Goal: Transaction & Acquisition: Purchase product/service

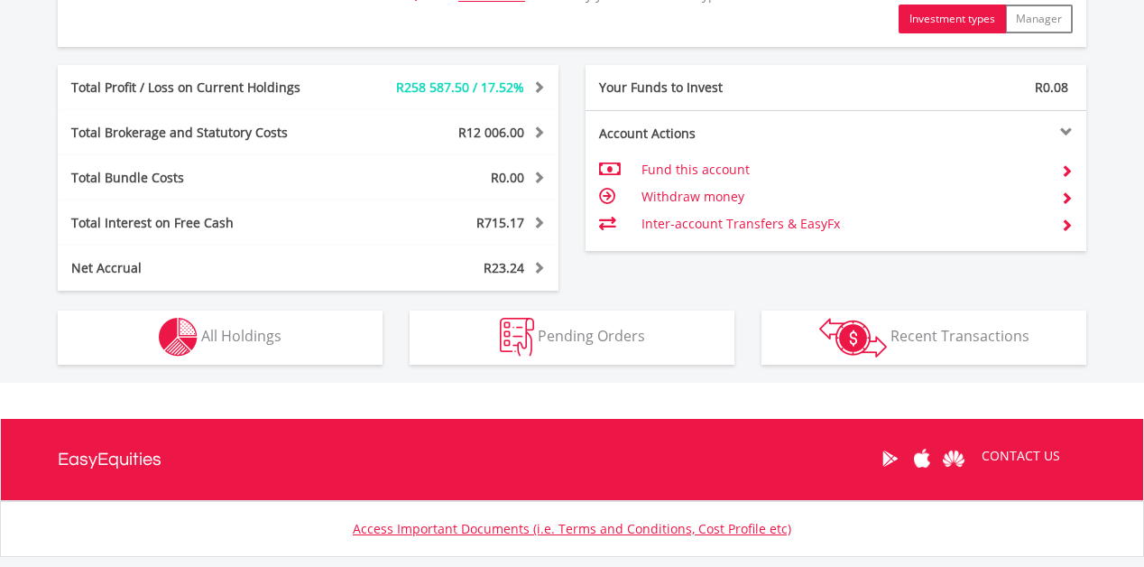
scroll to position [955, 0]
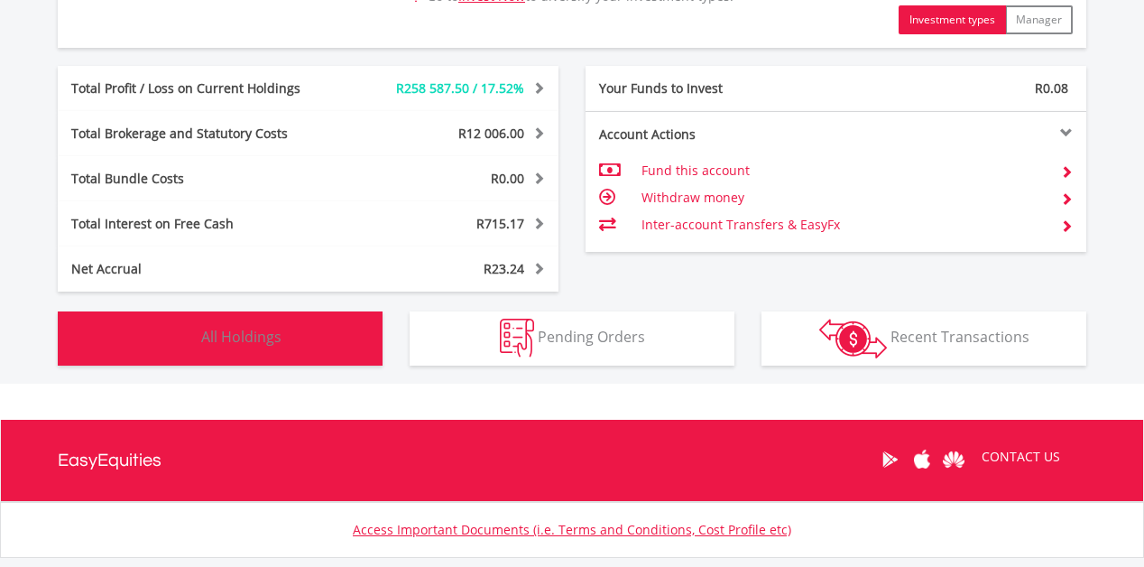
click at [245, 350] on button "Holdings All Holdings" at bounding box center [220, 338] width 325 height 54
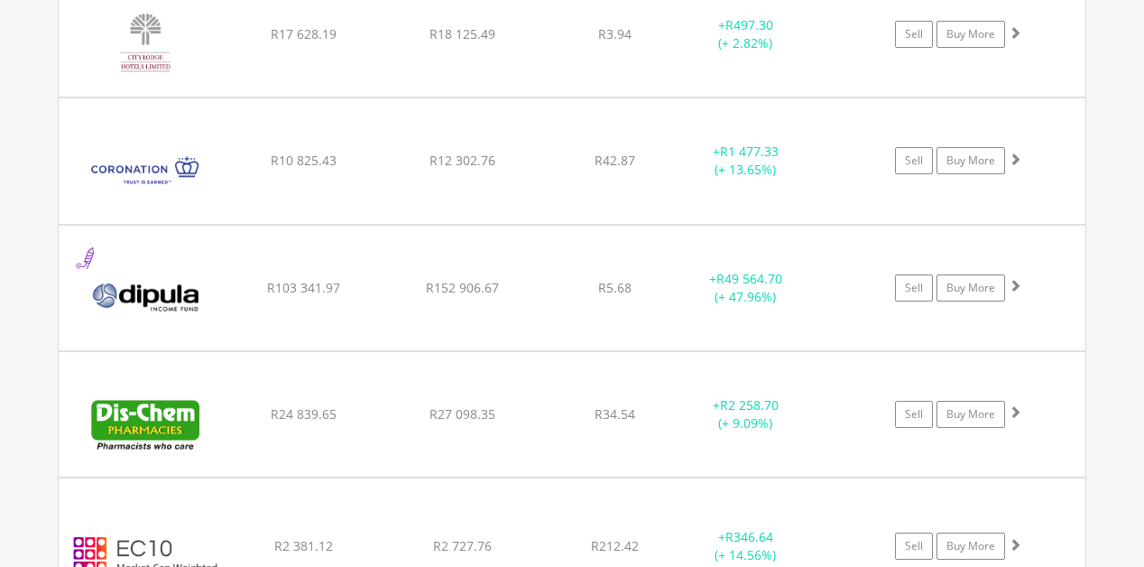
scroll to position [2595, 0]
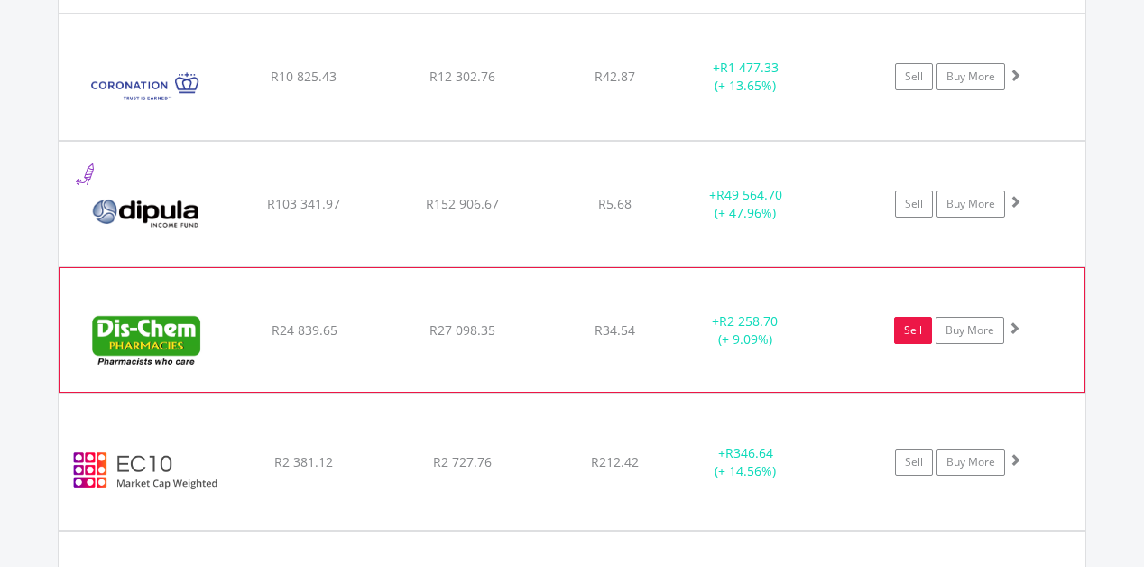
click at [912, 334] on link "Sell" at bounding box center [913, 330] width 38 height 27
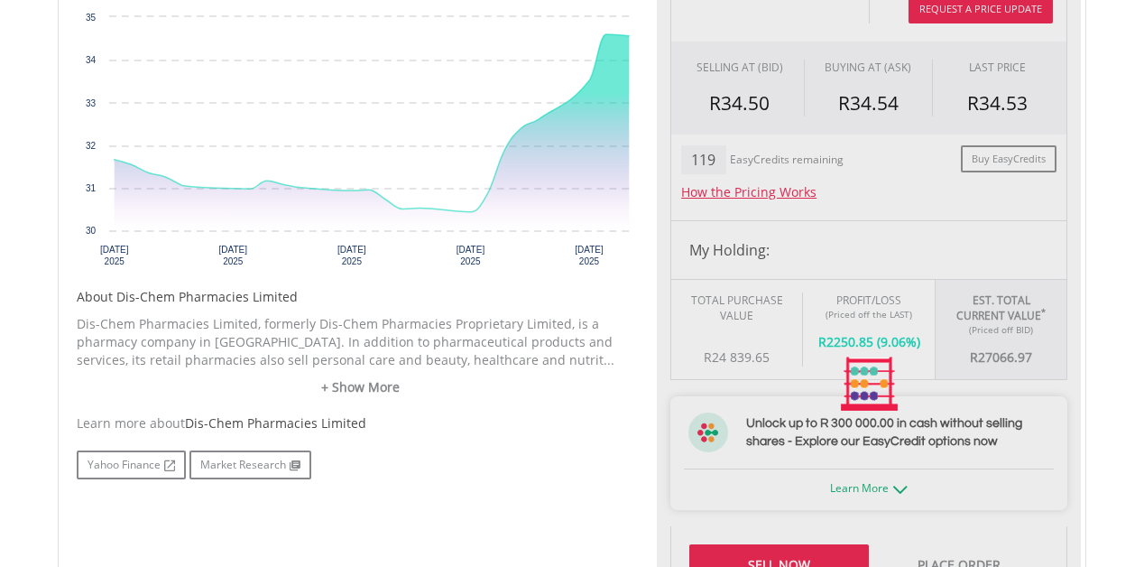
type input "********"
type input "******"
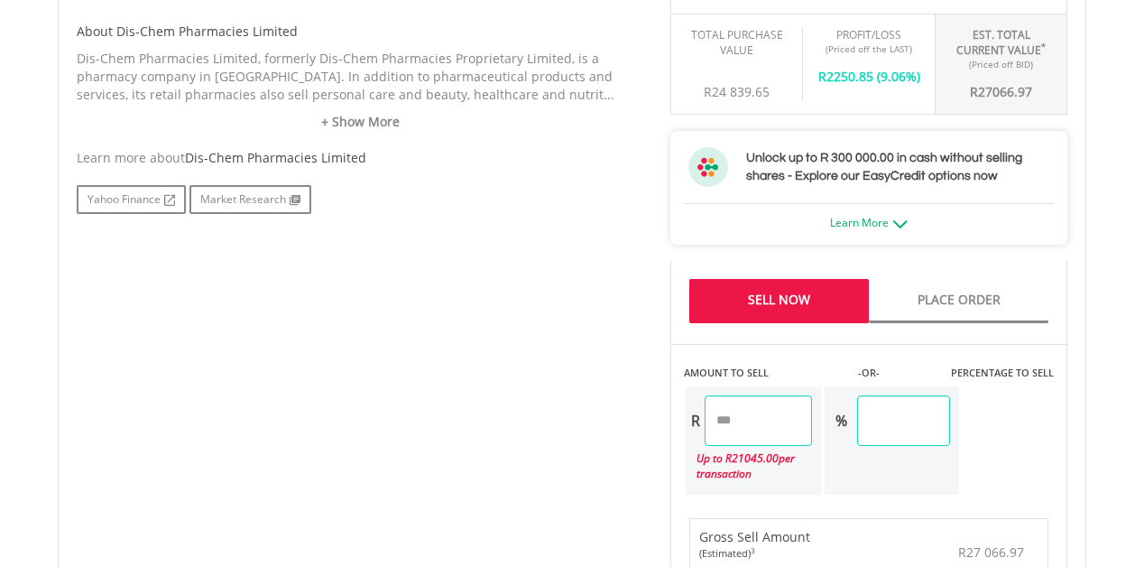
scroll to position [927, 0]
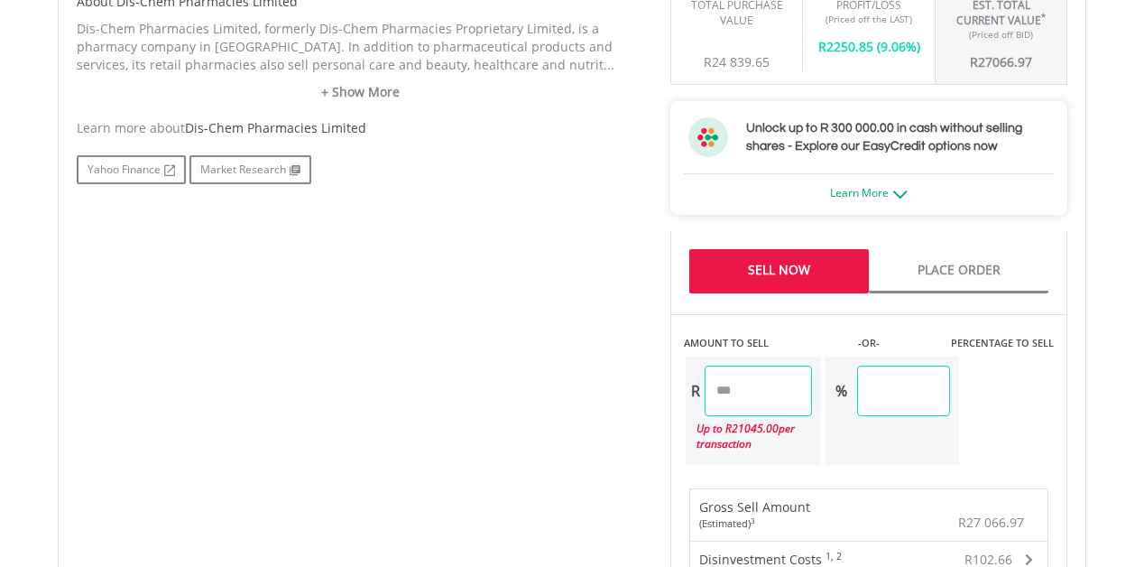
click at [783, 398] on input "********" at bounding box center [758, 391] width 107 height 51
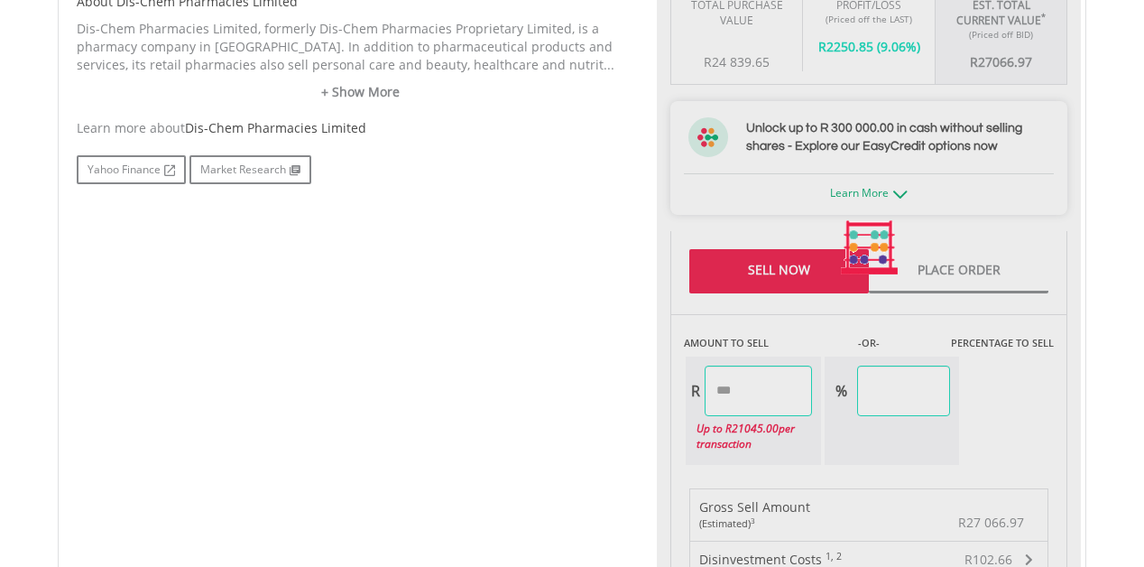
type input "*******"
type input "*****"
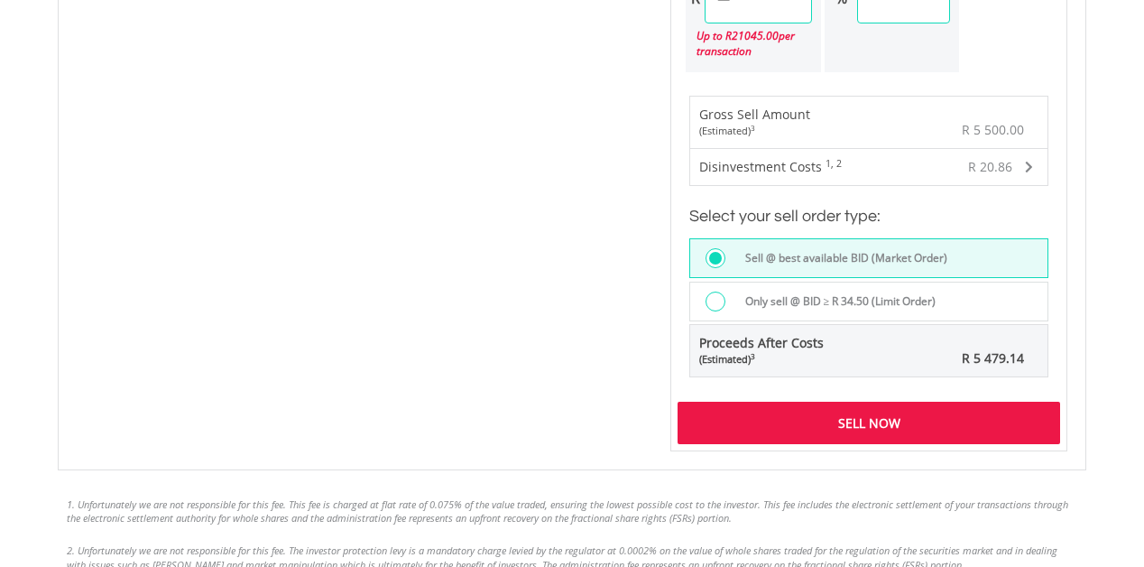
scroll to position [1688, 0]
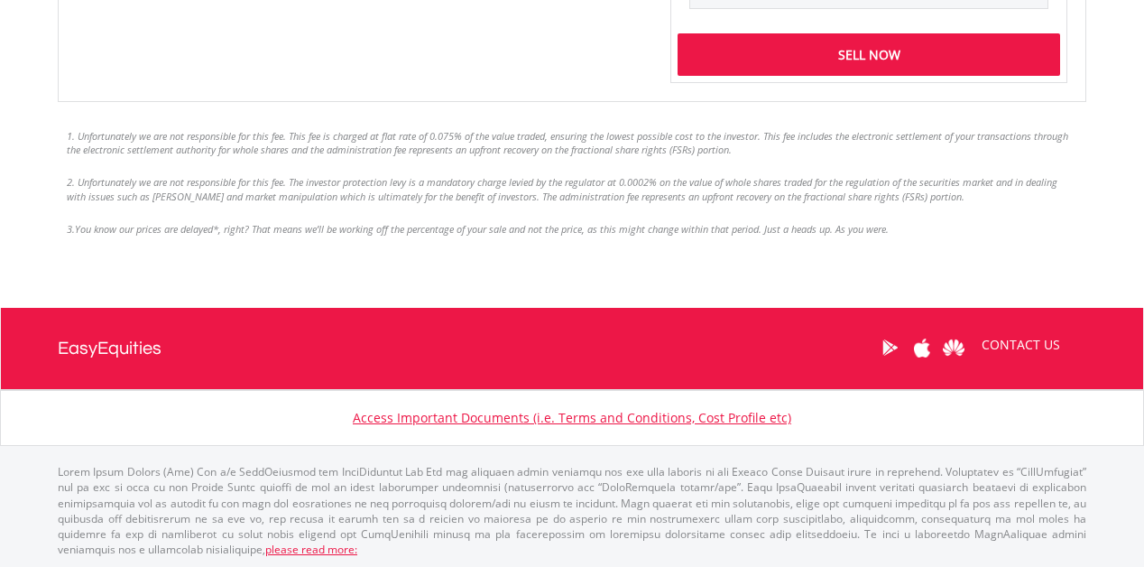
click at [870, 65] on div "Sell Now" at bounding box center [869, 54] width 383 height 42
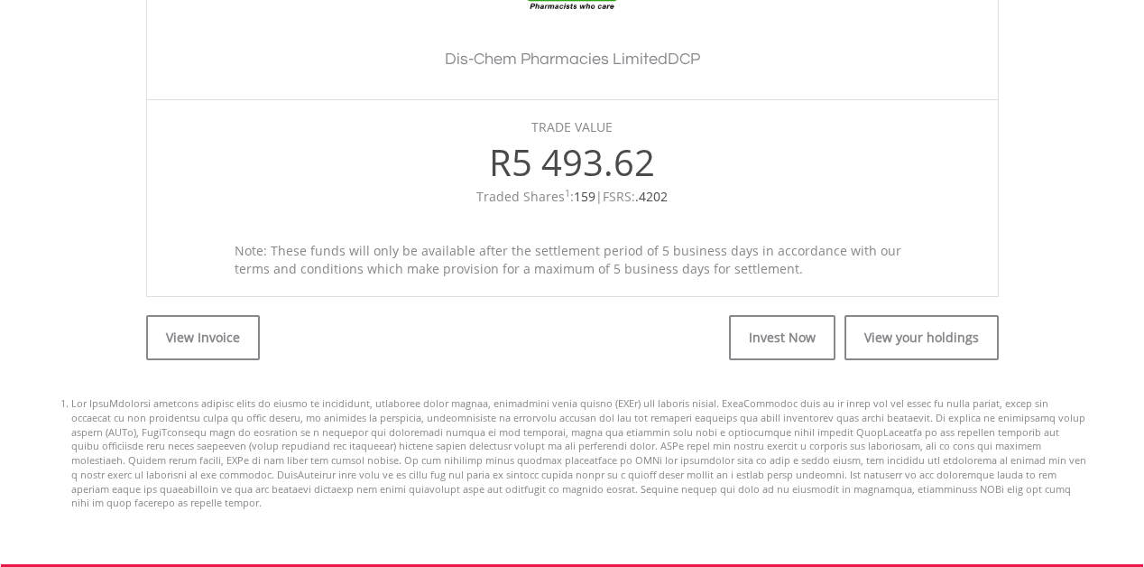
scroll to position [676, 0]
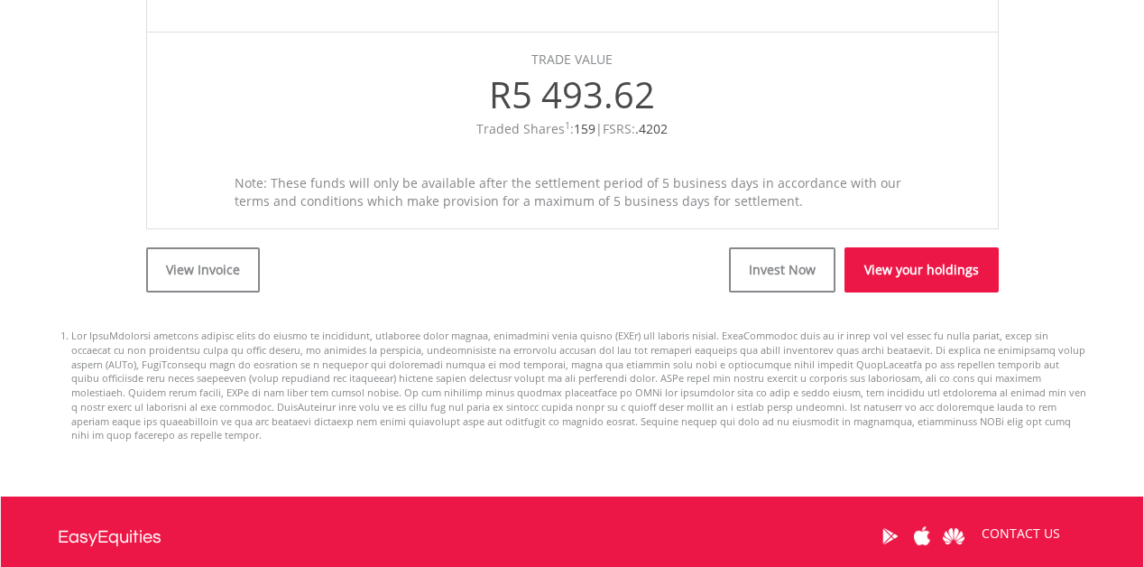
click at [931, 278] on link "View your holdings" at bounding box center [922, 269] width 154 height 45
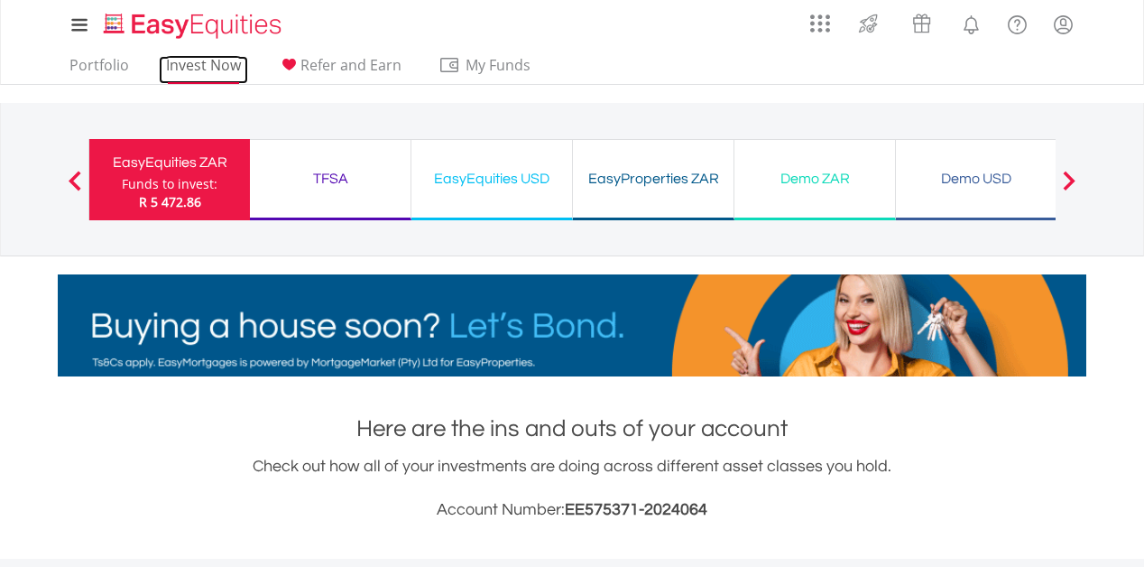
click at [202, 64] on link "Invest Now" at bounding box center [203, 70] width 89 height 28
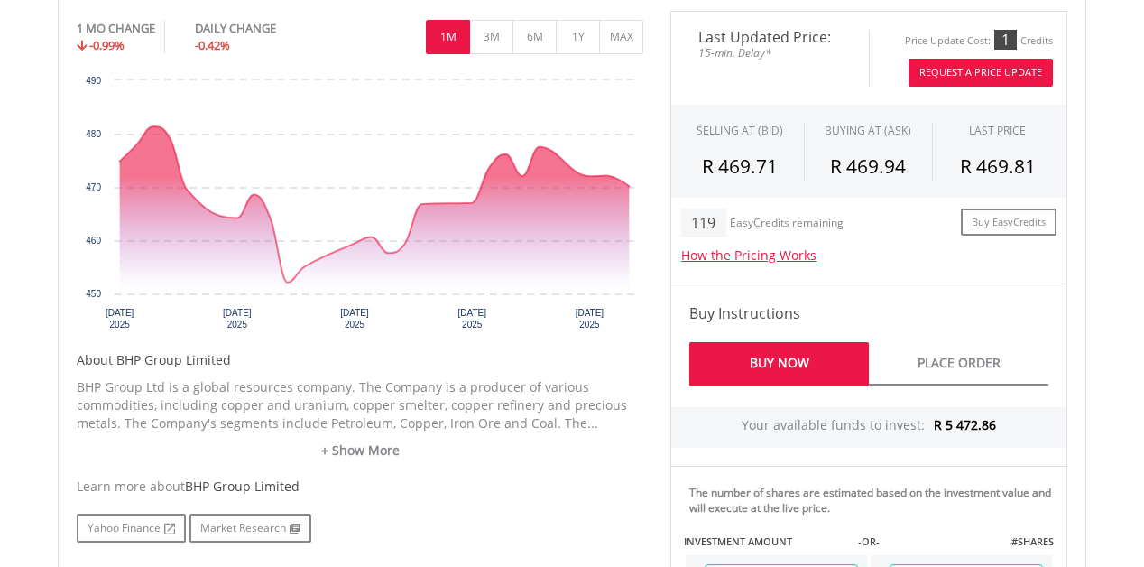
scroll to position [575, 0]
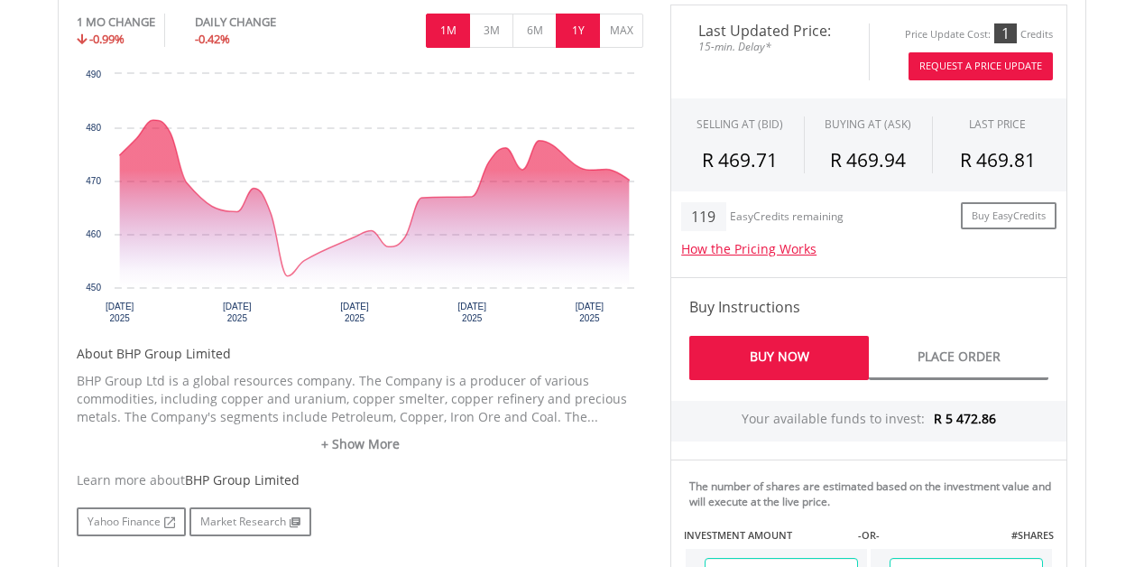
click at [571, 35] on button "1Y" at bounding box center [578, 31] width 44 height 34
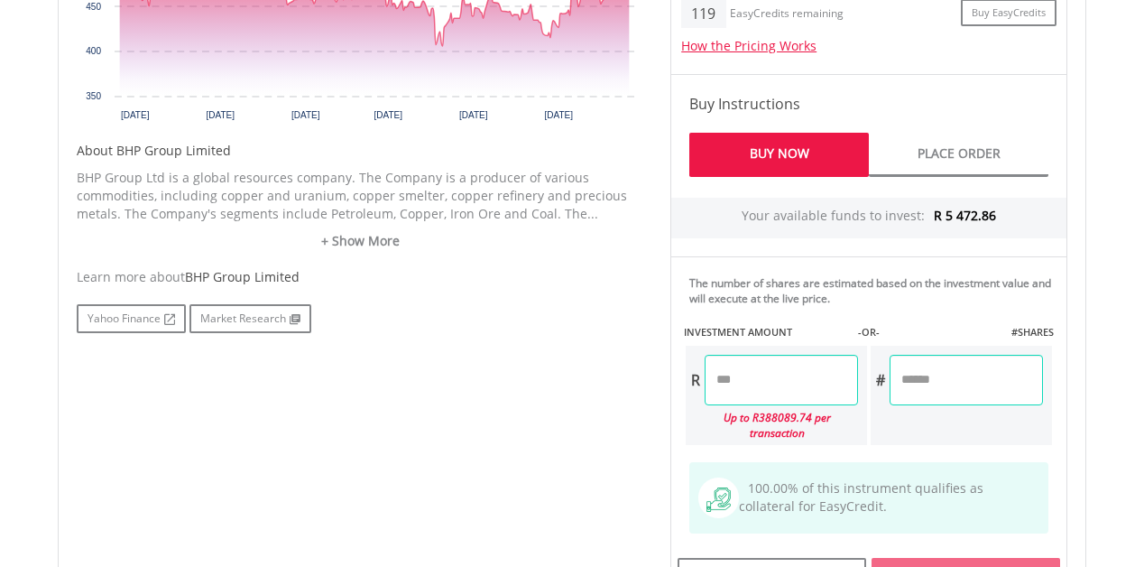
scroll to position [780, 0]
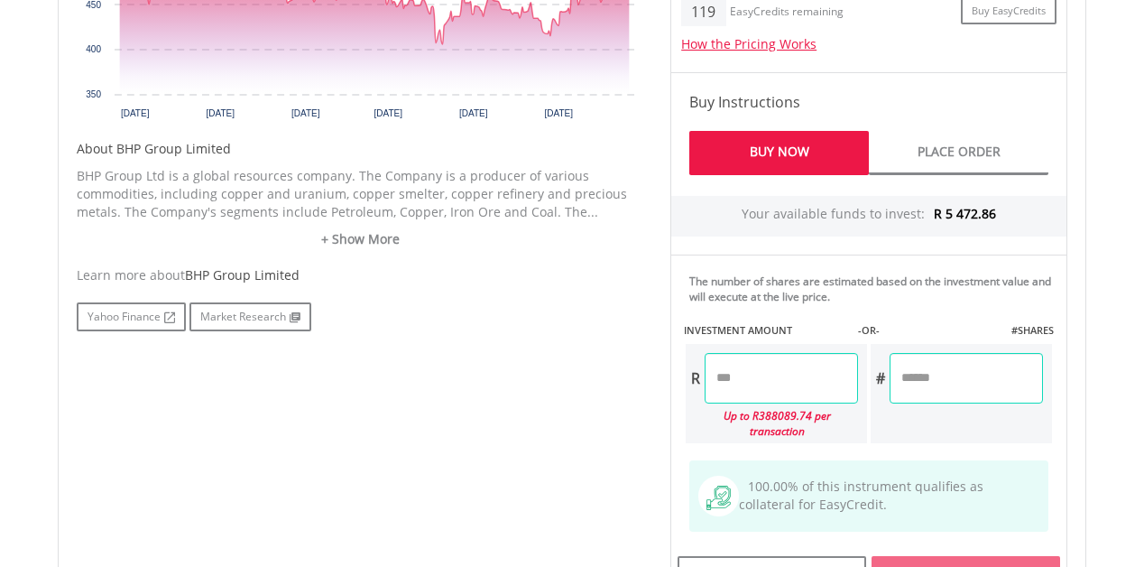
click at [964, 374] on input "number" at bounding box center [966, 378] width 153 height 51
type input "**"
type input "*******"
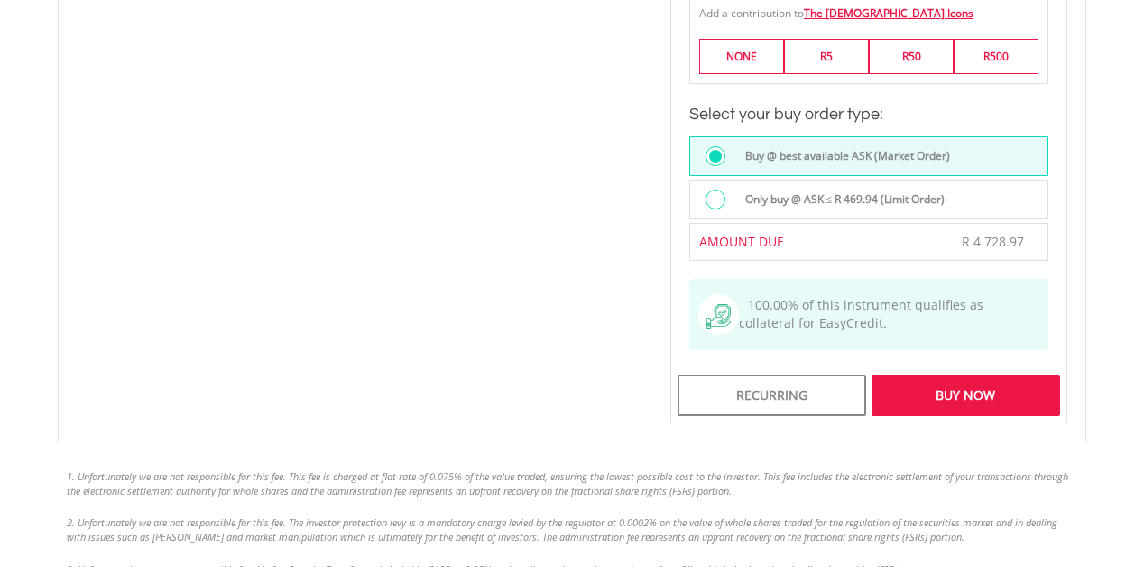
scroll to position [1546, 0]
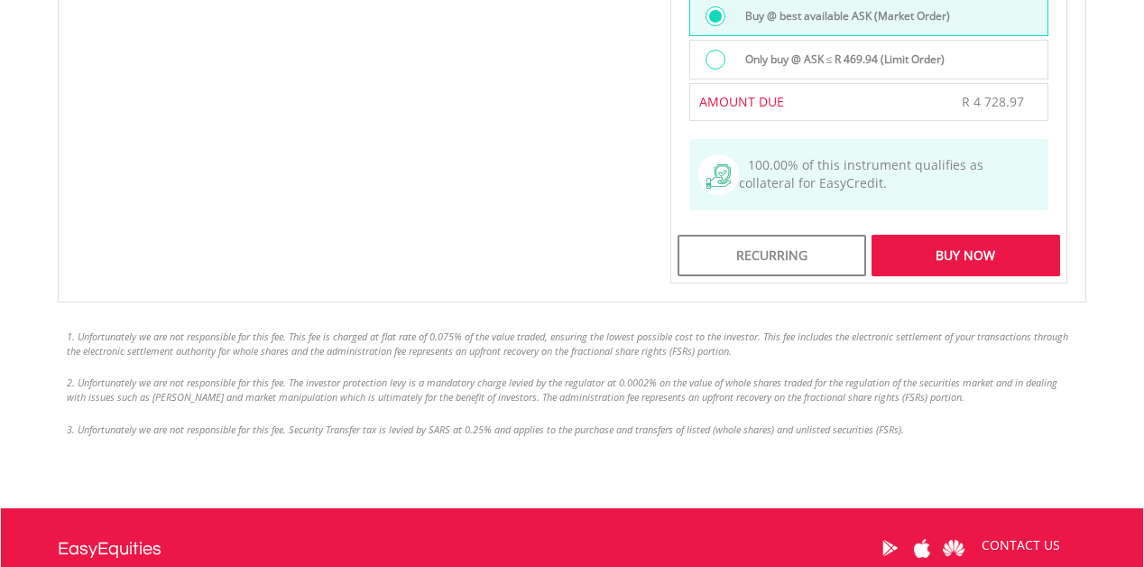
click at [989, 246] on div "Buy Now" at bounding box center [966, 256] width 189 height 42
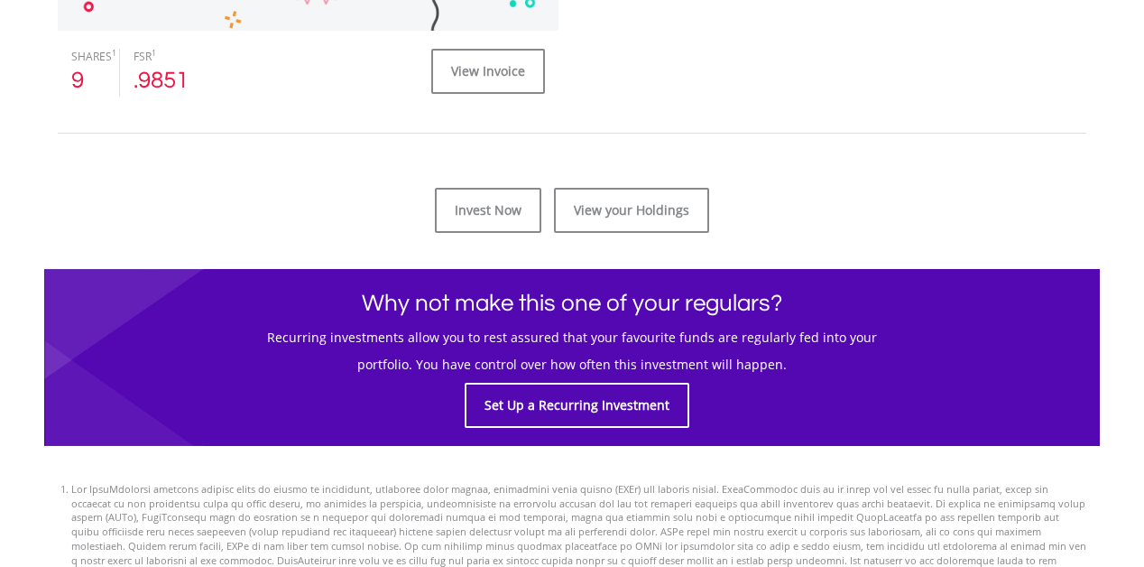
scroll to position [845, 0]
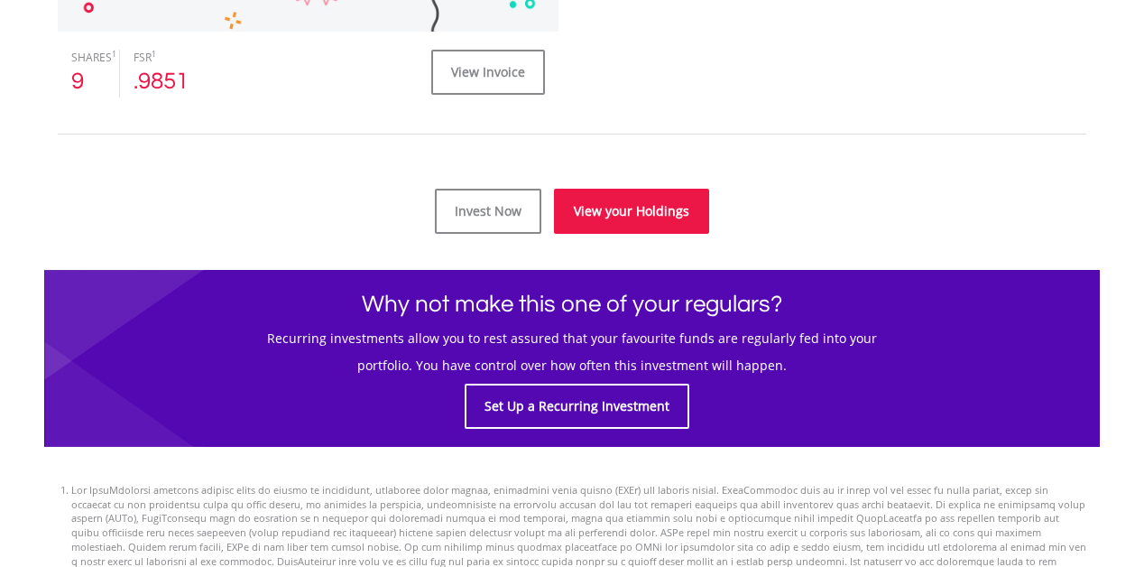
click at [647, 223] on link "View your Holdings" at bounding box center [631, 211] width 155 height 45
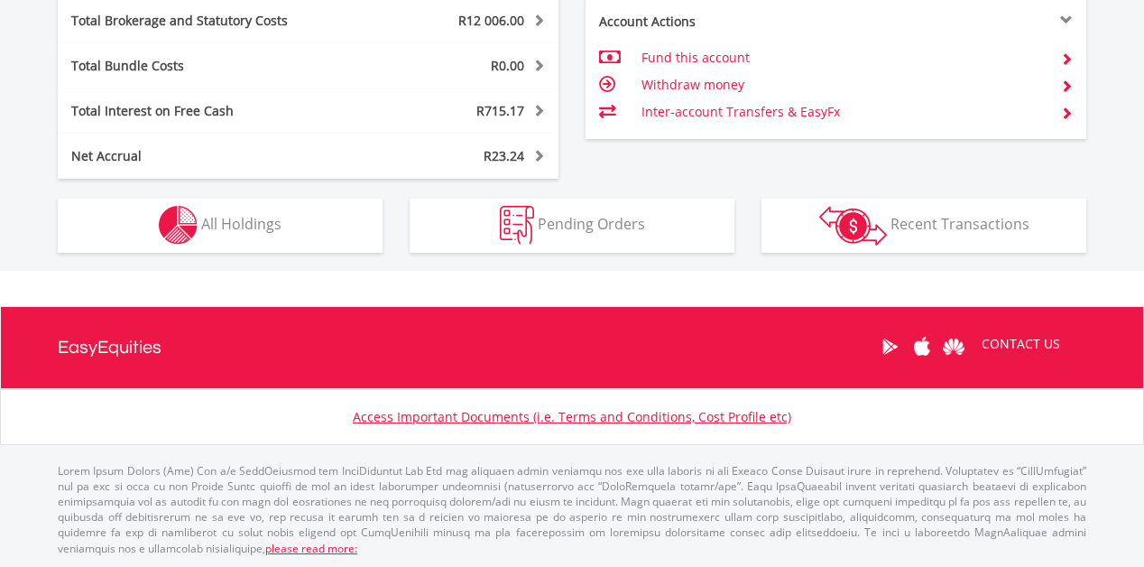
scroll to position [173, 343]
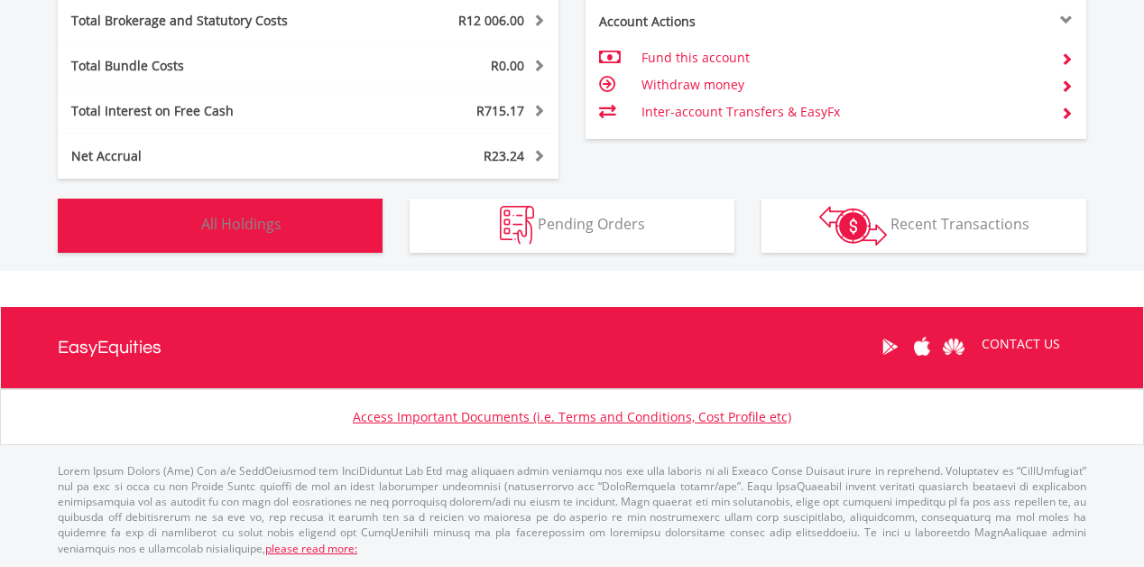
click at [267, 218] on span "All Holdings" at bounding box center [241, 224] width 80 height 20
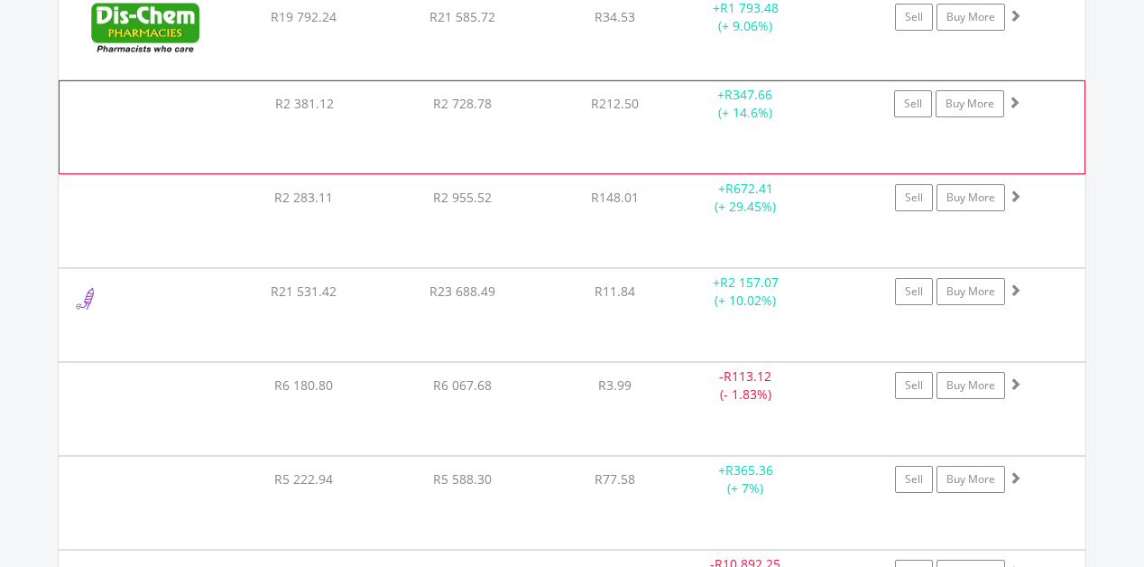
scroll to position [3049, 0]
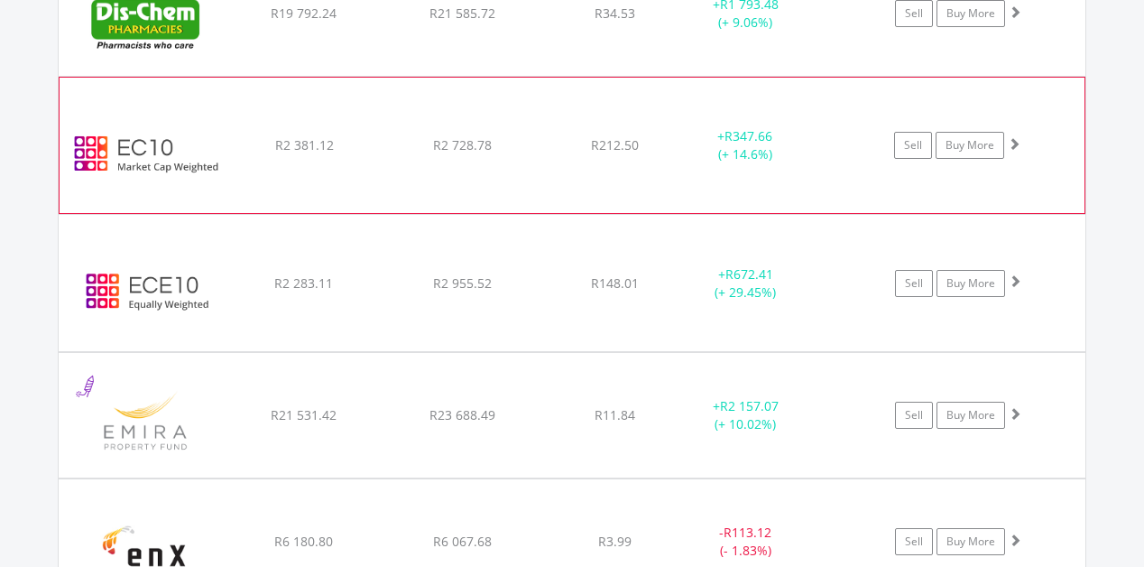
click at [1015, 144] on span at bounding box center [1014, 143] width 13 height 13
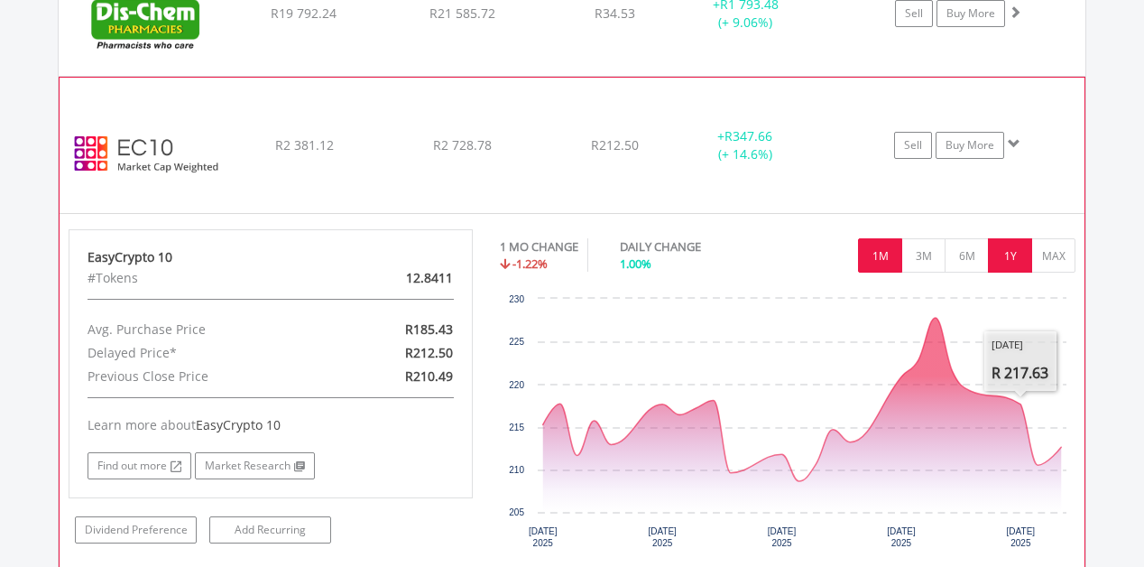
click at [1000, 256] on button "1Y" at bounding box center [1010, 255] width 44 height 34
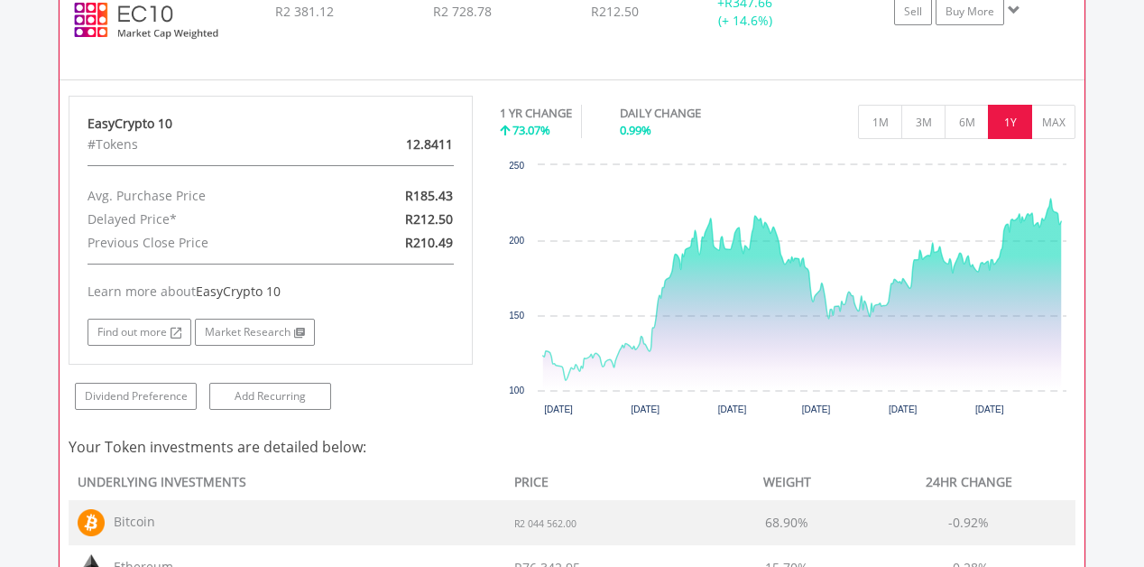
scroll to position [3180, 0]
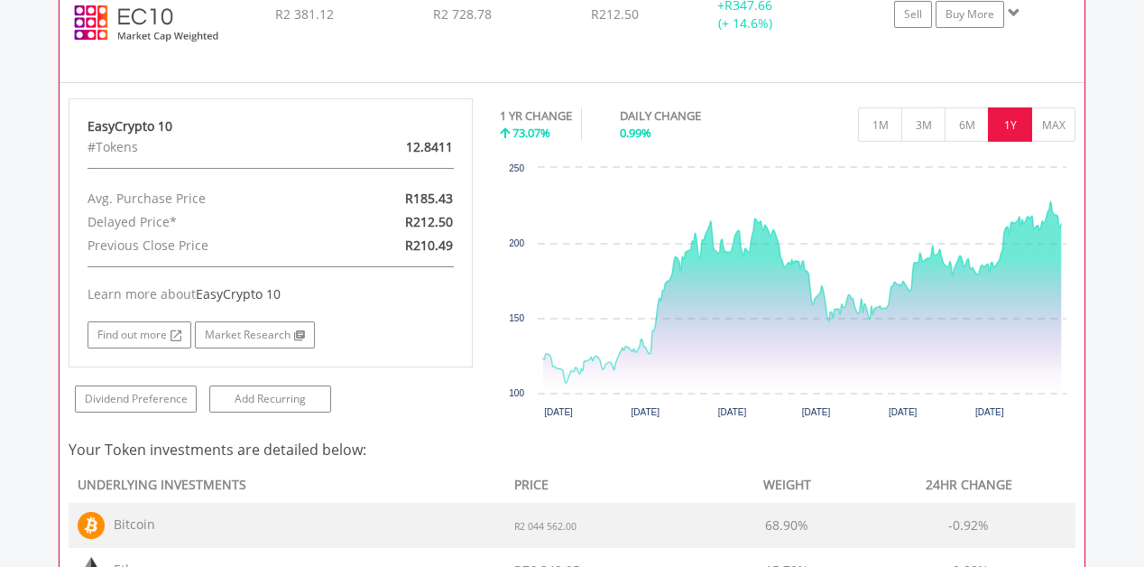
click at [1020, 15] on span at bounding box center [1014, 12] width 13 height 13
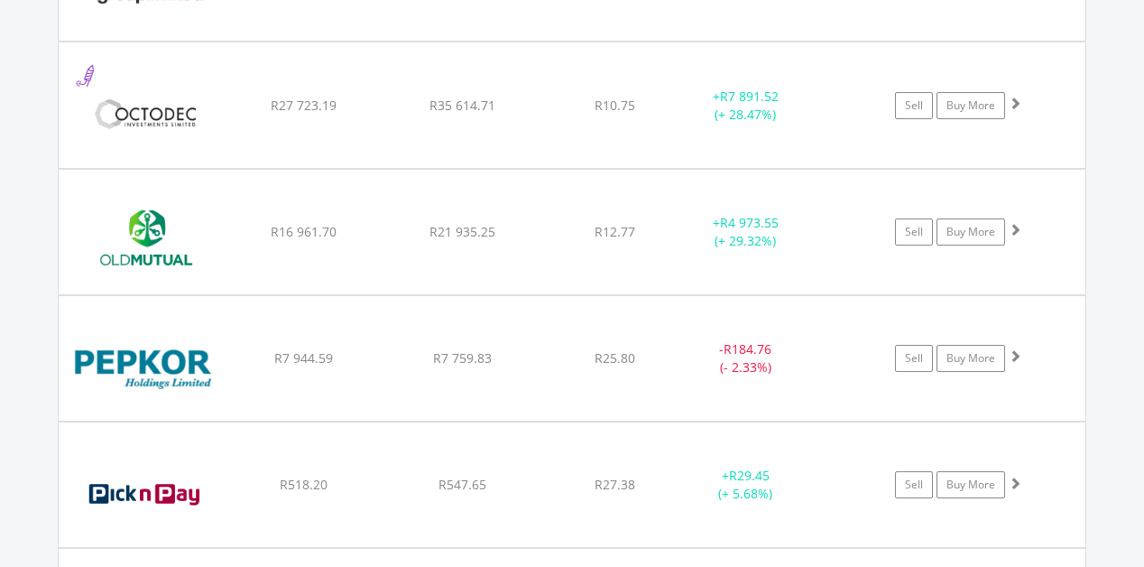
scroll to position [5568, 0]
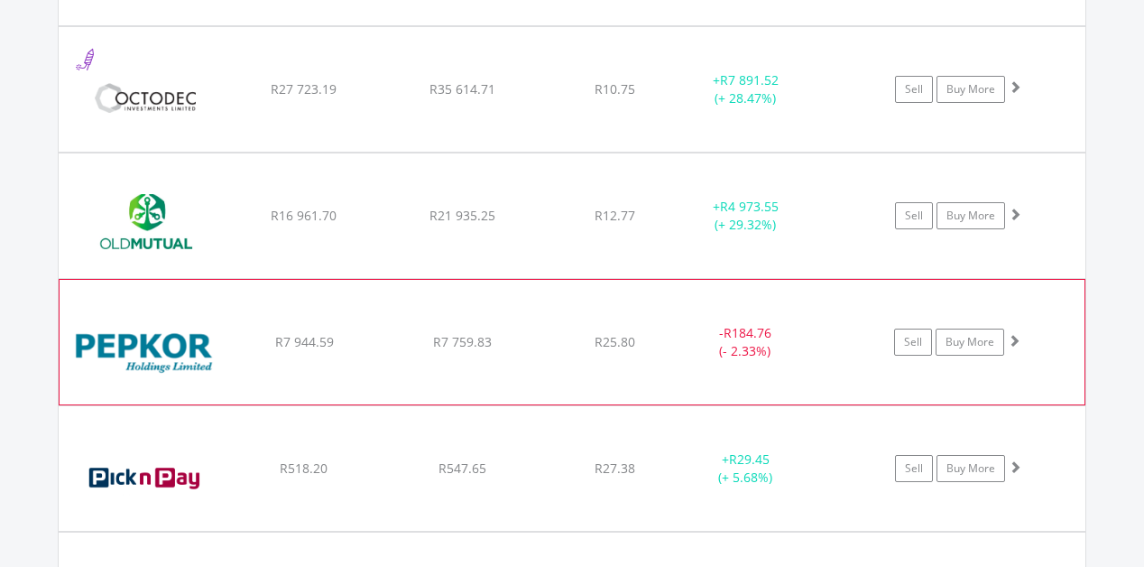
click at [1018, 344] on span at bounding box center [1014, 340] width 13 height 13
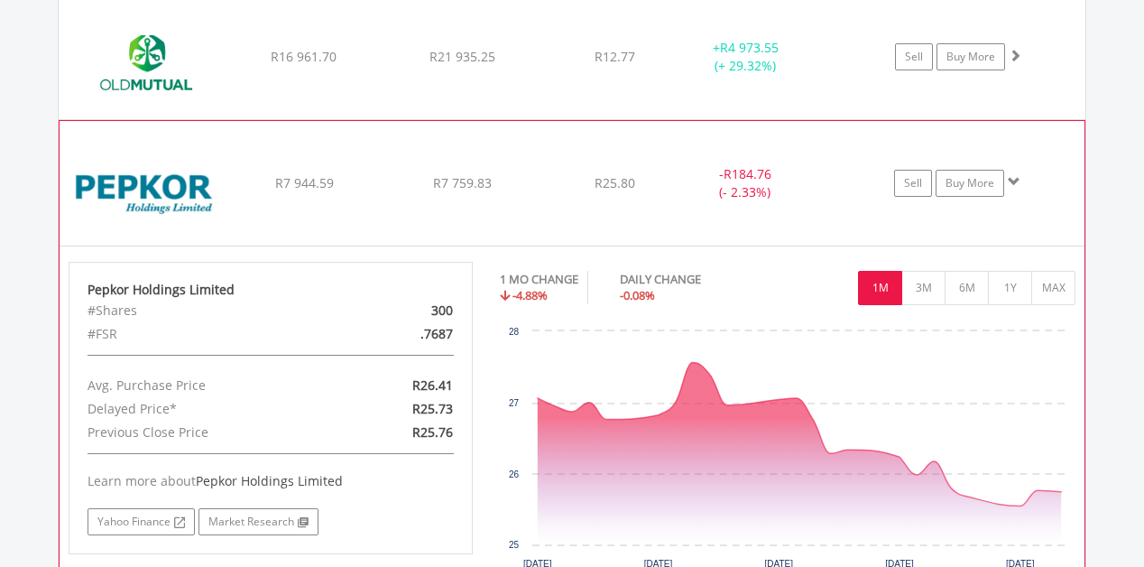
scroll to position [5742, 0]
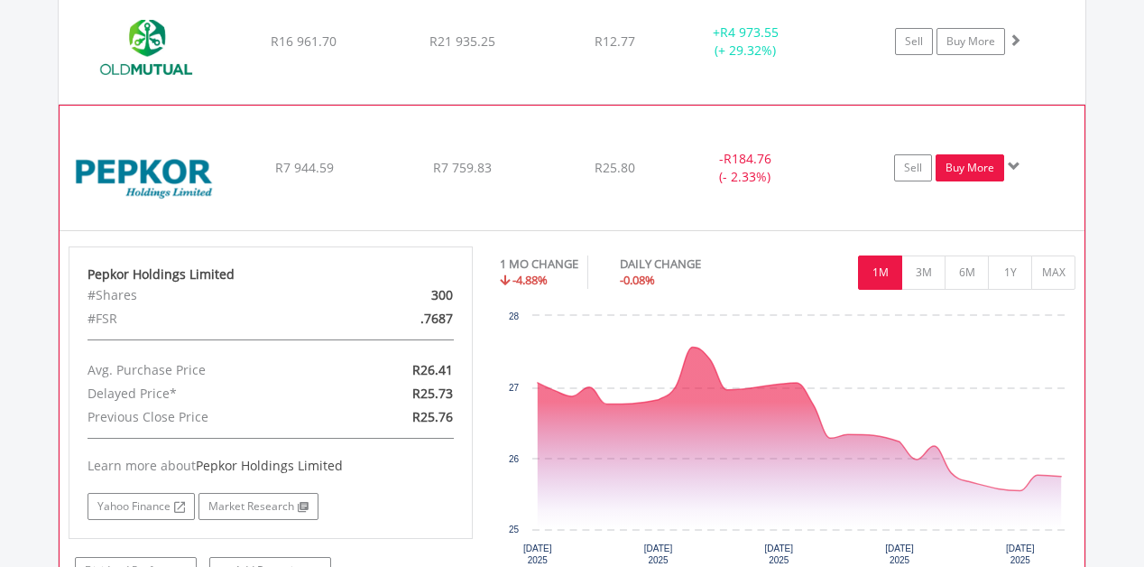
click at [992, 170] on link "Buy More" at bounding box center [970, 167] width 69 height 27
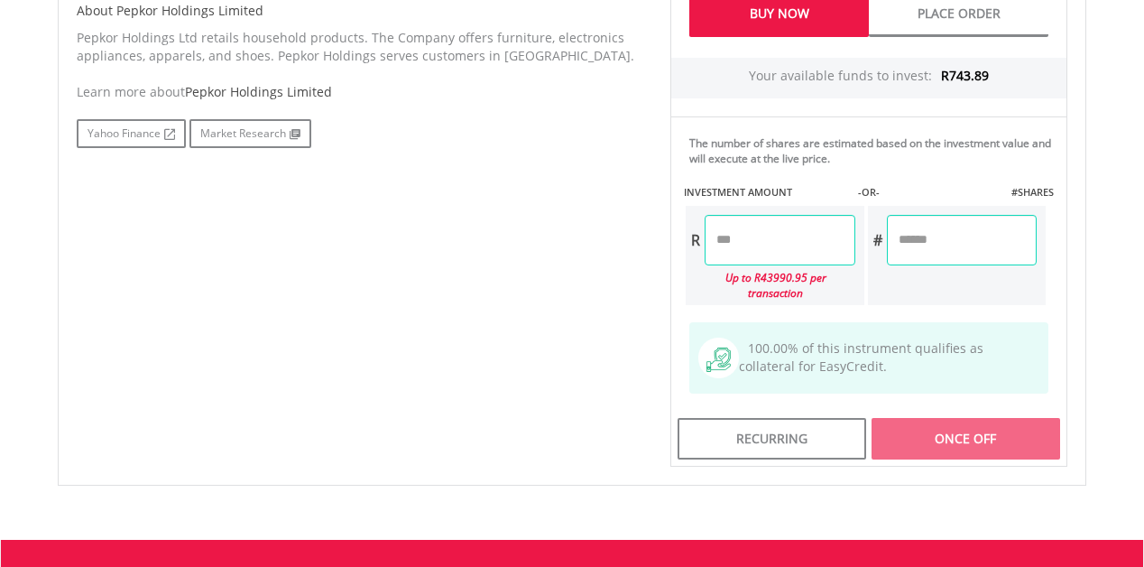
scroll to position [959, 0]
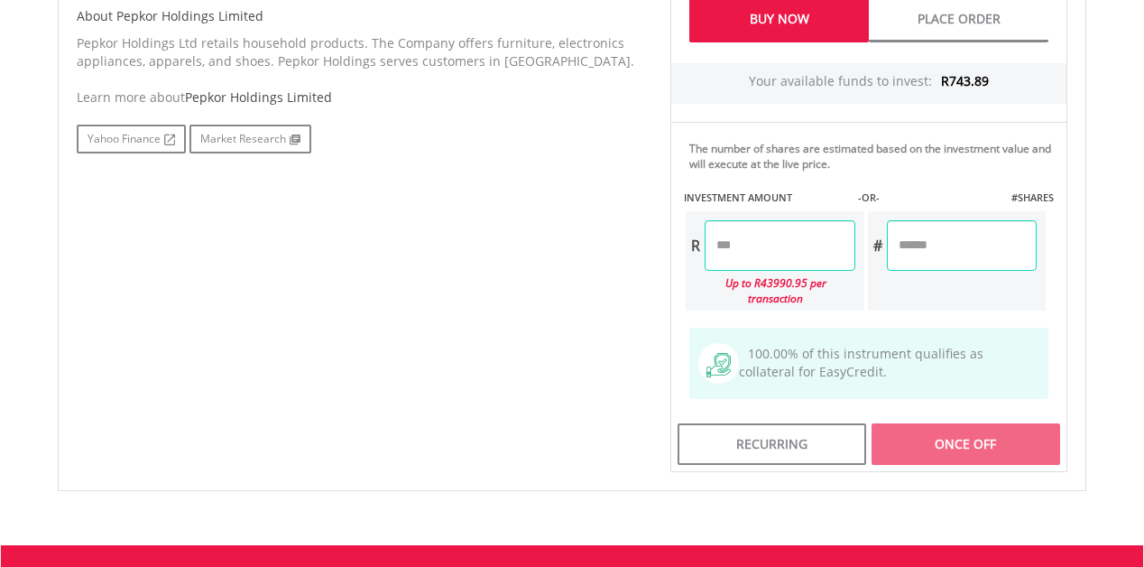
click at [773, 247] on input "number" at bounding box center [780, 245] width 150 height 51
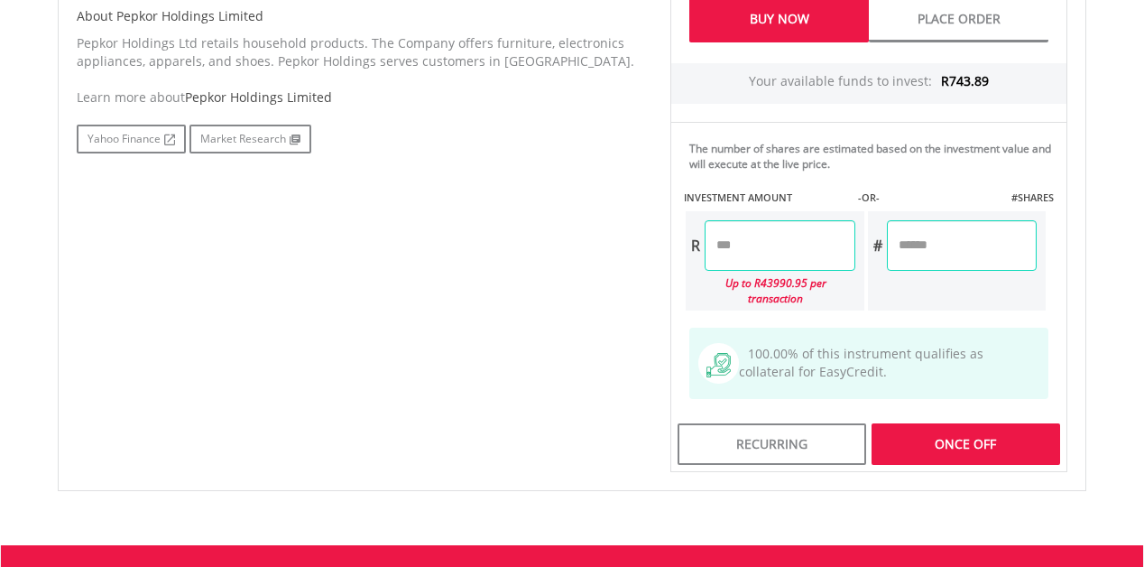
type input "******"
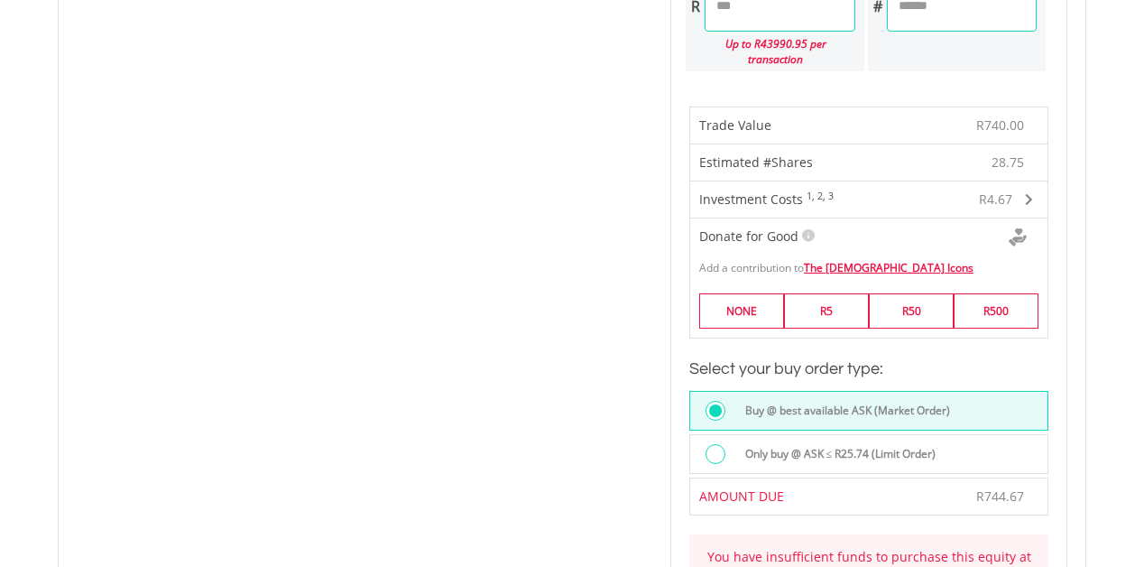
scroll to position [1192, 0]
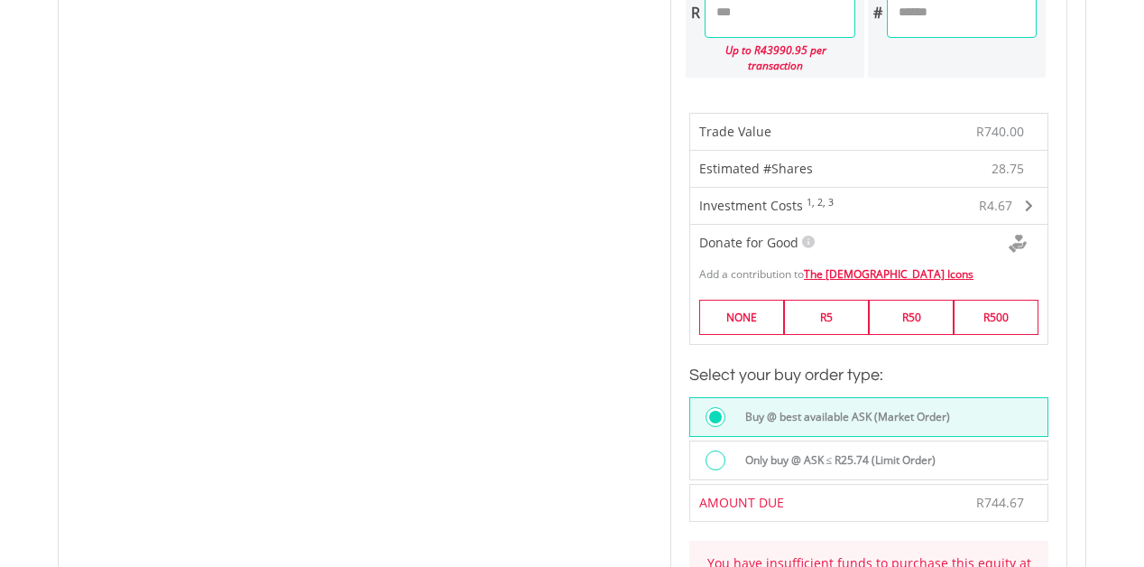
click at [771, 13] on input "******" at bounding box center [780, 12] width 150 height 51
type input "******"
type input "*******"
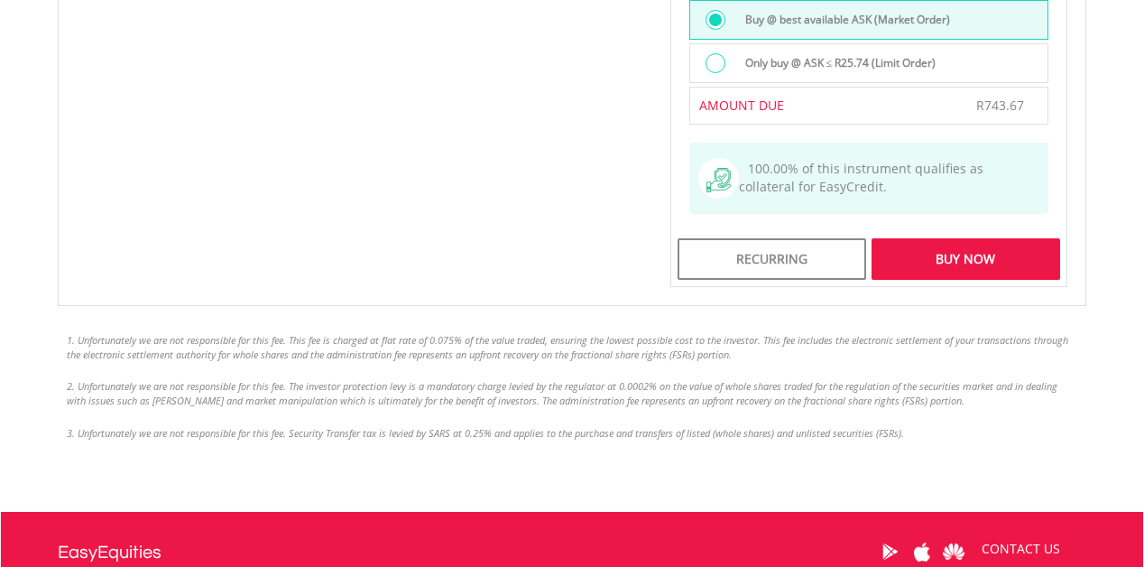
scroll to position [1778, 0]
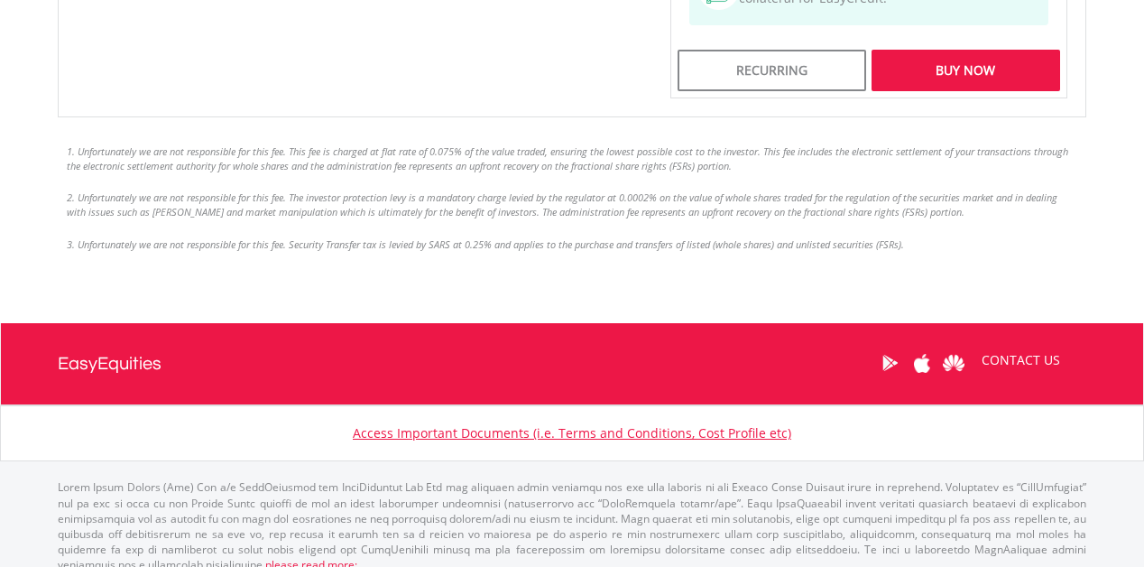
click at [925, 70] on div "Buy Now" at bounding box center [966, 71] width 189 height 42
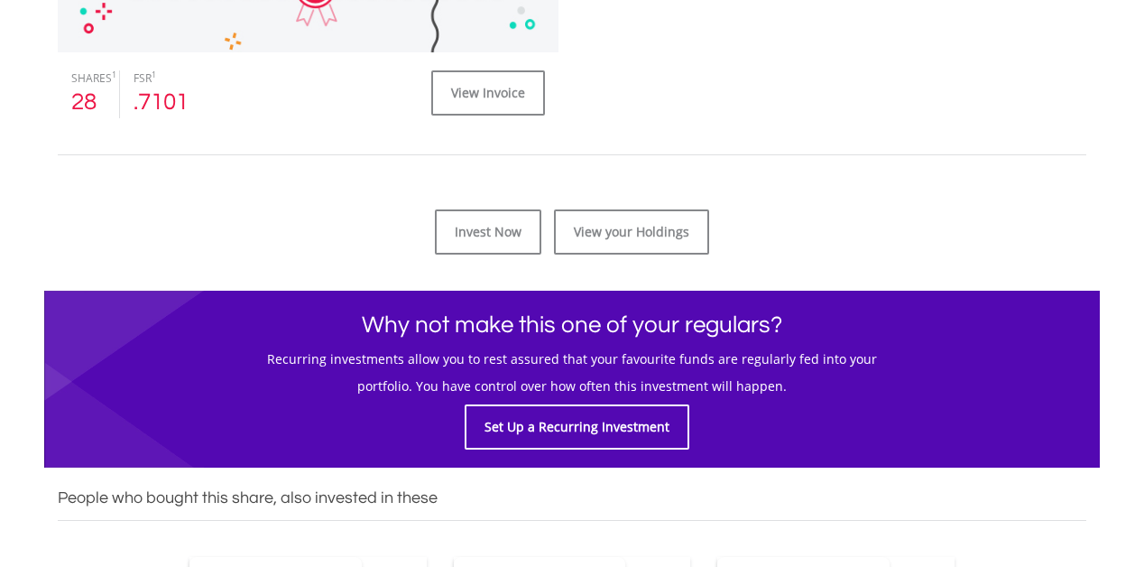
scroll to position [857, 0]
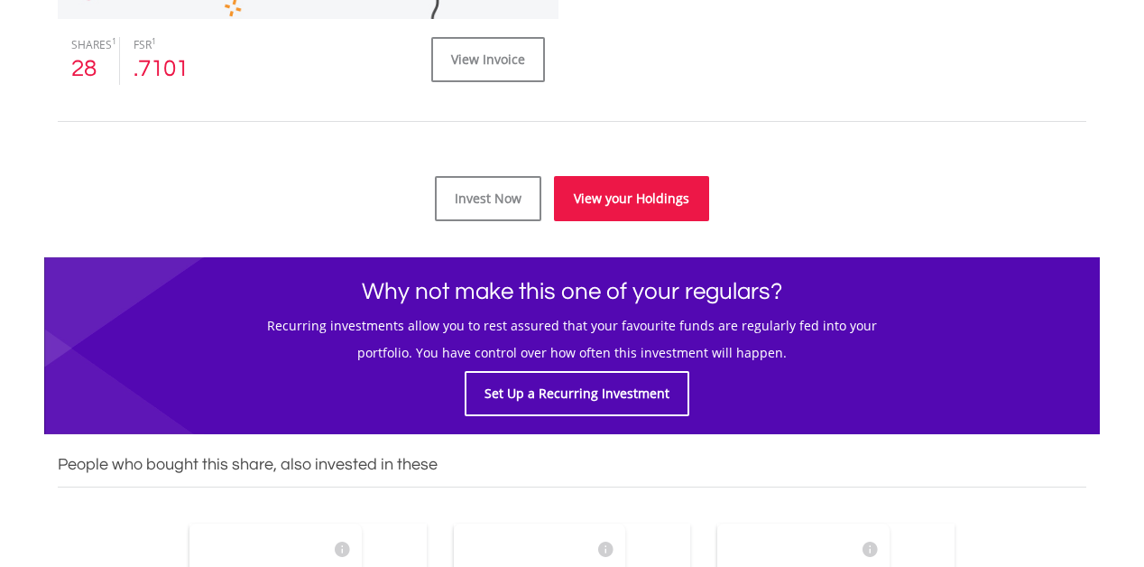
click at [623, 189] on link "View your Holdings" at bounding box center [631, 198] width 155 height 45
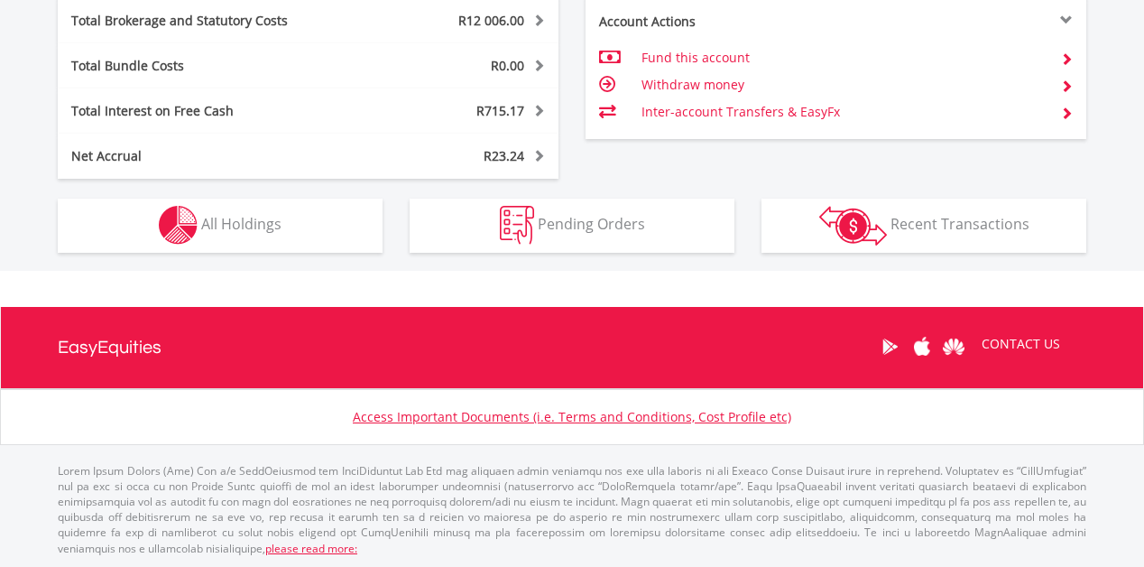
scroll to position [173, 343]
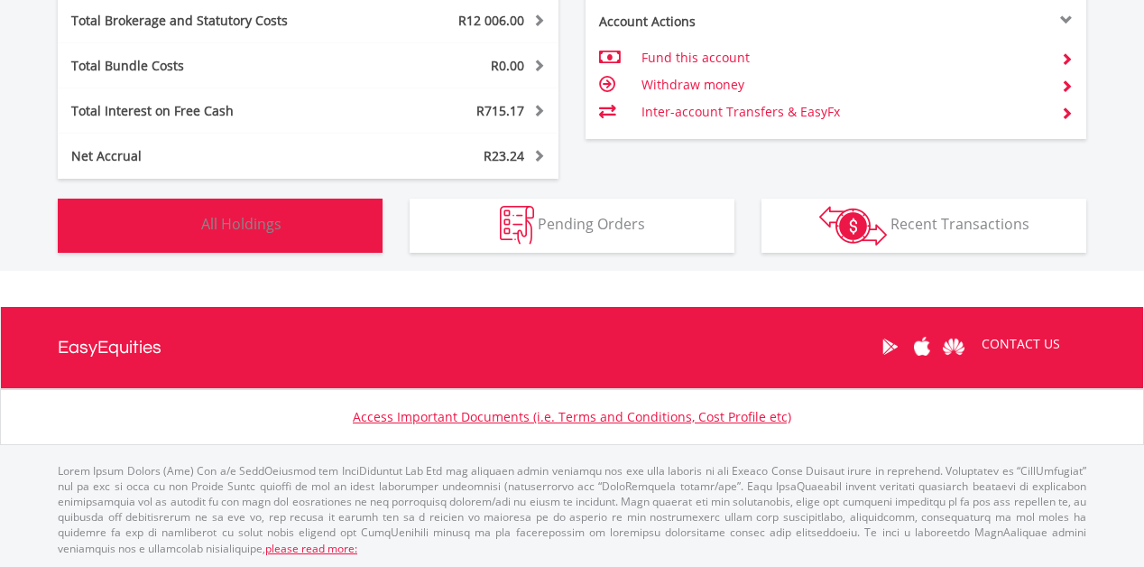
click at [272, 233] on button "Holdings All Holdings" at bounding box center [220, 226] width 325 height 54
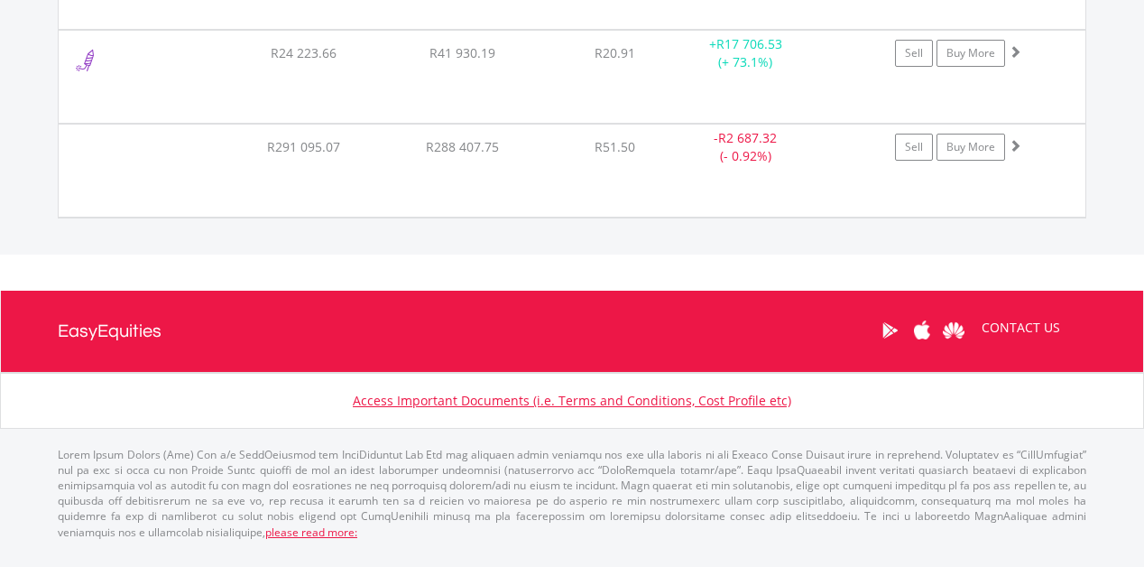
scroll to position [6227, 0]
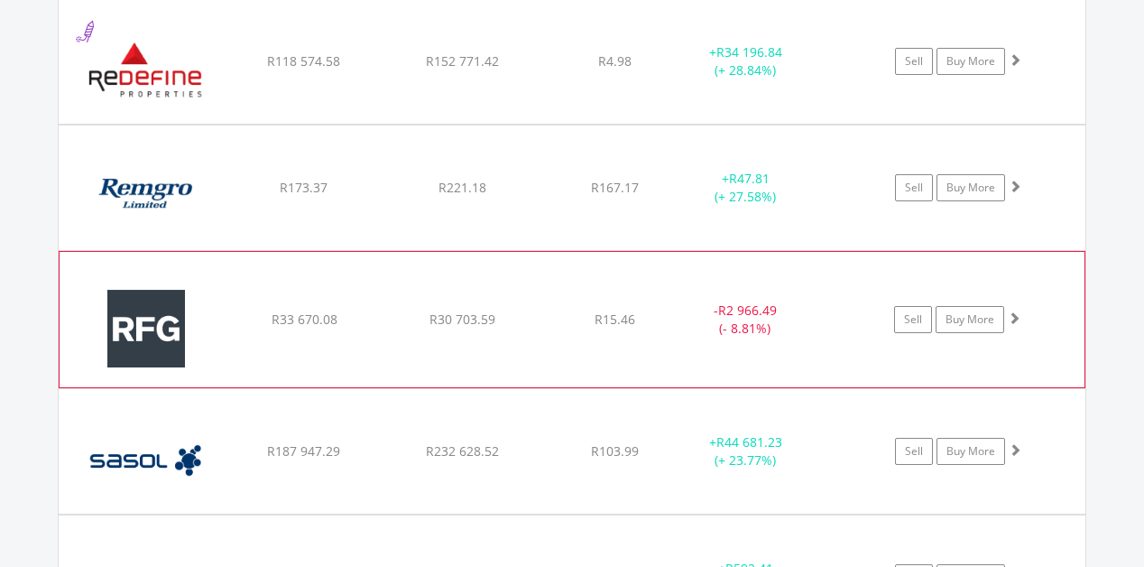
click at [1019, 320] on span at bounding box center [1014, 317] width 13 height 13
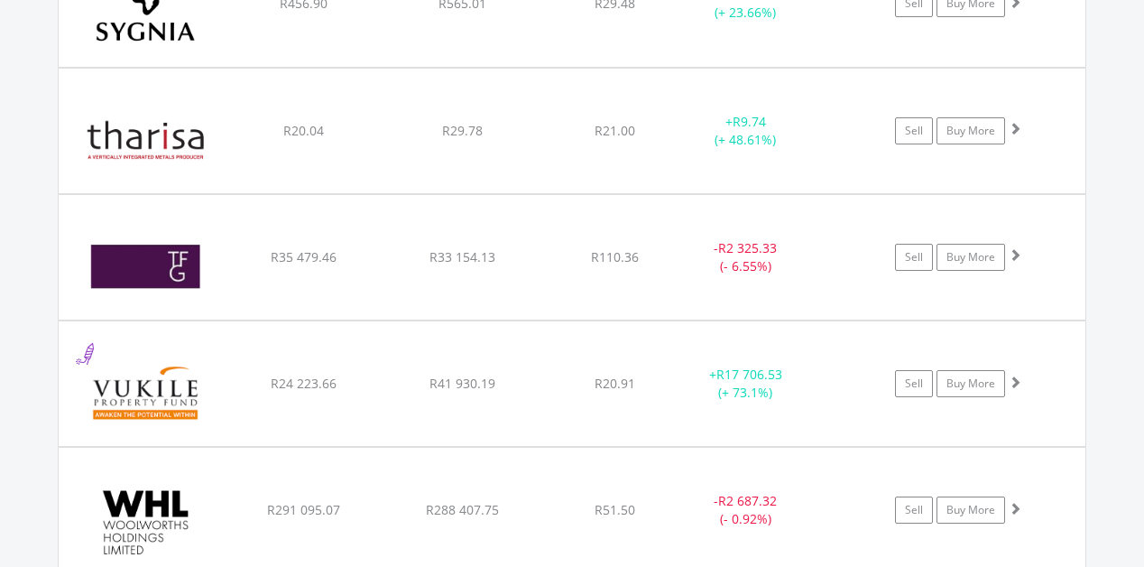
scroll to position [7411, 0]
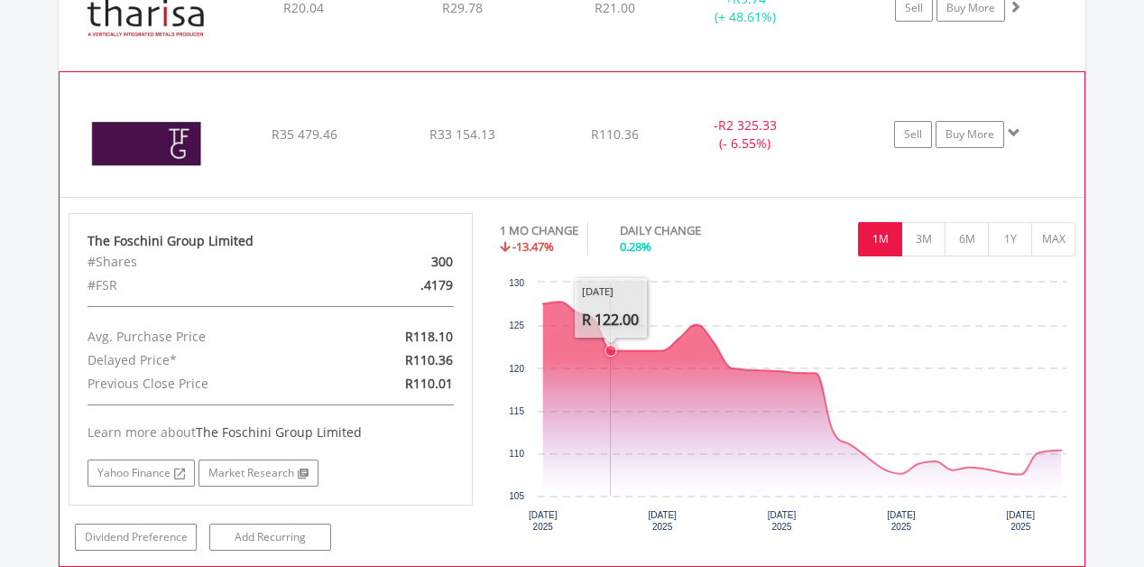
scroll to position [7554, 0]
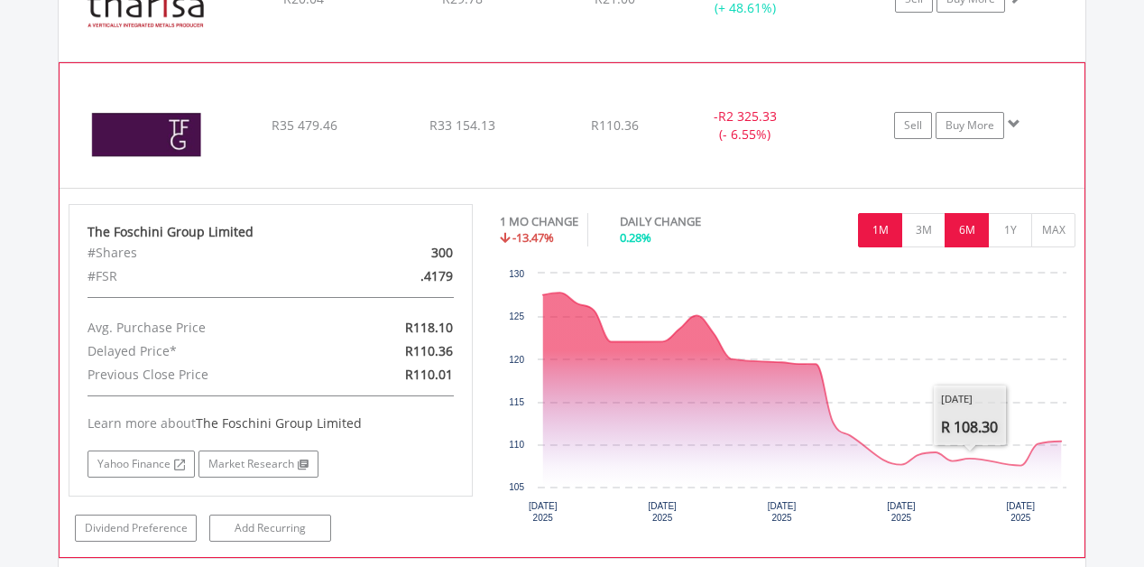
click at [971, 230] on button "6M" at bounding box center [967, 230] width 44 height 34
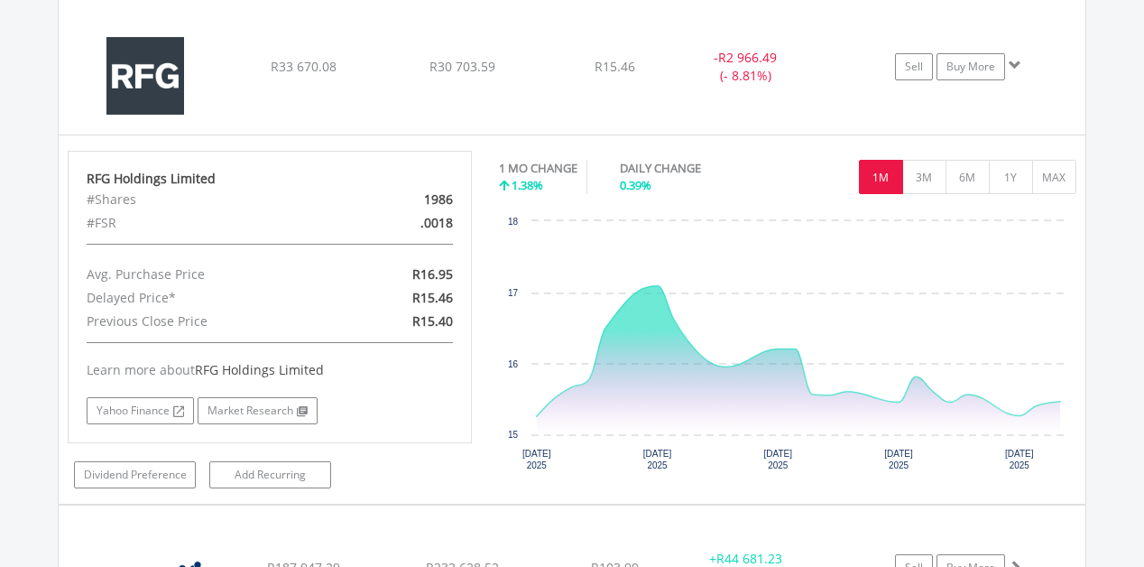
scroll to position [6459, 0]
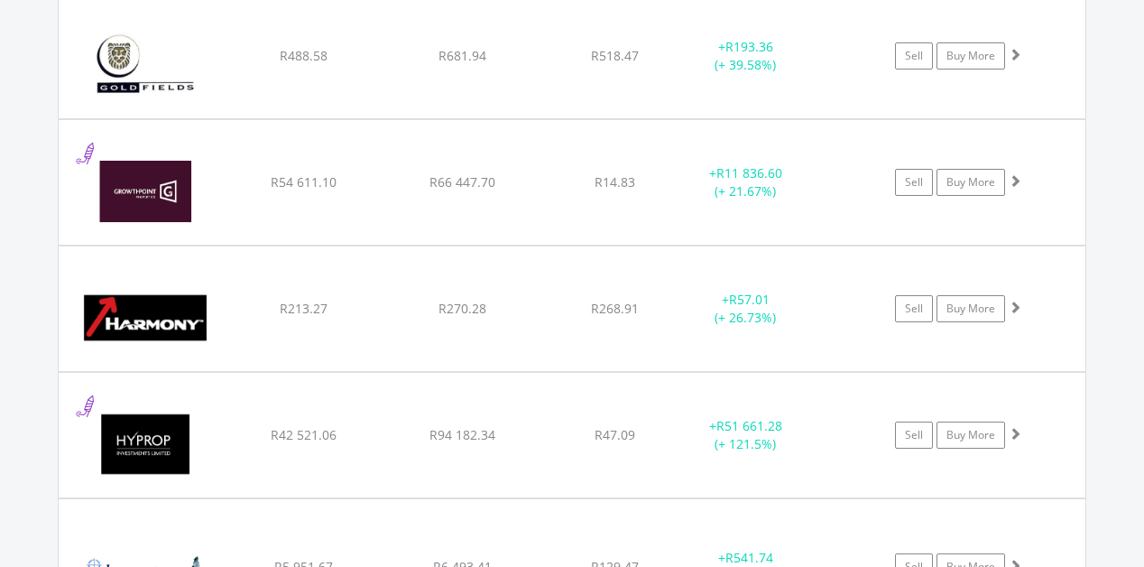
scroll to position [4055, 0]
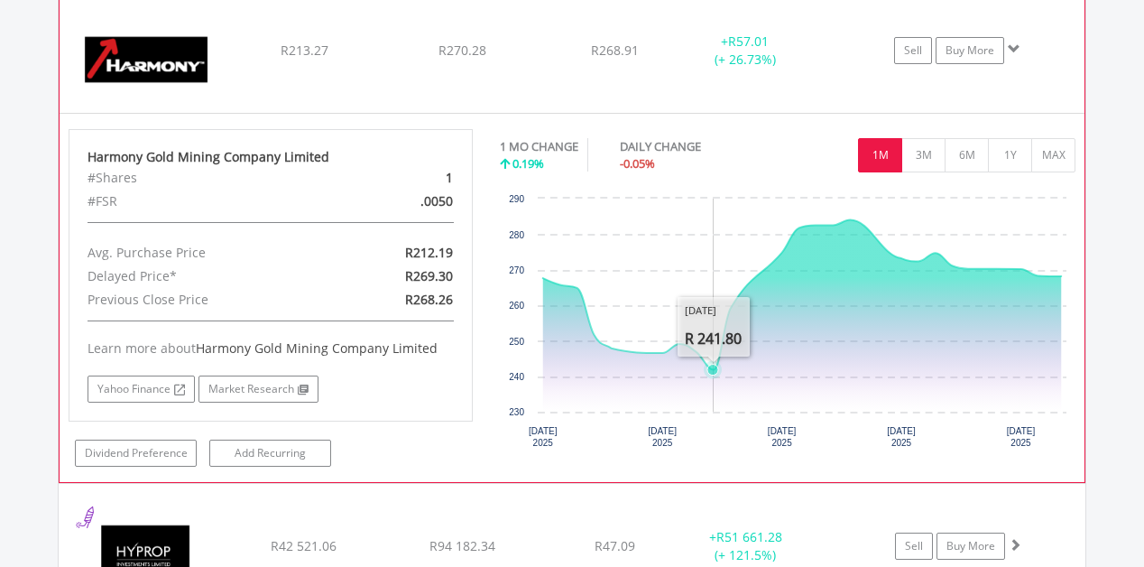
scroll to position [4307, 0]
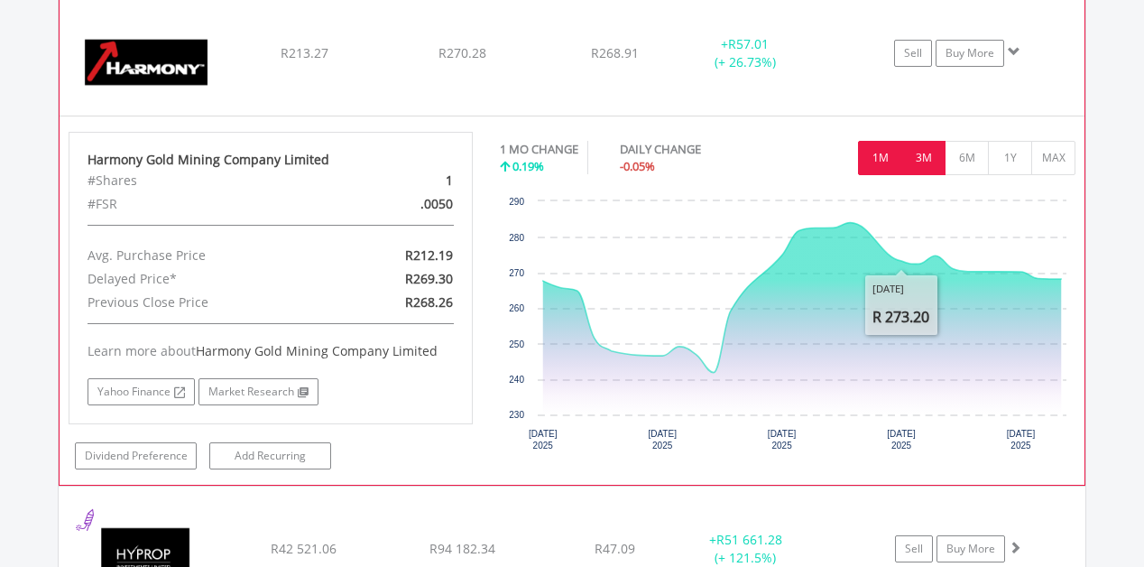
click at [928, 165] on button "3M" at bounding box center [924, 158] width 44 height 34
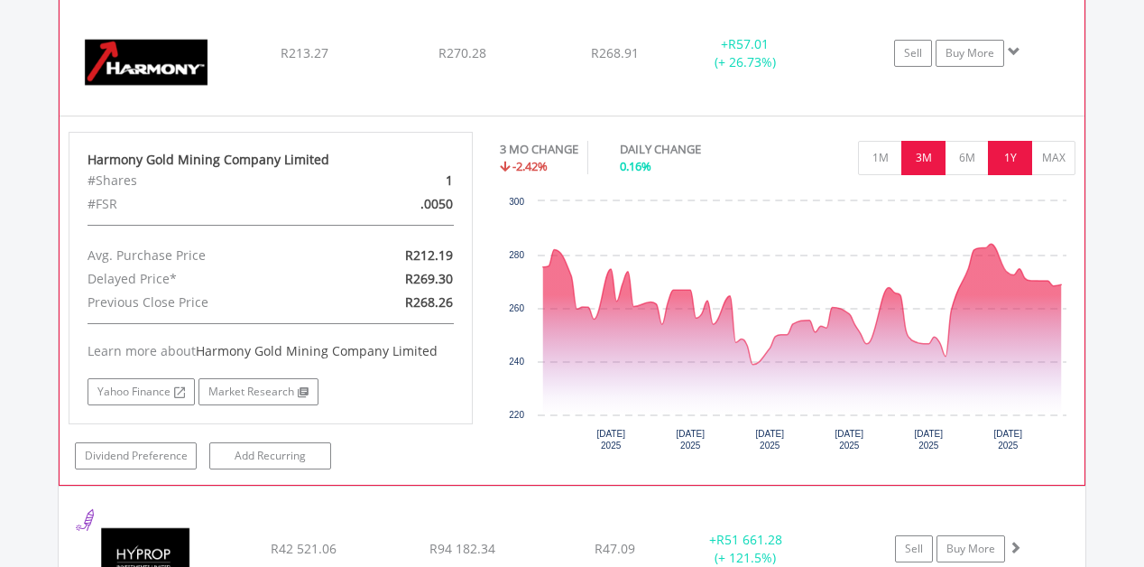
click at [1002, 161] on button "1Y" at bounding box center [1010, 158] width 44 height 34
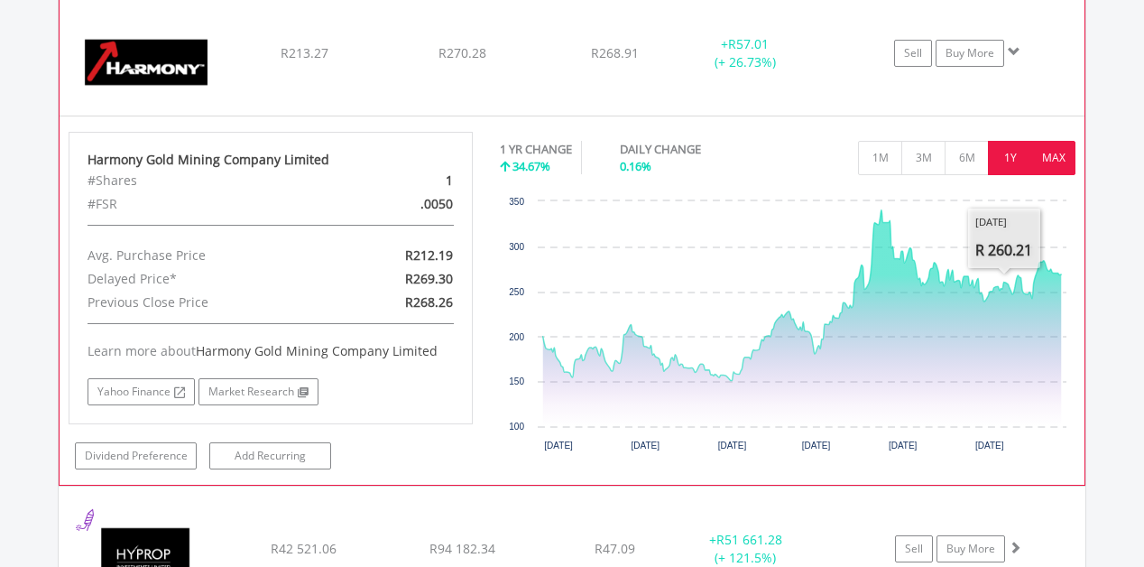
click at [1056, 149] on button "MAX" at bounding box center [1054, 158] width 44 height 34
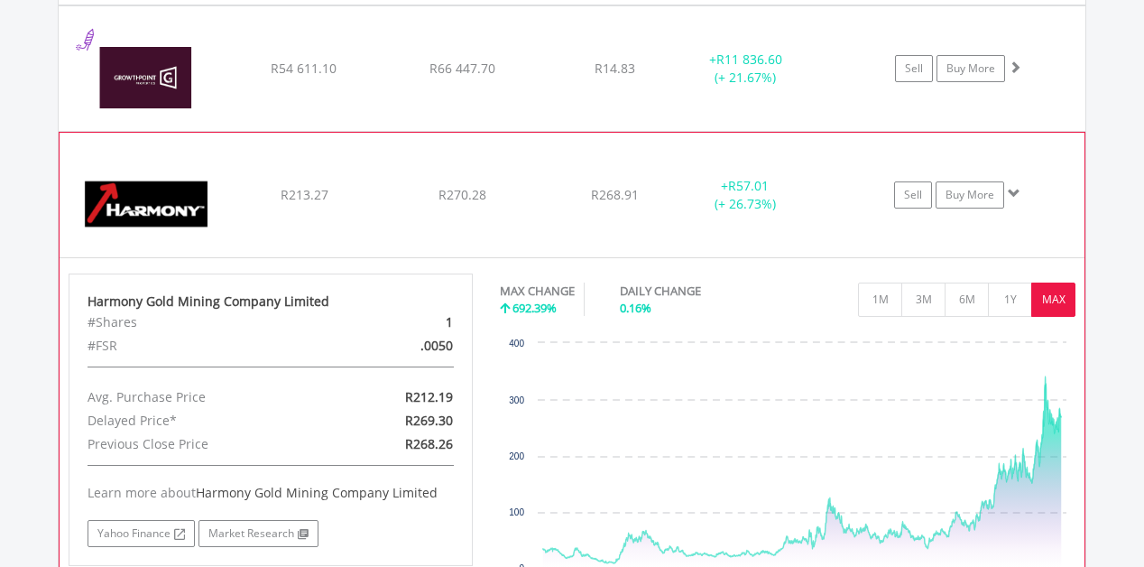
scroll to position [4144, 0]
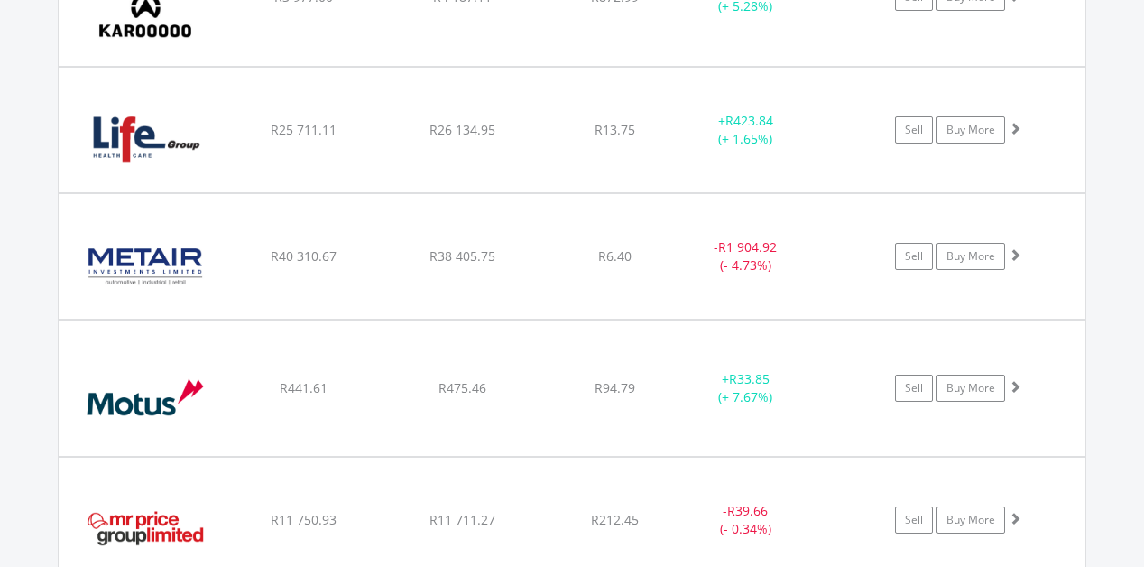
scroll to position [5012, 0]
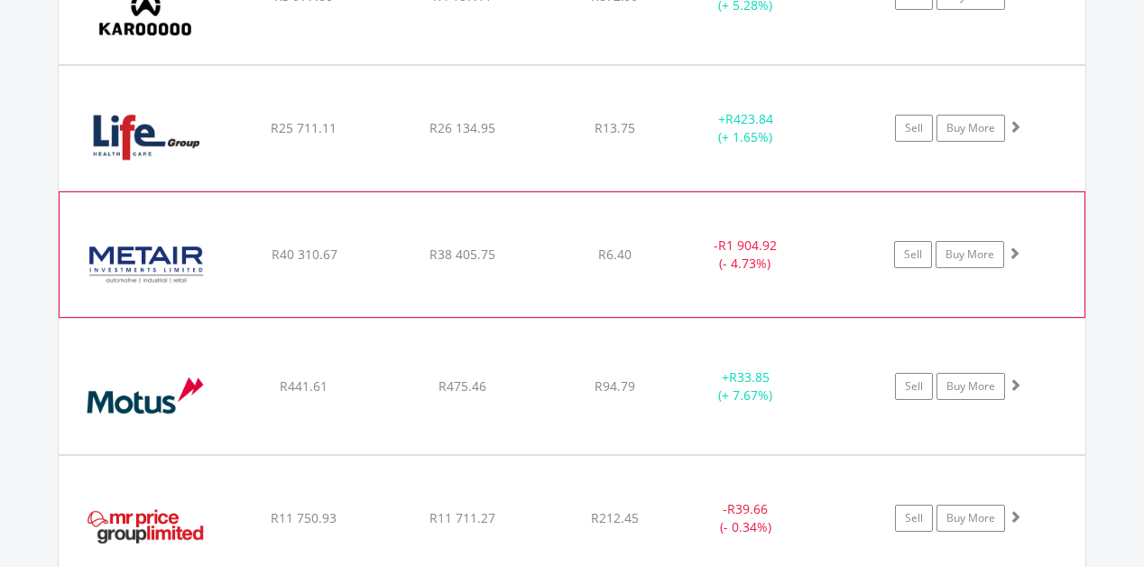
click at [1017, 255] on span at bounding box center [1014, 252] width 13 height 13
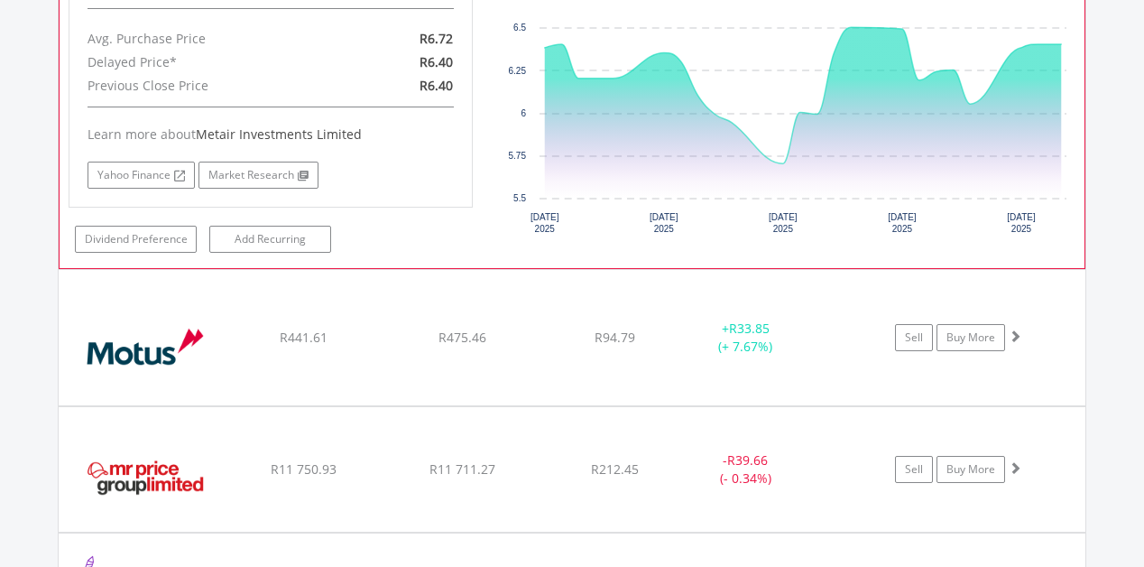
scroll to position [5432, 0]
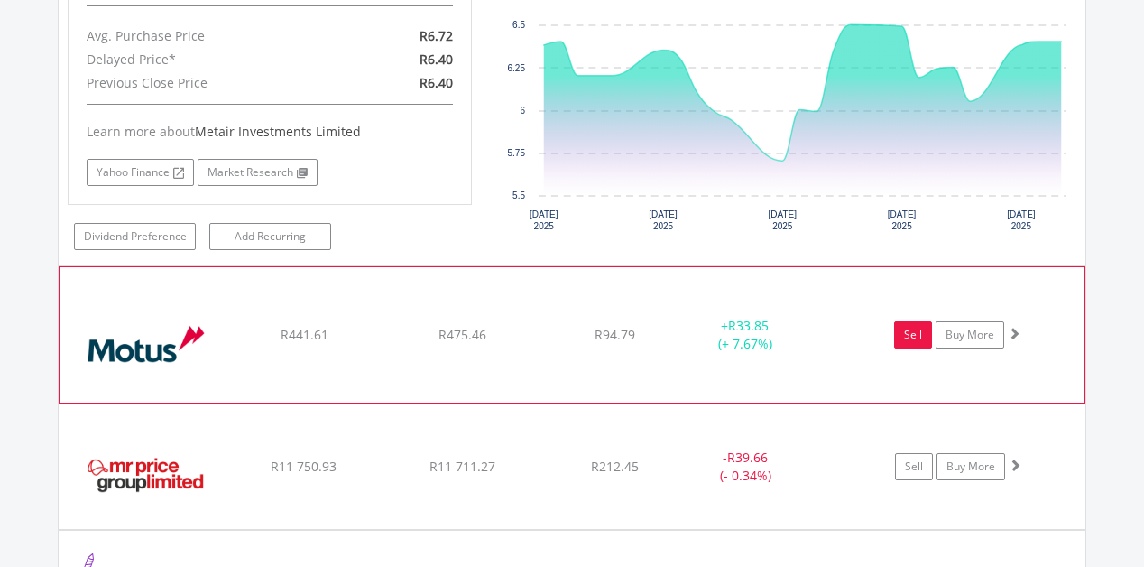
click at [917, 338] on link "Sell" at bounding box center [913, 334] width 38 height 27
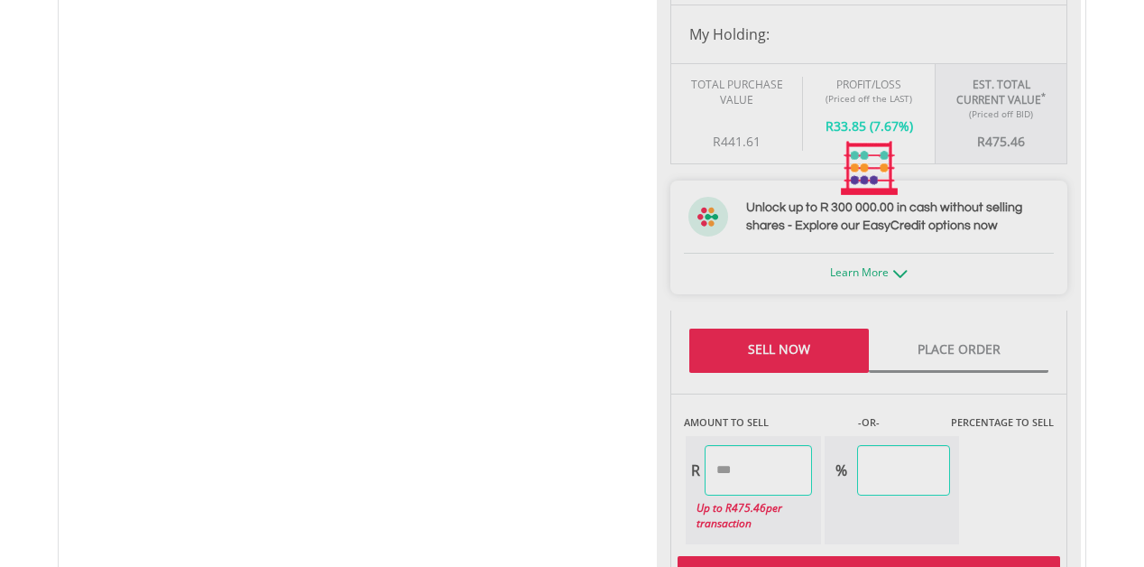
type input "******"
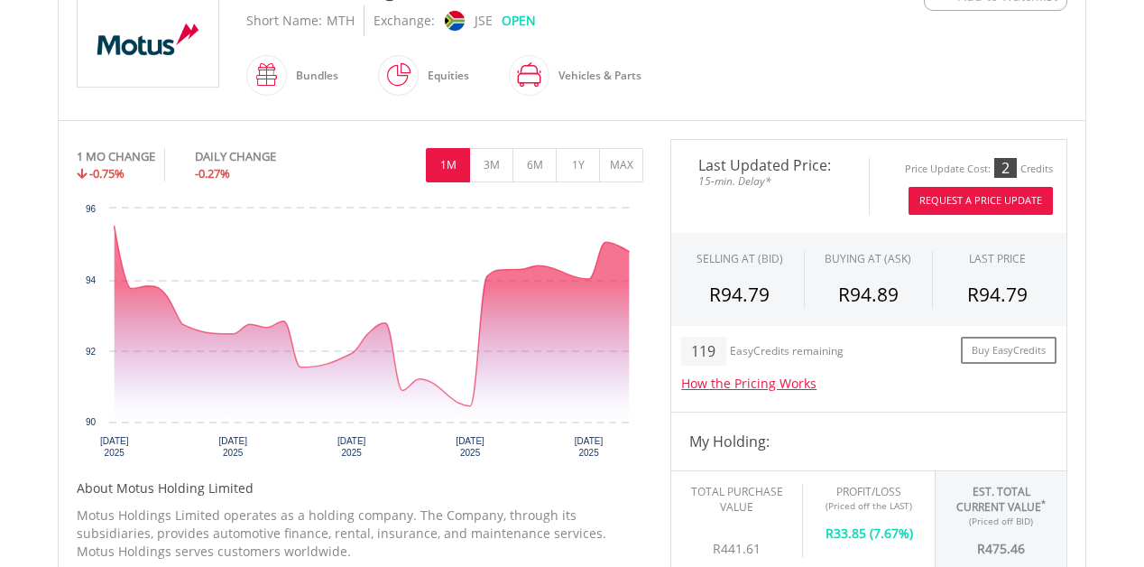
scroll to position [436, 0]
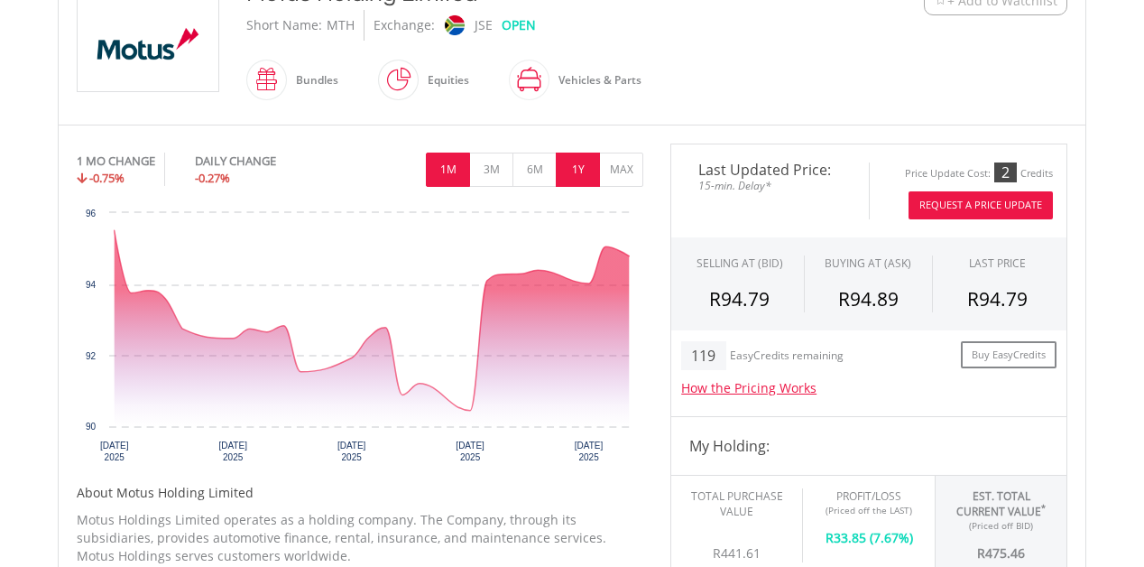
click at [568, 166] on button "1Y" at bounding box center [578, 170] width 44 height 34
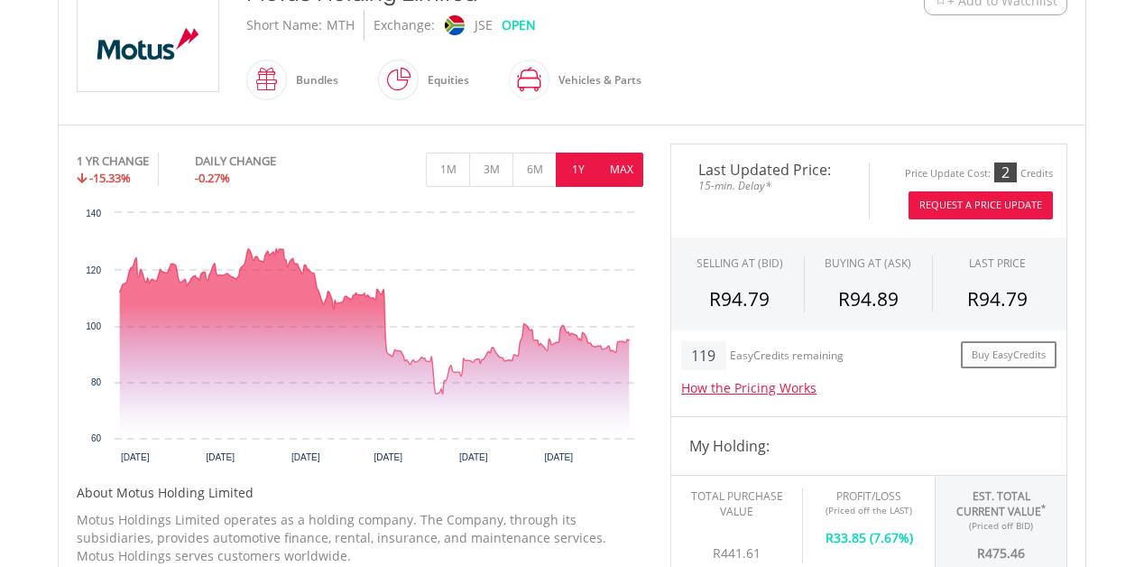
click at [630, 167] on button "MAX" at bounding box center [621, 170] width 44 height 34
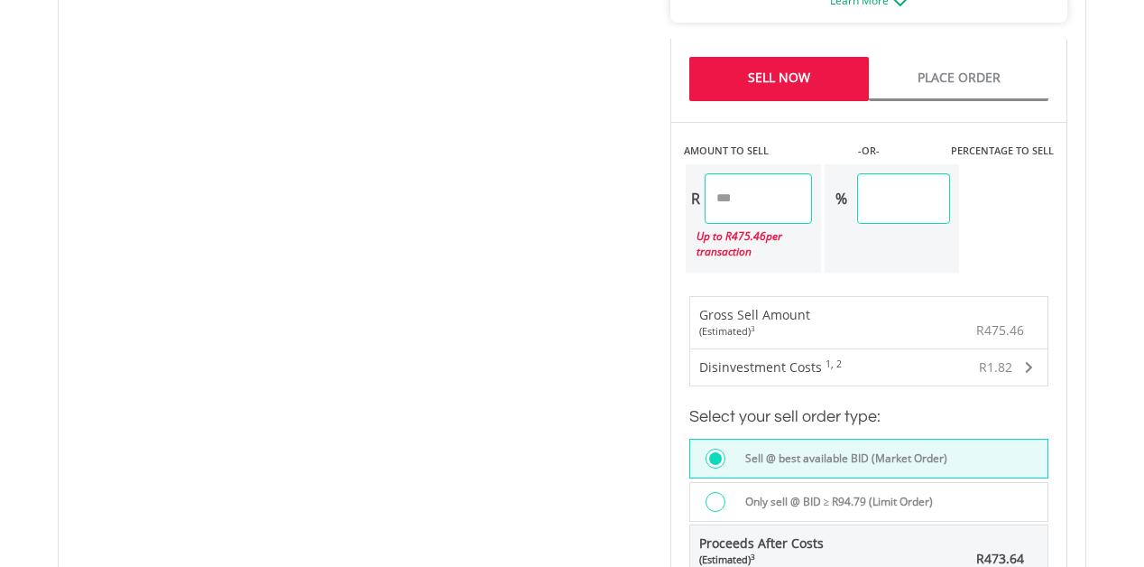
scroll to position [1265, 0]
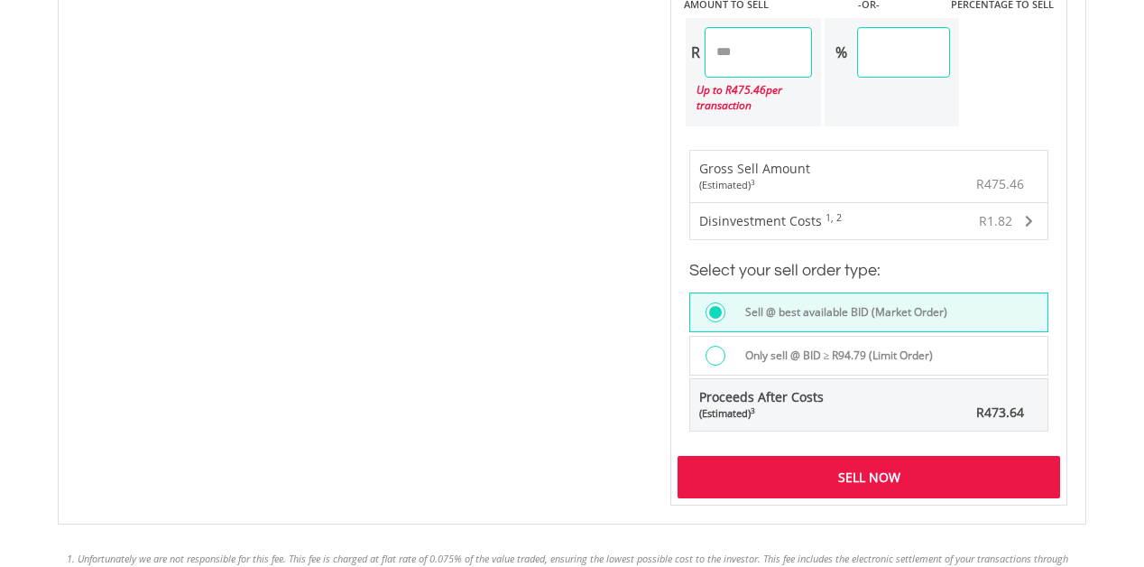
click at [850, 481] on div "Sell Now" at bounding box center [869, 477] width 383 height 42
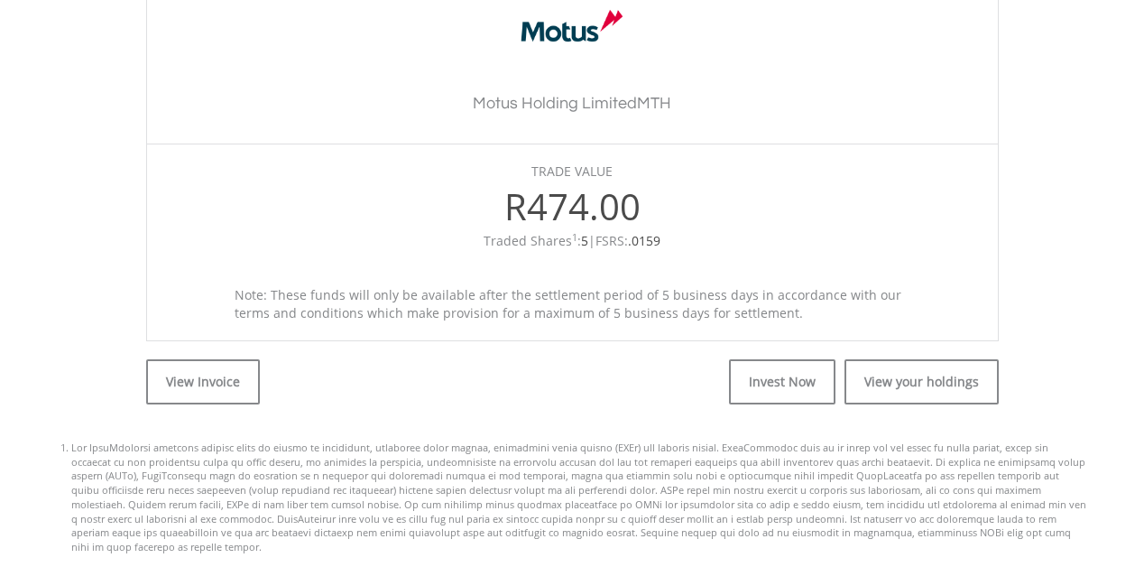
scroll to position [595, 0]
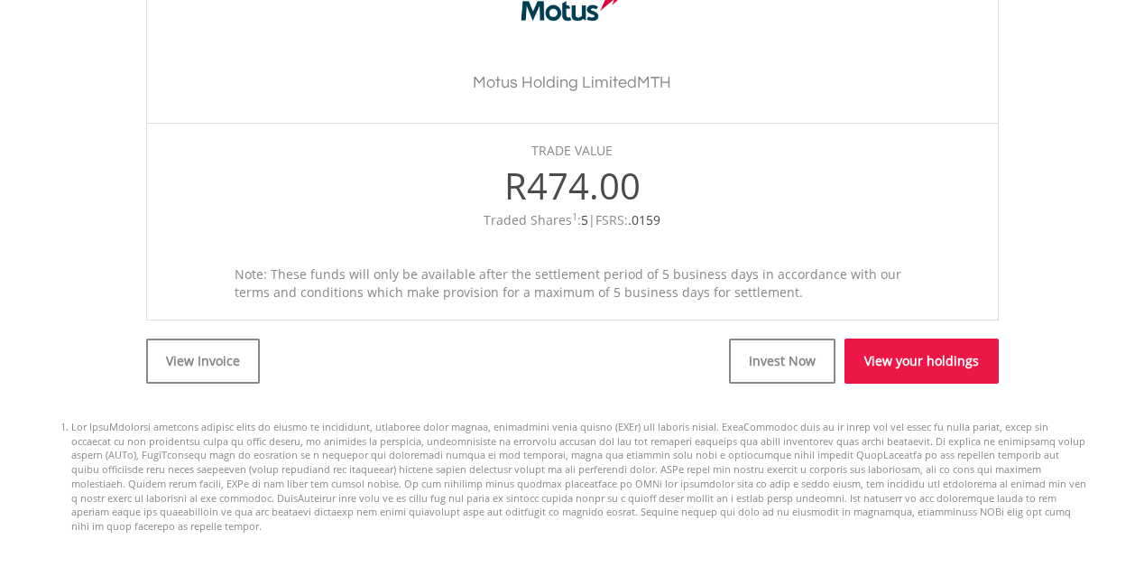
click at [948, 377] on link "View your holdings" at bounding box center [922, 360] width 154 height 45
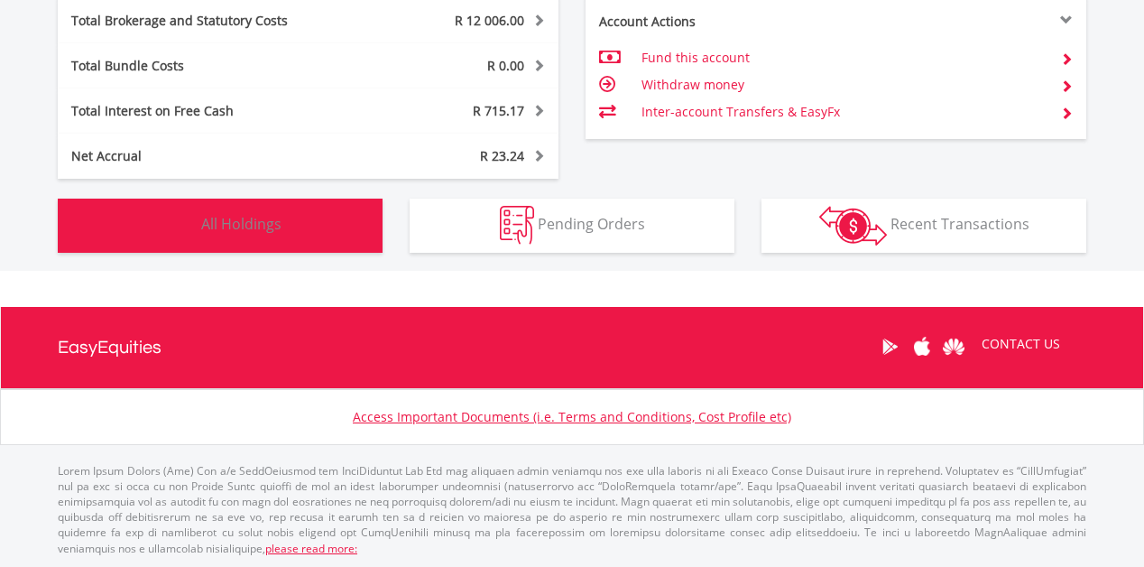
scroll to position [173, 343]
click at [277, 217] on span "All Holdings" at bounding box center [241, 224] width 80 height 20
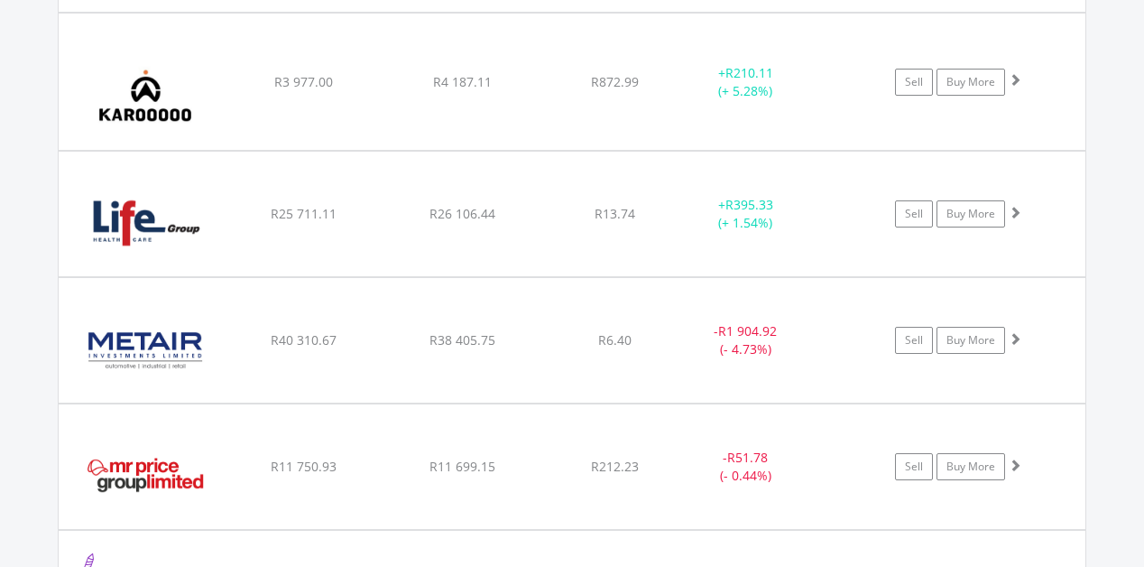
scroll to position [5016, 0]
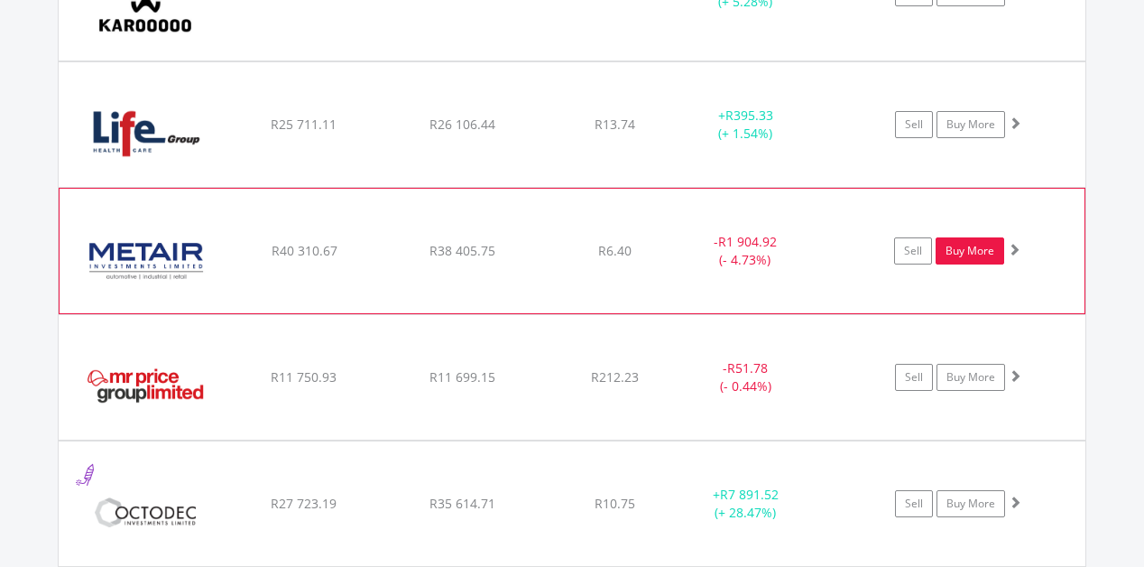
click at [986, 254] on link "Buy More" at bounding box center [970, 250] width 69 height 27
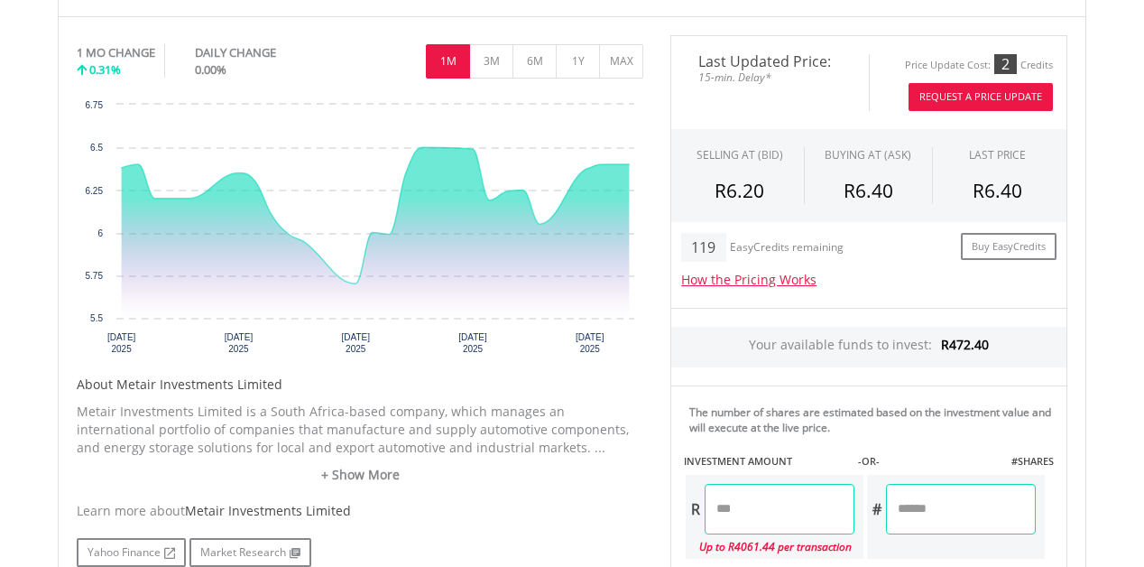
scroll to position [543, 0]
click at [994, 94] on button "Request A Price Update" at bounding box center [981, 98] width 144 height 28
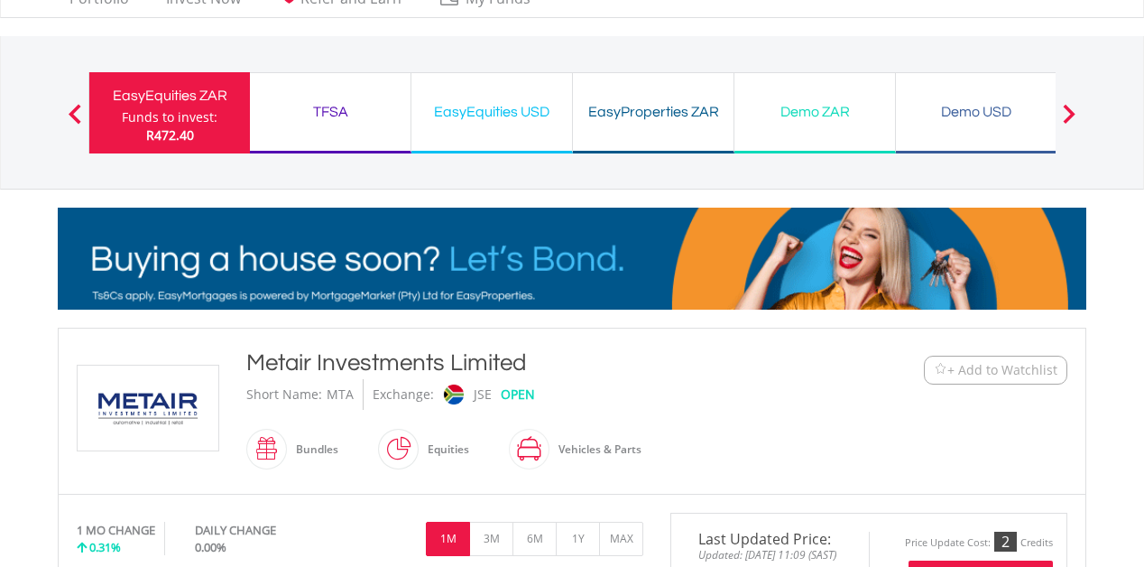
scroll to position [0, 0]
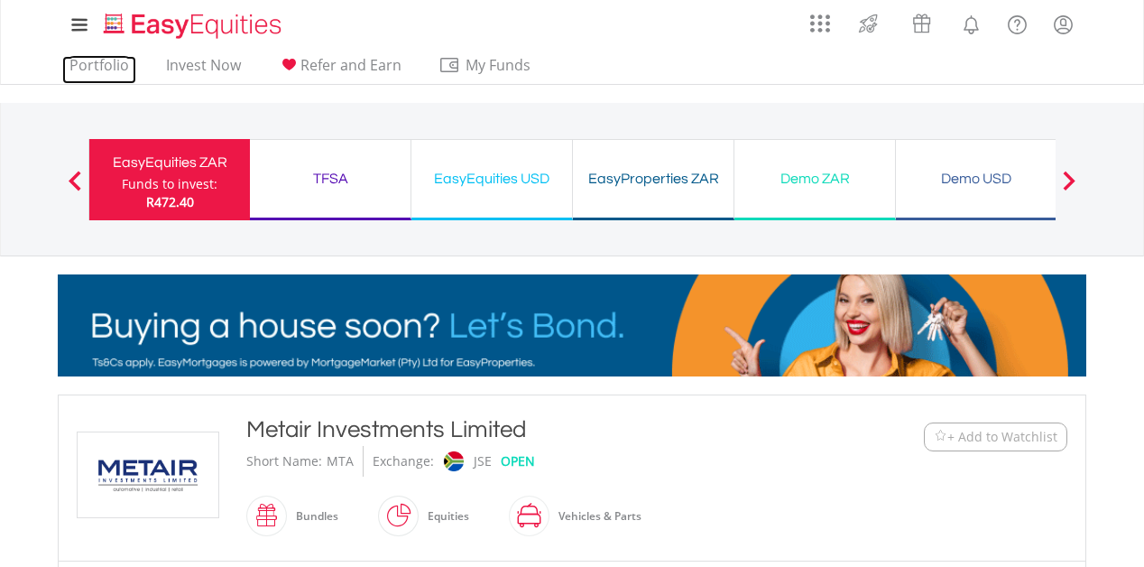
click at [105, 69] on link "Portfolio" at bounding box center [99, 70] width 74 height 28
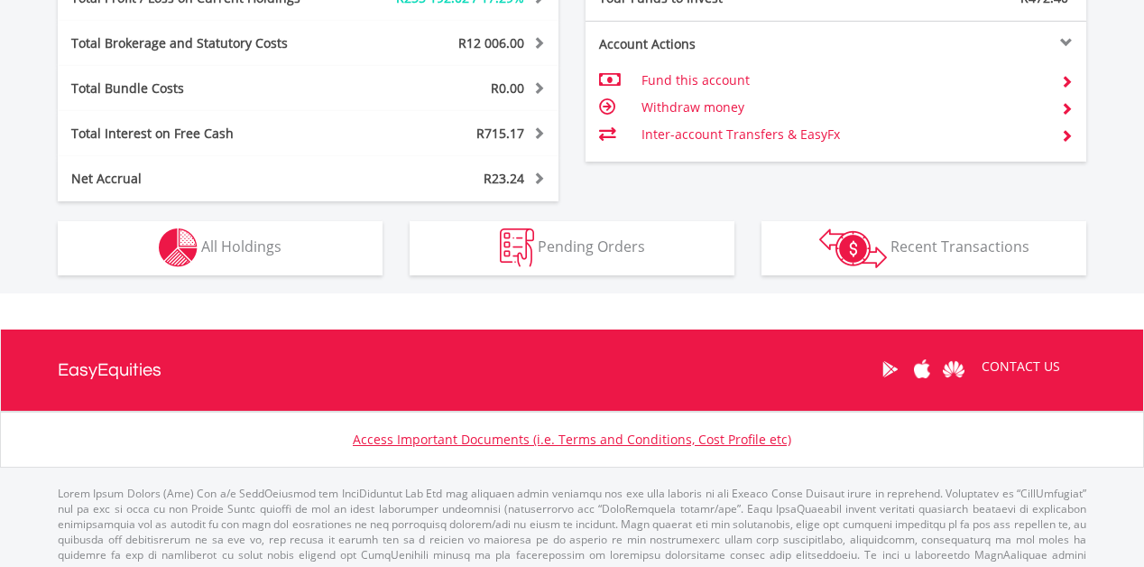
scroll to position [173, 343]
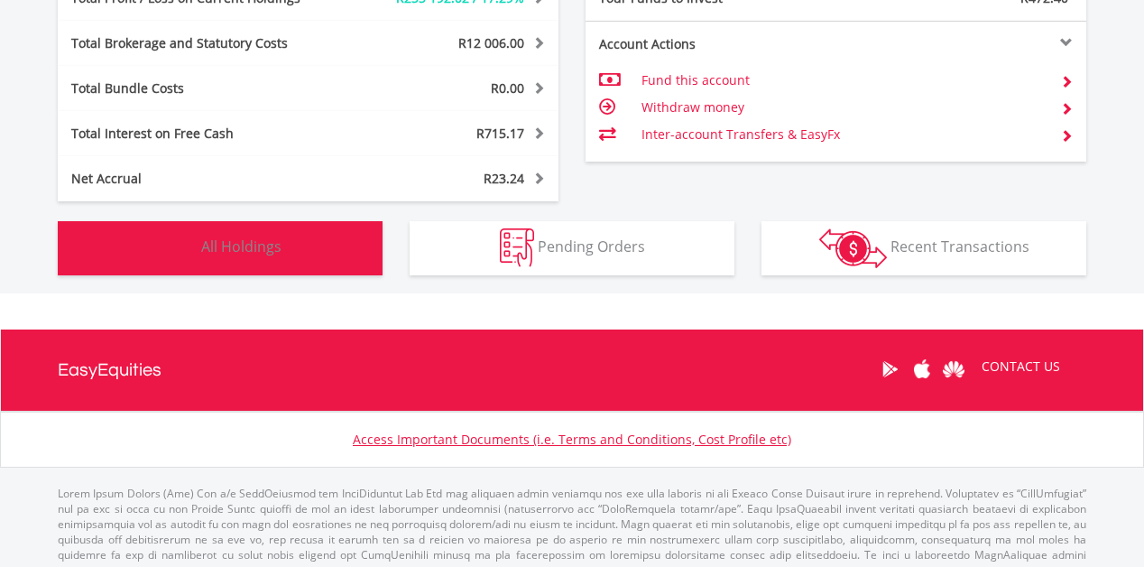
click at [270, 254] on span "All Holdings" at bounding box center [241, 246] width 80 height 20
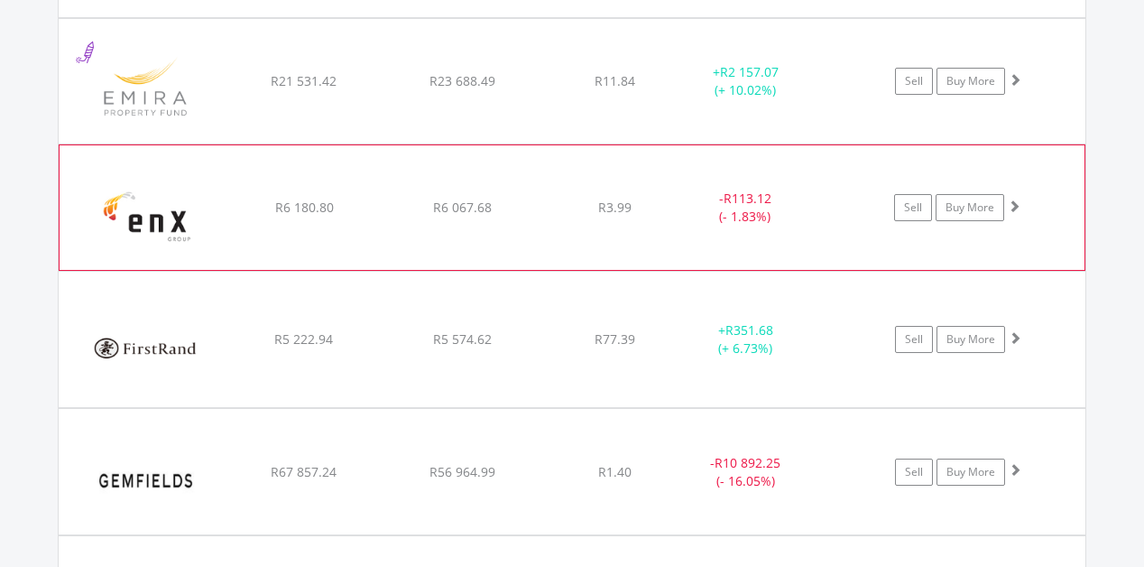
scroll to position [3391, 0]
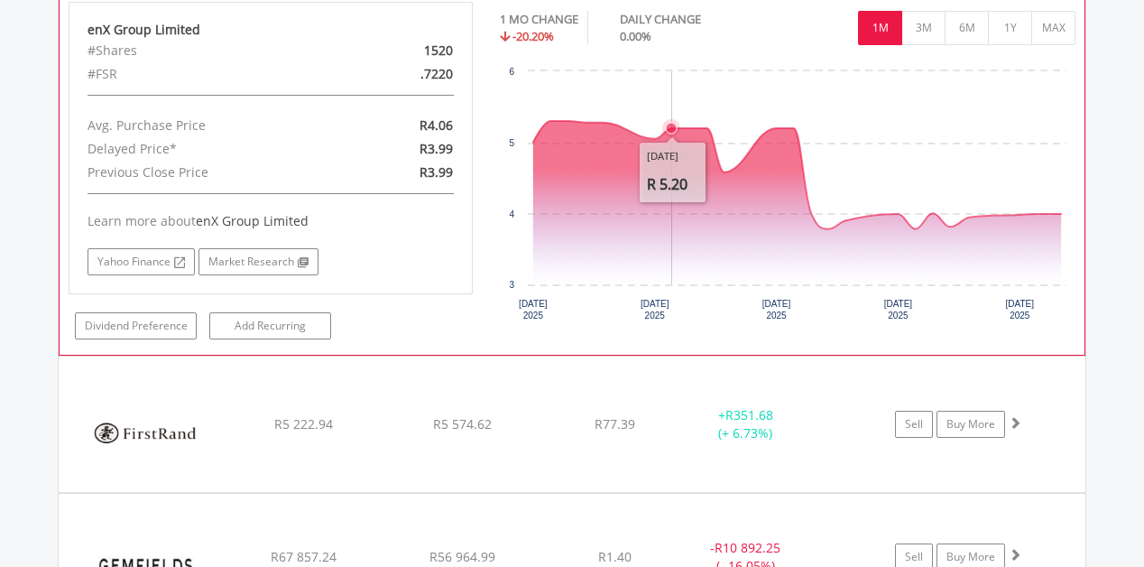
scroll to position [3668, 0]
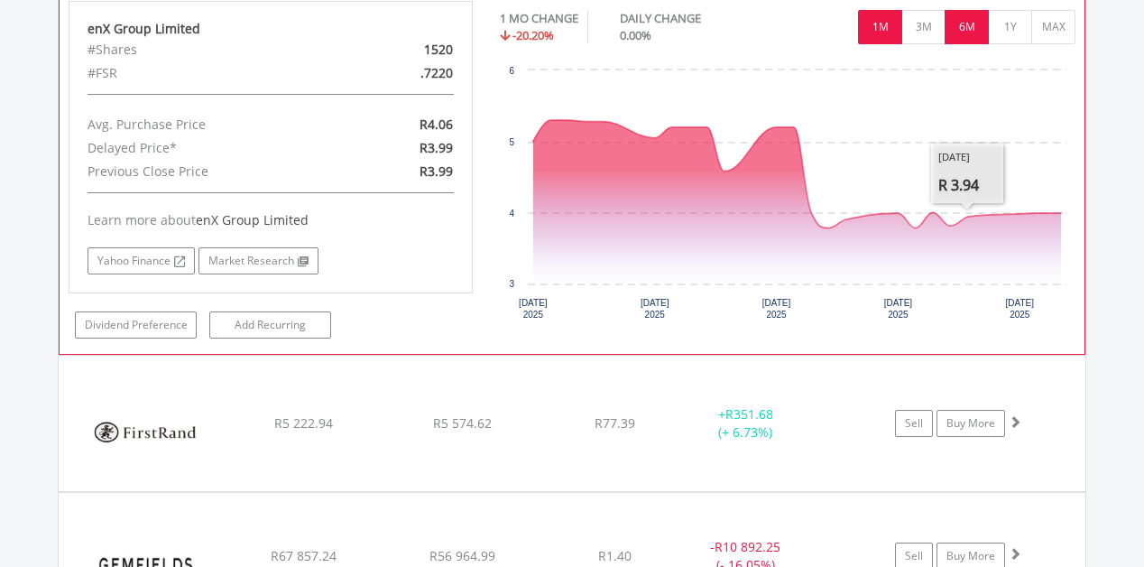
click at [966, 34] on button "6M" at bounding box center [967, 27] width 44 height 34
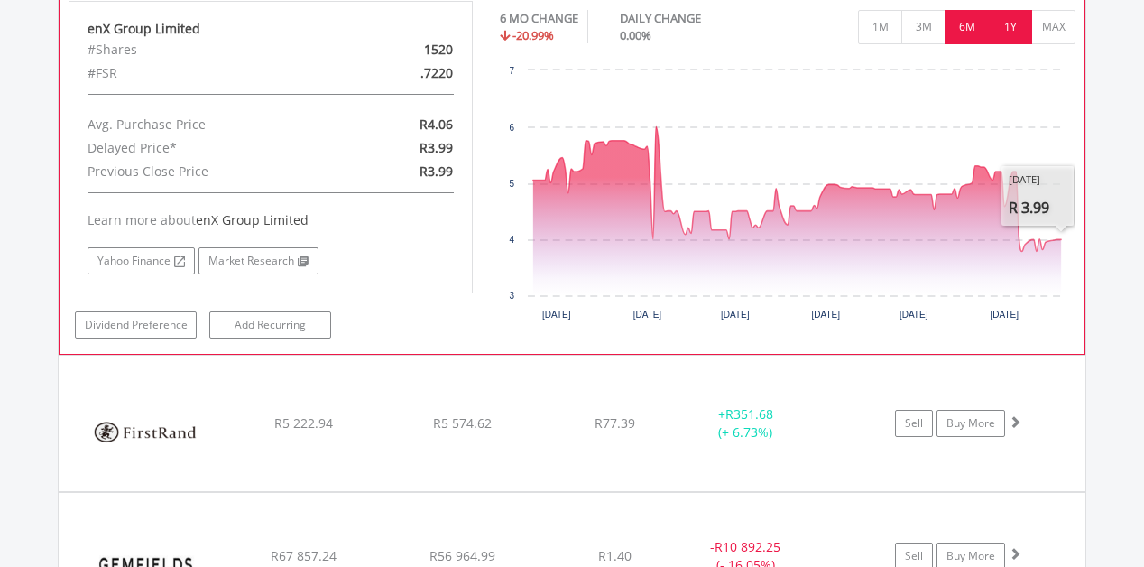
click at [1013, 21] on button "1Y" at bounding box center [1010, 27] width 44 height 34
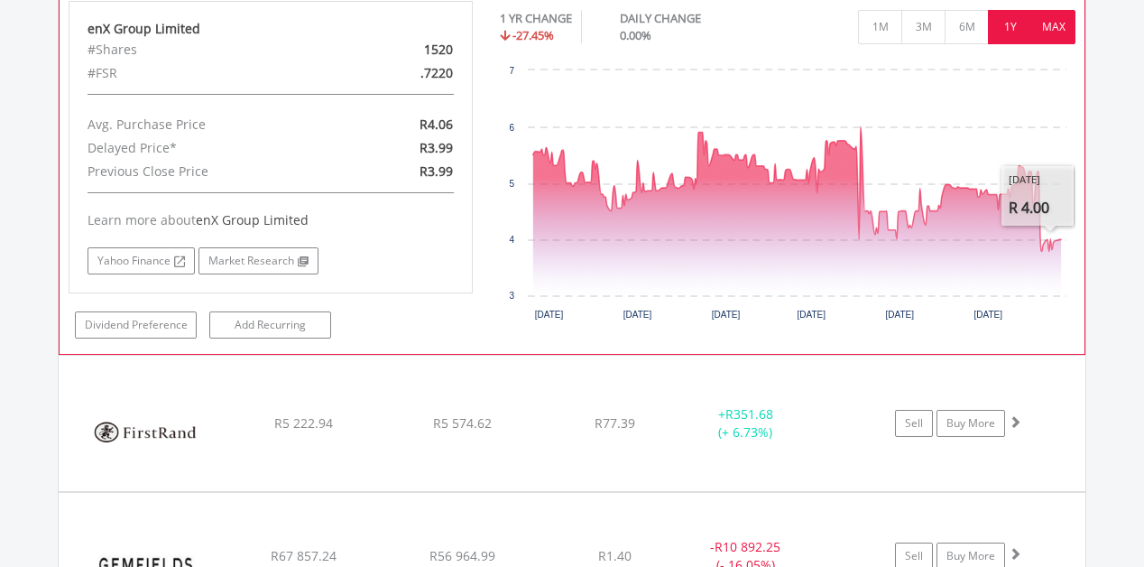
click at [1054, 37] on button "MAX" at bounding box center [1054, 27] width 44 height 34
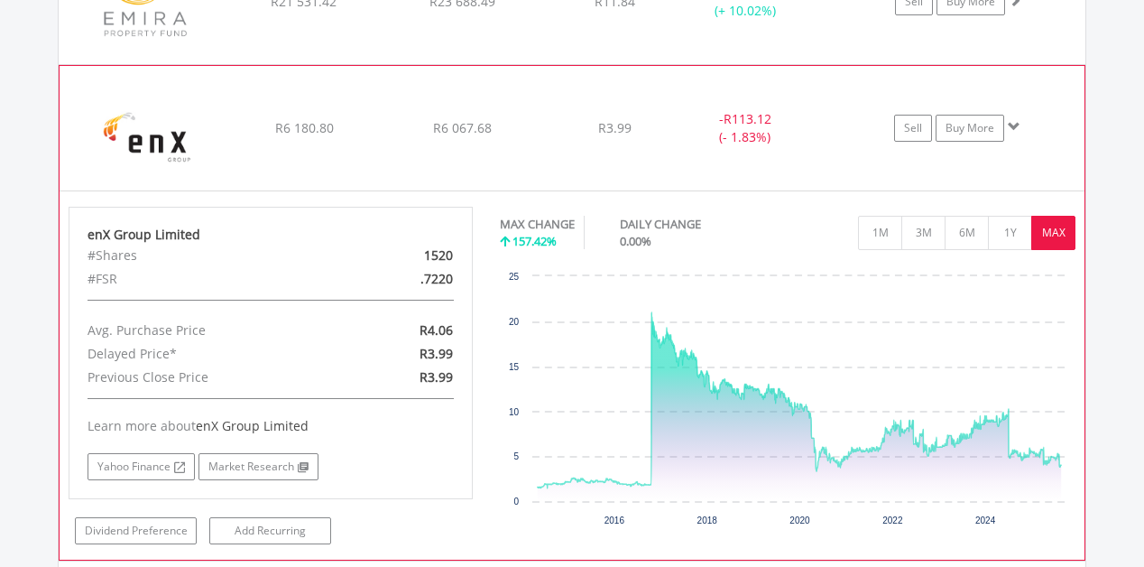
scroll to position [3456, 0]
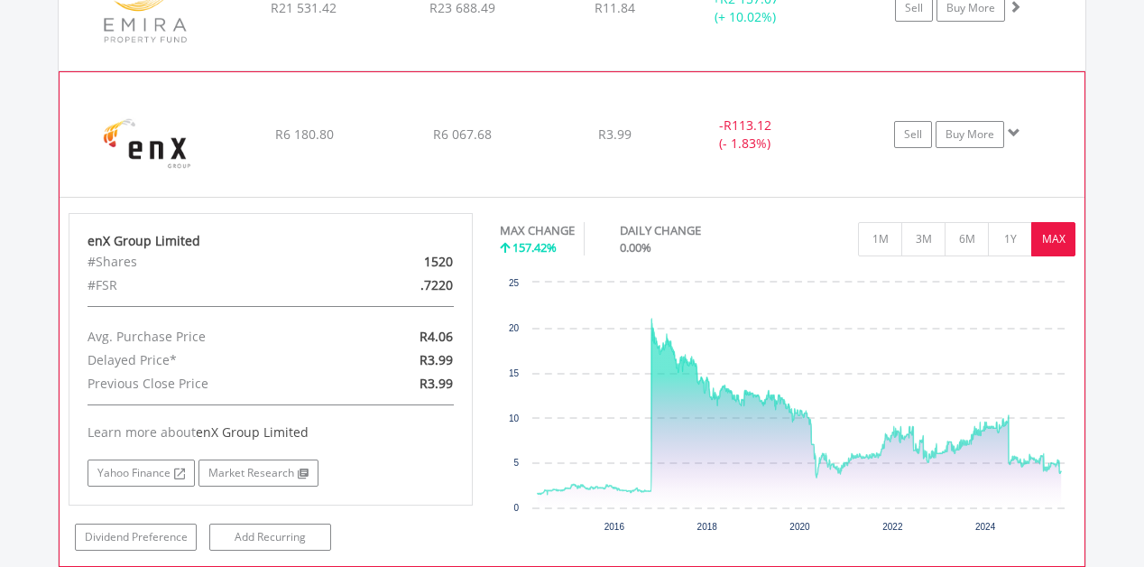
click at [1018, 131] on span at bounding box center [1014, 132] width 13 height 13
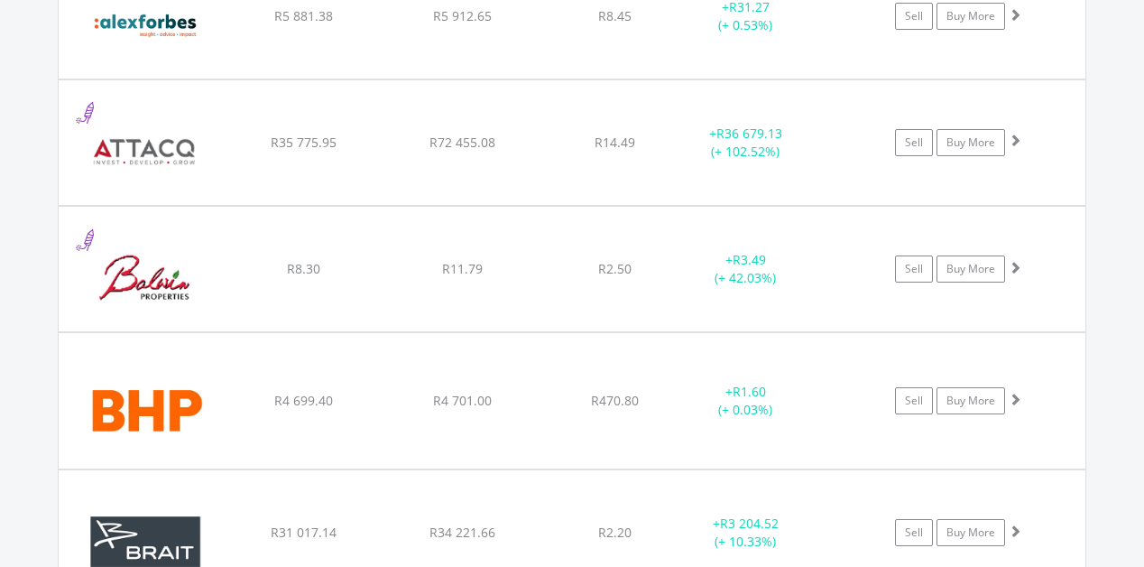
scroll to position [1507, 0]
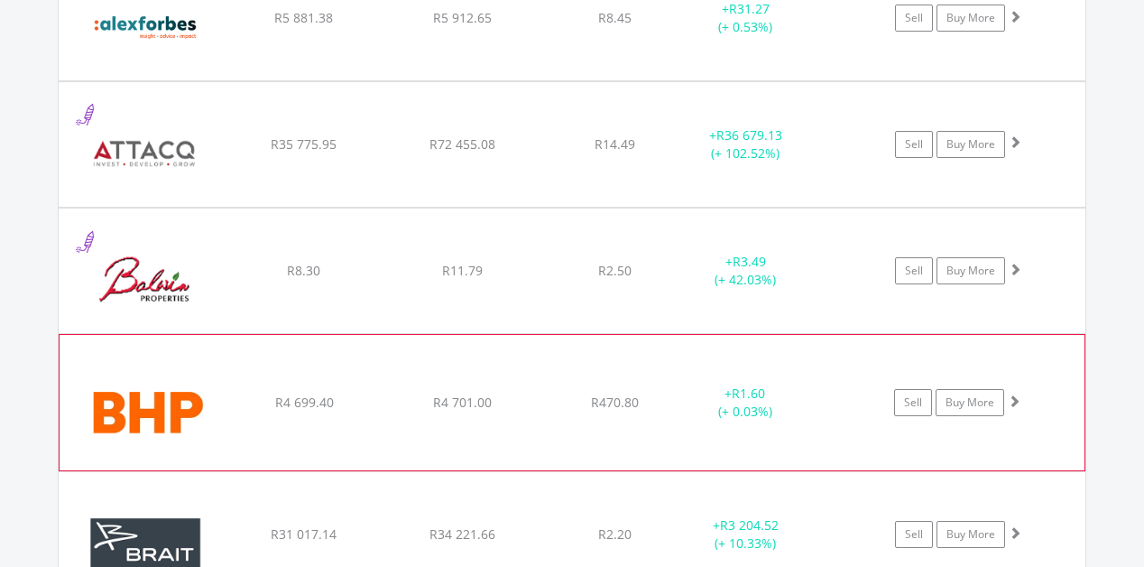
click at [1020, 394] on span at bounding box center [1014, 400] width 13 height 13
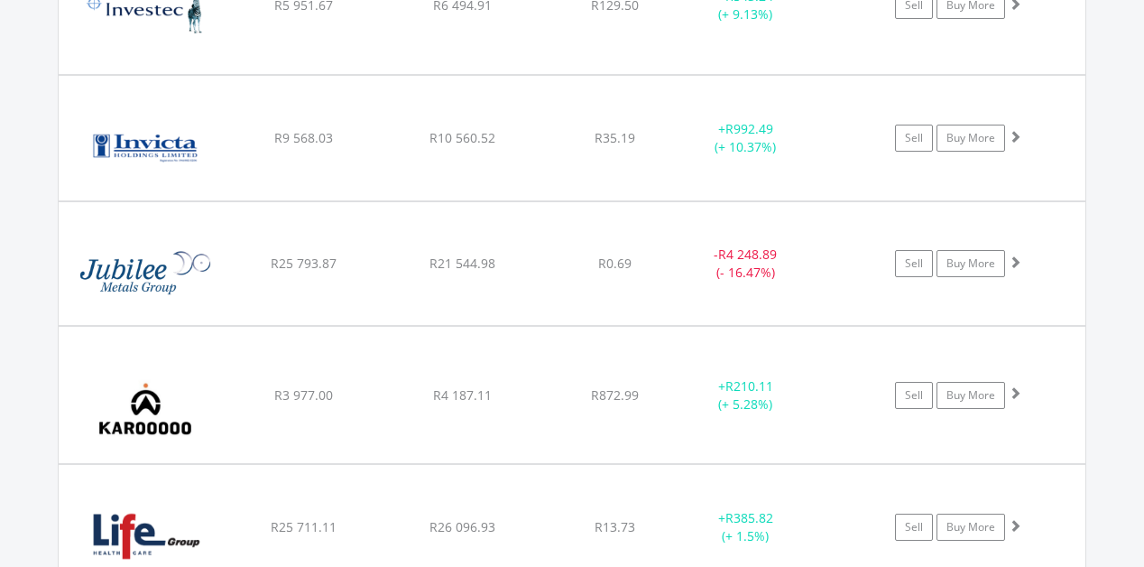
scroll to position [4981, 0]
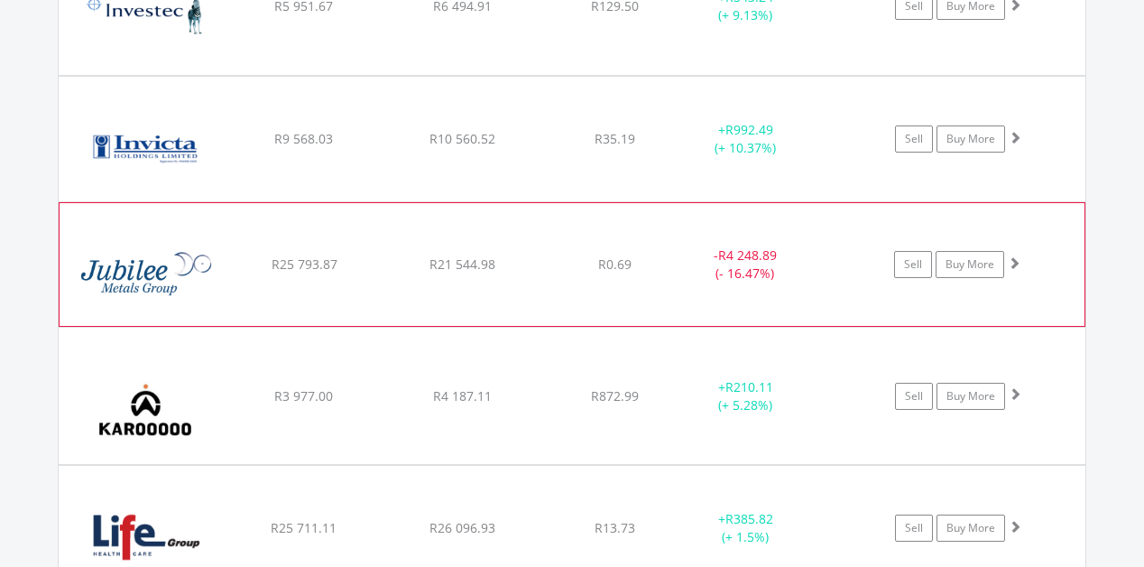
click at [1015, 267] on span at bounding box center [1014, 262] width 13 height 13
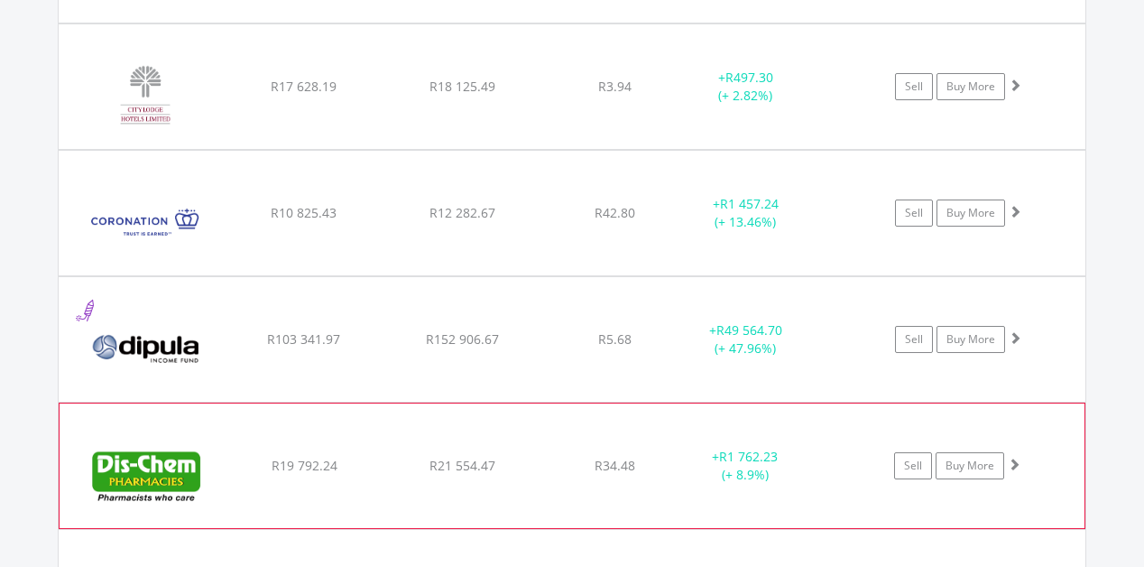
scroll to position [2969, 0]
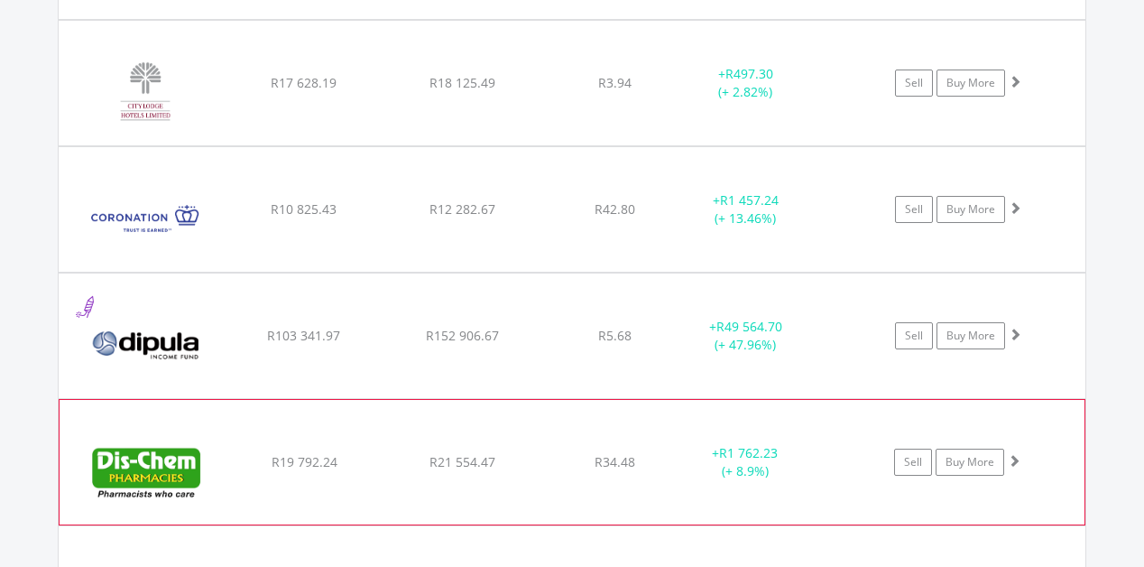
click at [1019, 457] on span at bounding box center [1014, 460] width 13 height 13
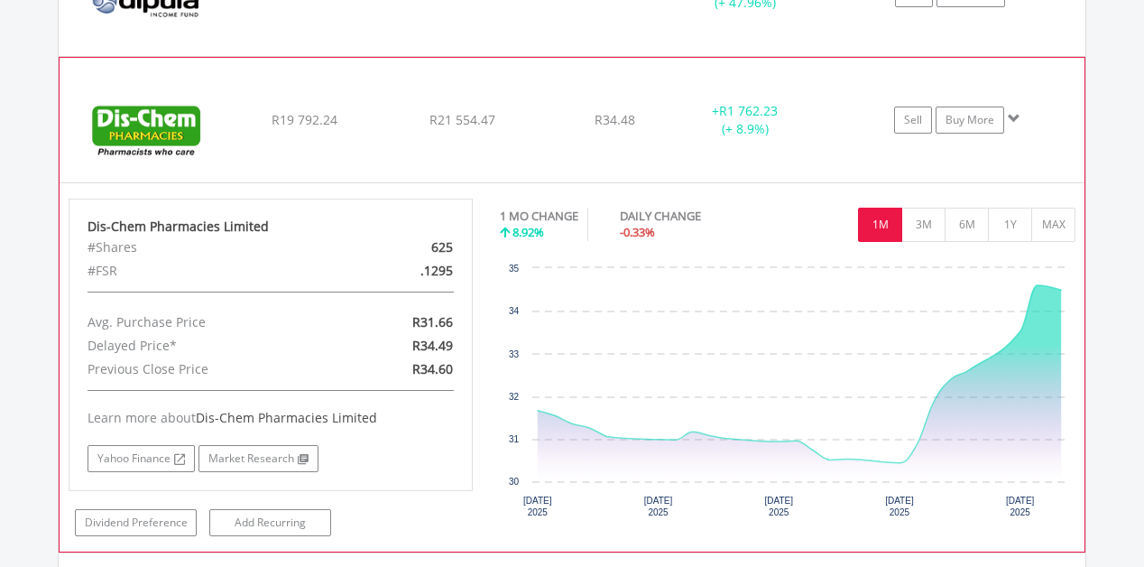
scroll to position [3302, 0]
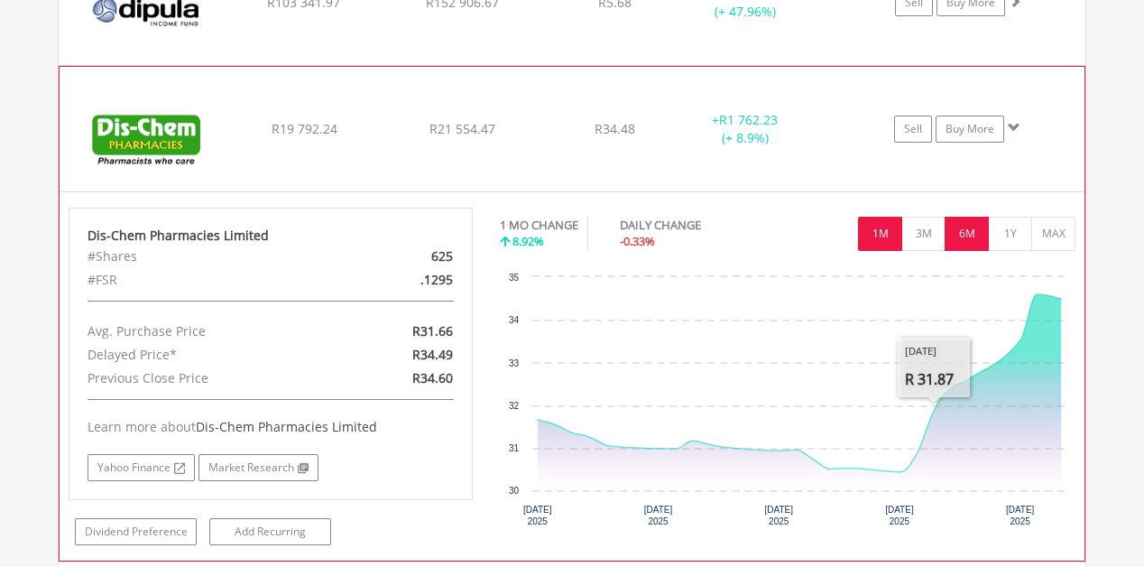
click at [952, 248] on button "6M" at bounding box center [967, 234] width 44 height 34
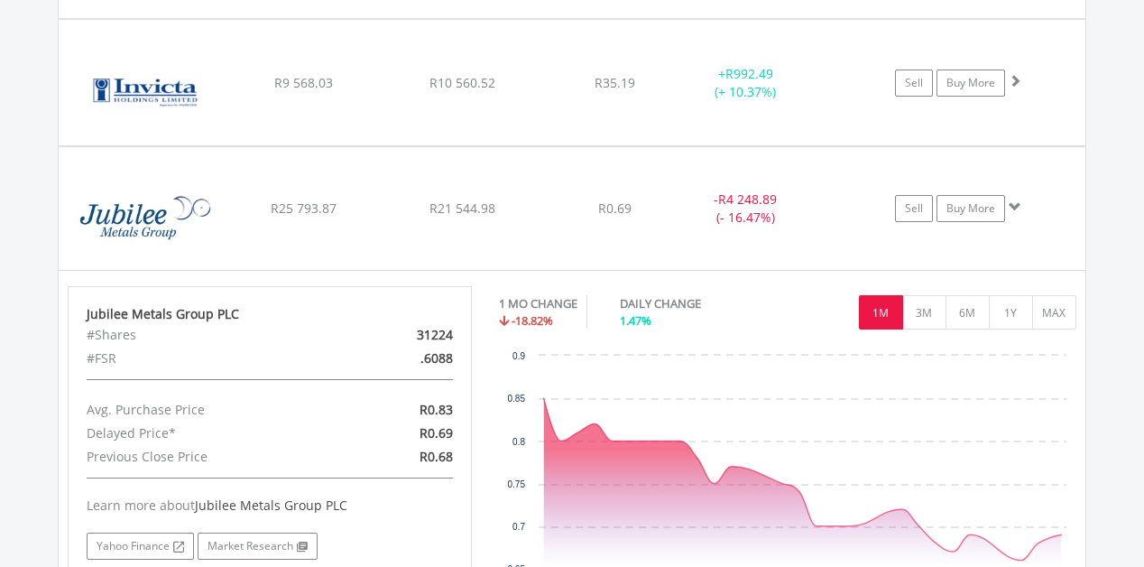
scroll to position [5412, 0]
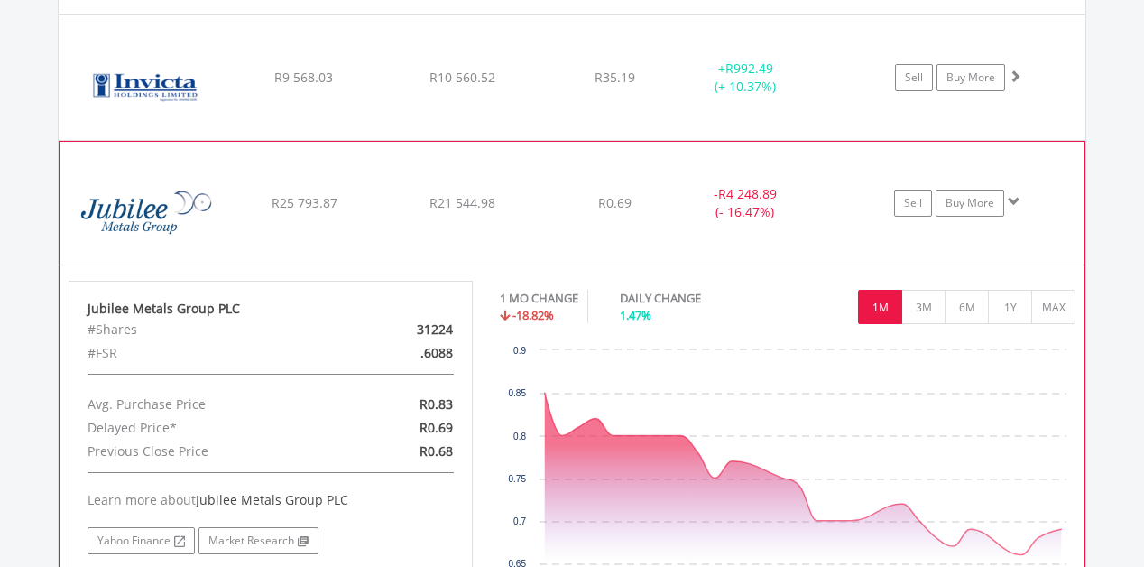
click at [1011, 200] on span at bounding box center [1014, 201] width 13 height 13
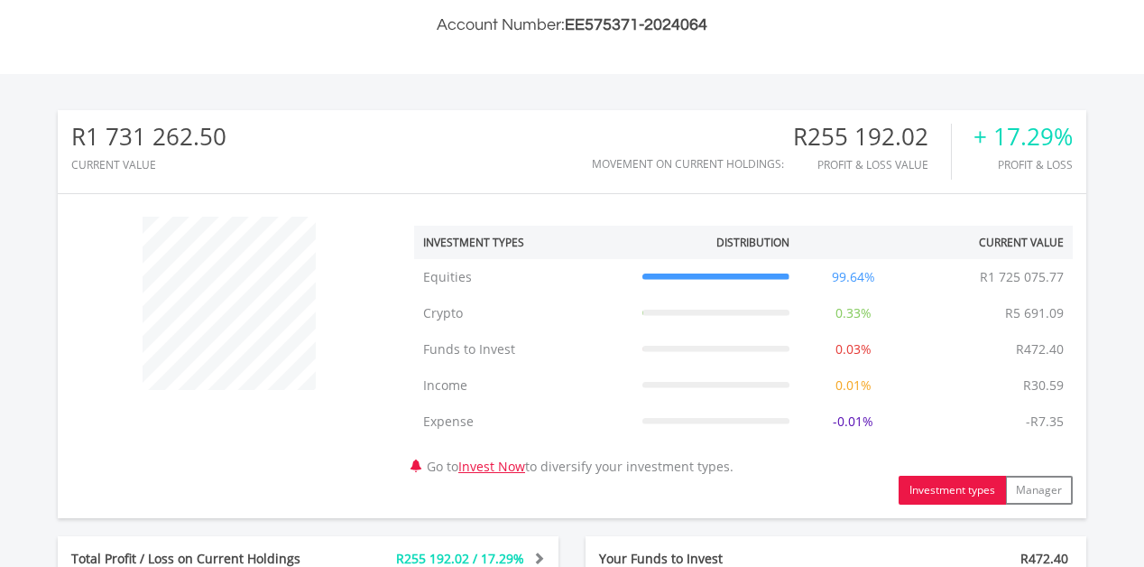
scroll to position [0, 0]
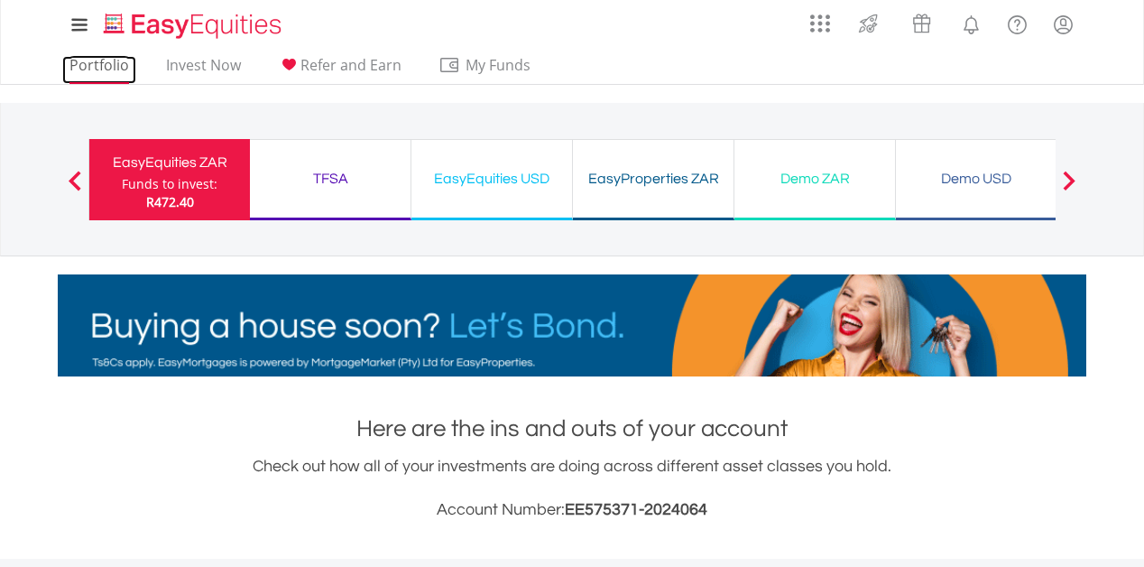
click at [89, 65] on link "Portfolio" at bounding box center [99, 70] width 74 height 28
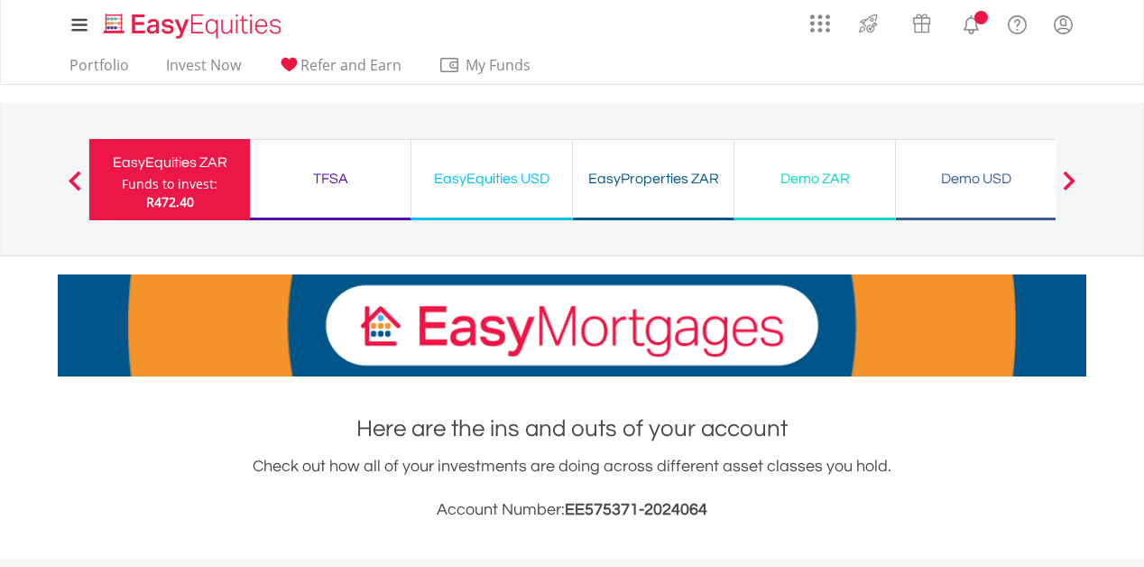
scroll to position [714, 0]
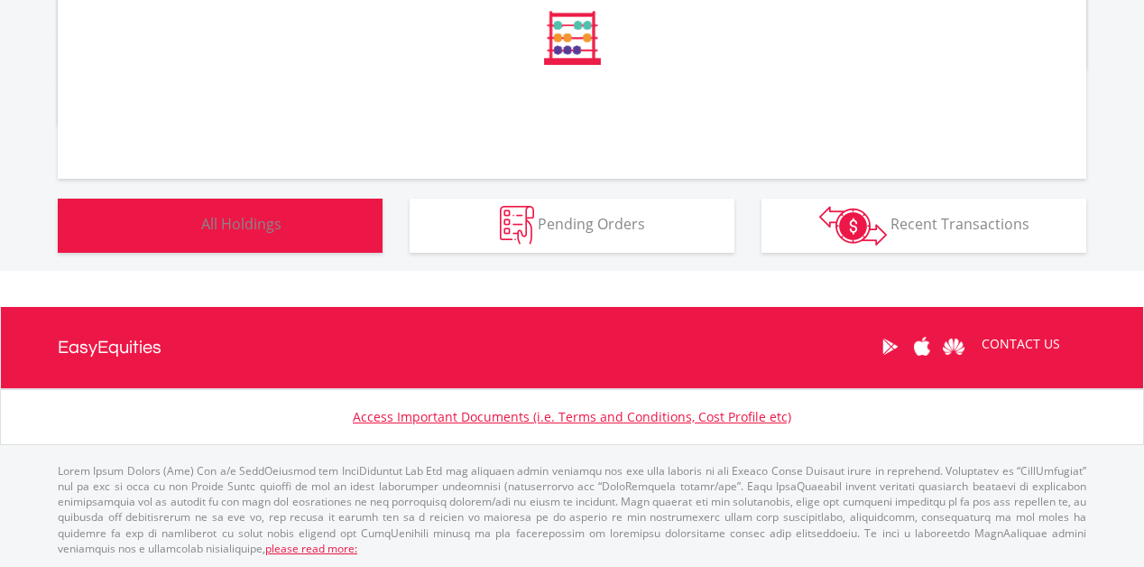
click at [325, 240] on button "Holdings All Holdings" at bounding box center [220, 226] width 325 height 54
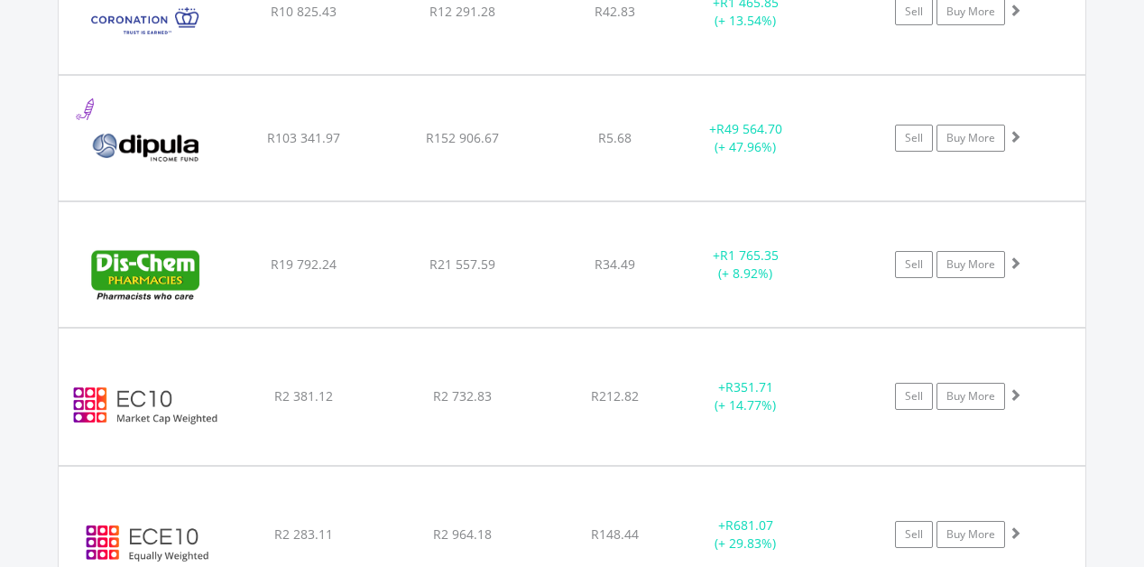
scroll to position [2800, 0]
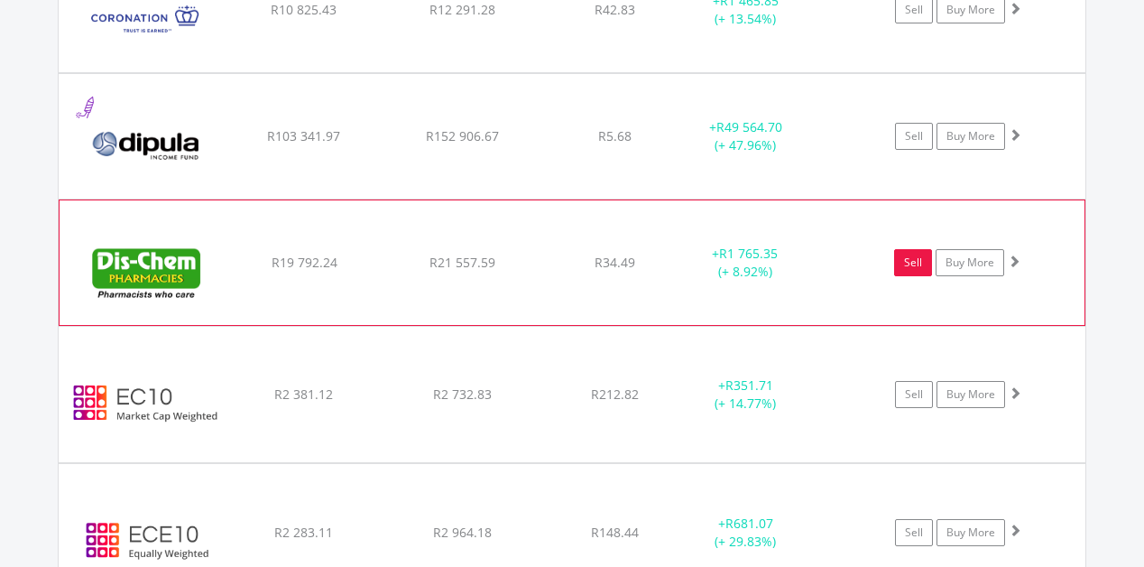
click at [912, 263] on link "Sell" at bounding box center [913, 262] width 38 height 27
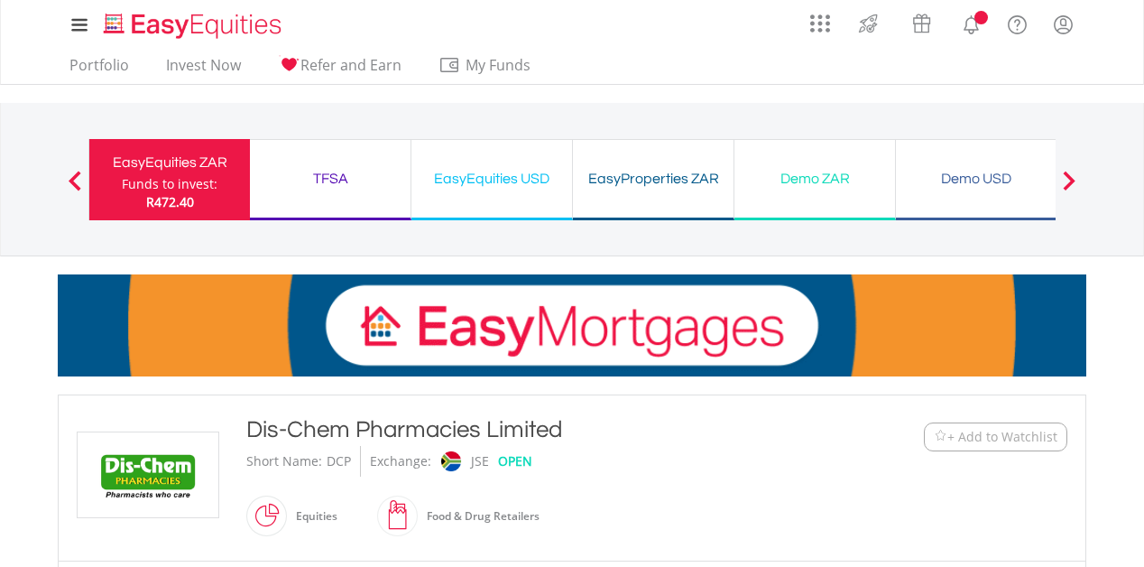
type input "********"
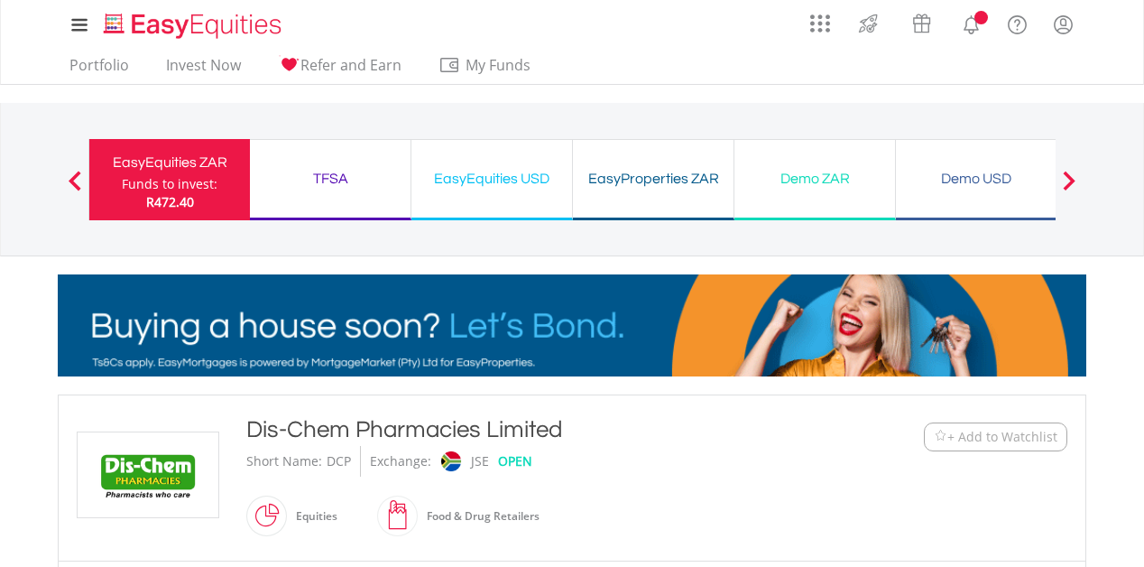
type input "******"
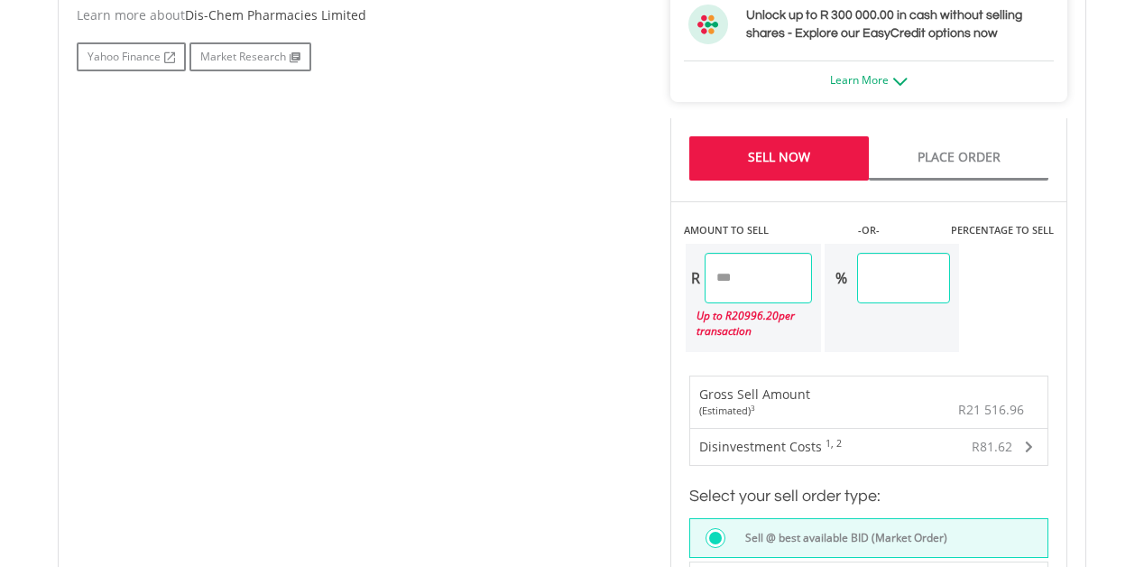
scroll to position [1064, 0]
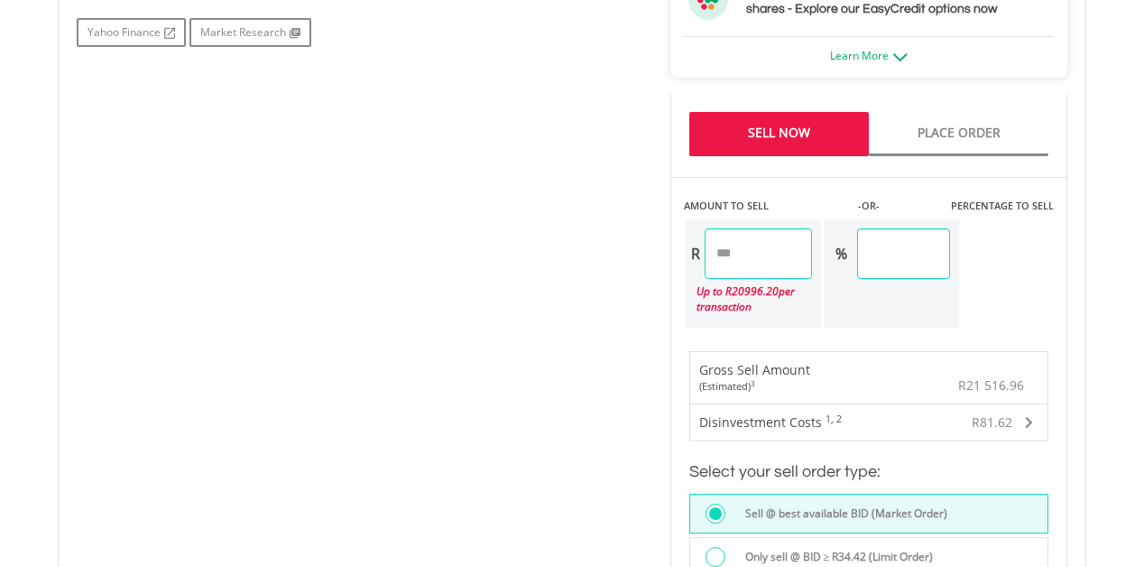
click at [789, 260] on input "********" at bounding box center [758, 253] width 107 height 51
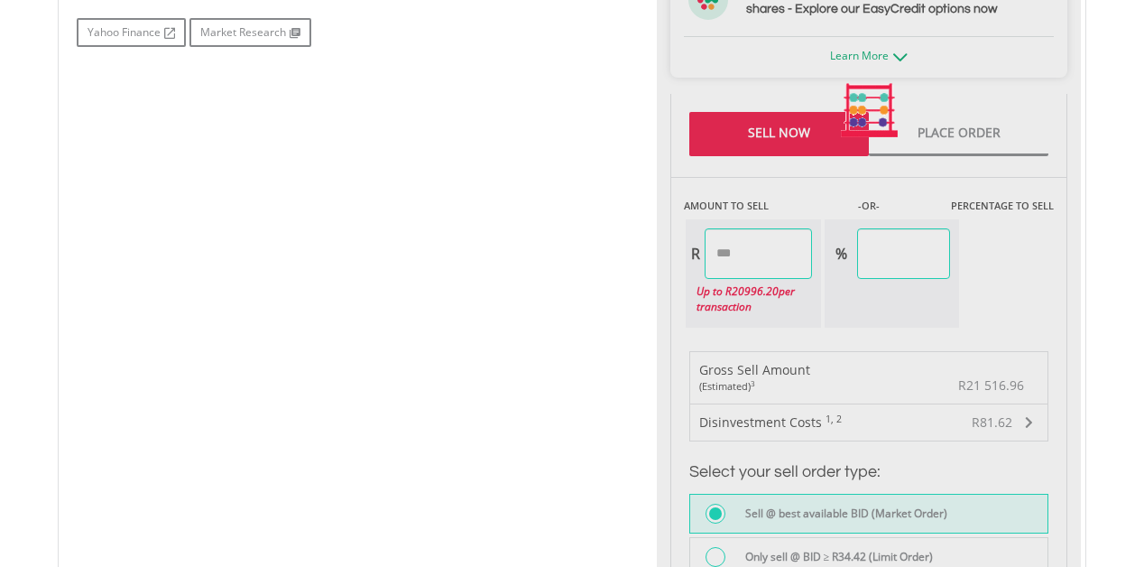
type input "*****"
type input "****"
type input "*******"
type input "*****"
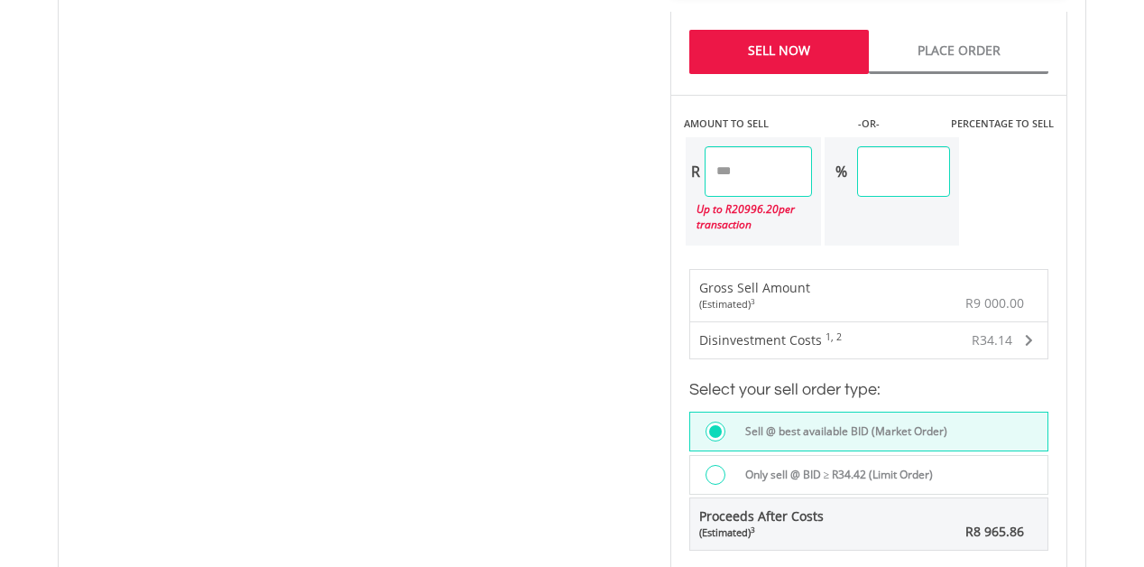
scroll to position [1156, 0]
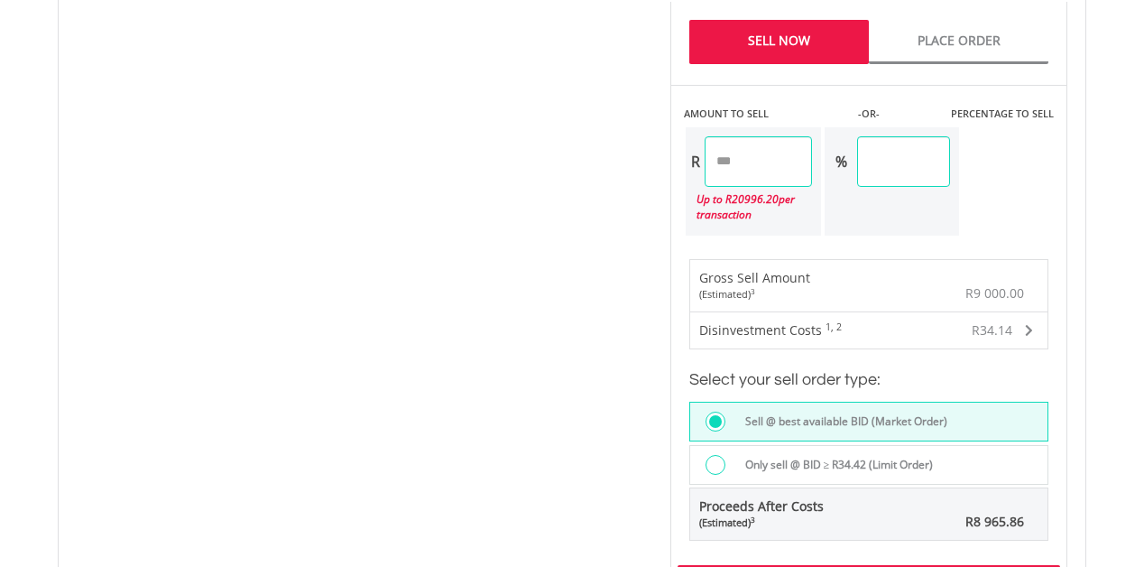
click at [778, 162] on input "*******" at bounding box center [758, 161] width 107 height 51
click at [922, 163] on div "Last Updated Price: 15-min. Delay* Price Update Cost: 2 Credits Request A Price…" at bounding box center [869, 18] width 424 height 1191
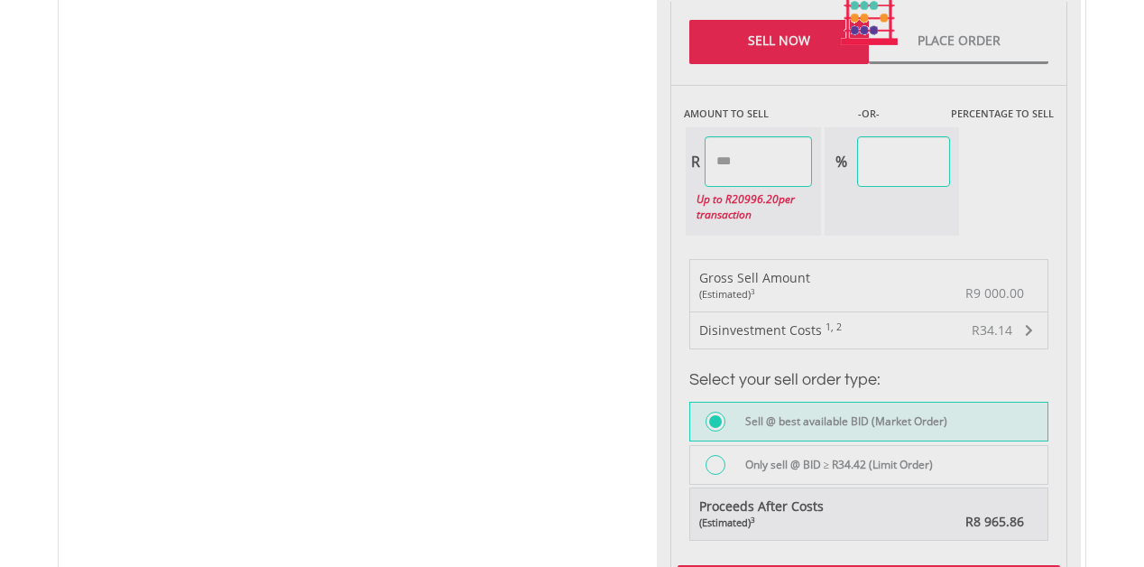
click at [922, 163] on div at bounding box center [869, 18] width 424 height 1191
type input "*******"
click at [922, 163] on div at bounding box center [869, 18] width 424 height 1191
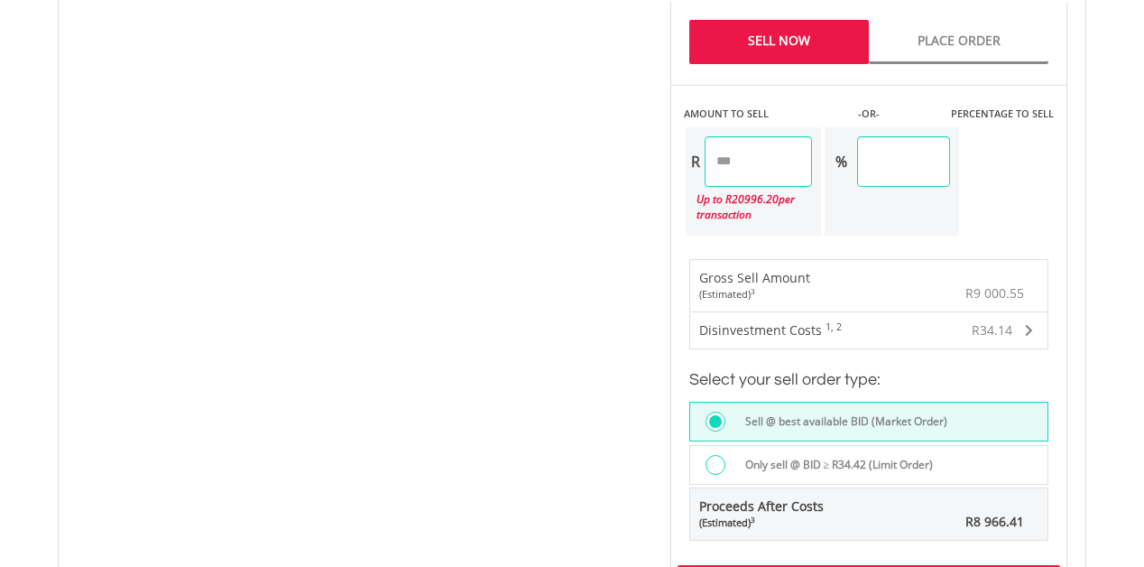
click at [922, 163] on input "*****" at bounding box center [903, 161] width 93 height 51
type input "**"
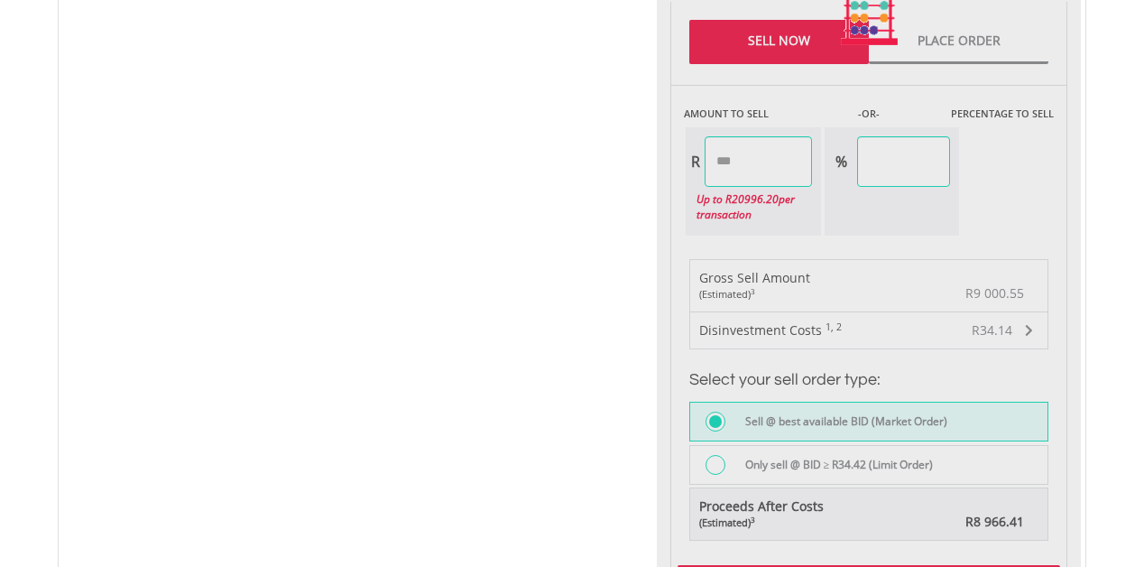
type input "*******"
type input "*****"
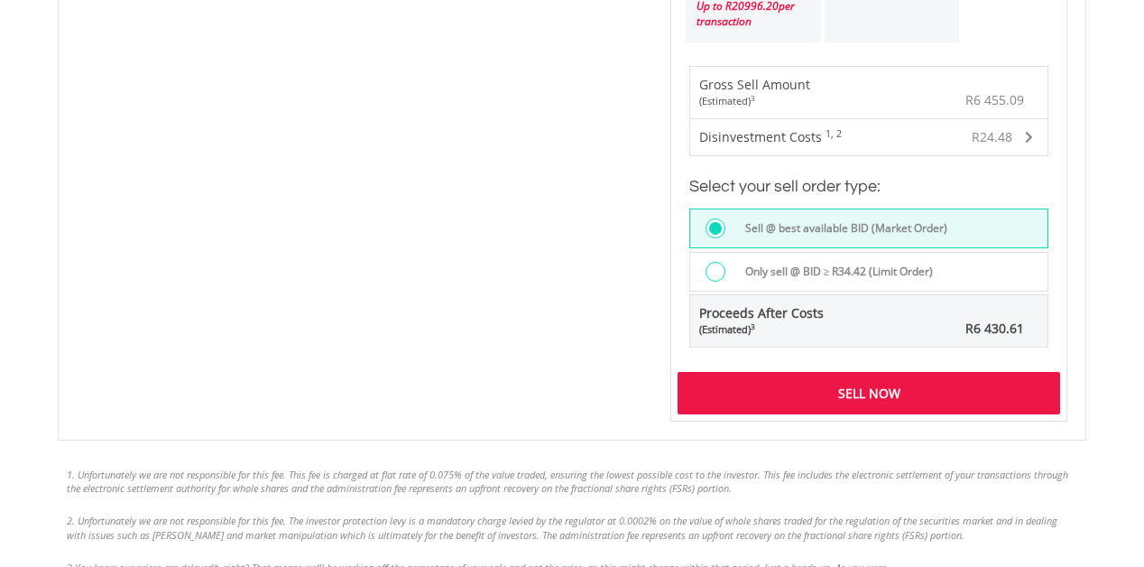
scroll to position [1437, 0]
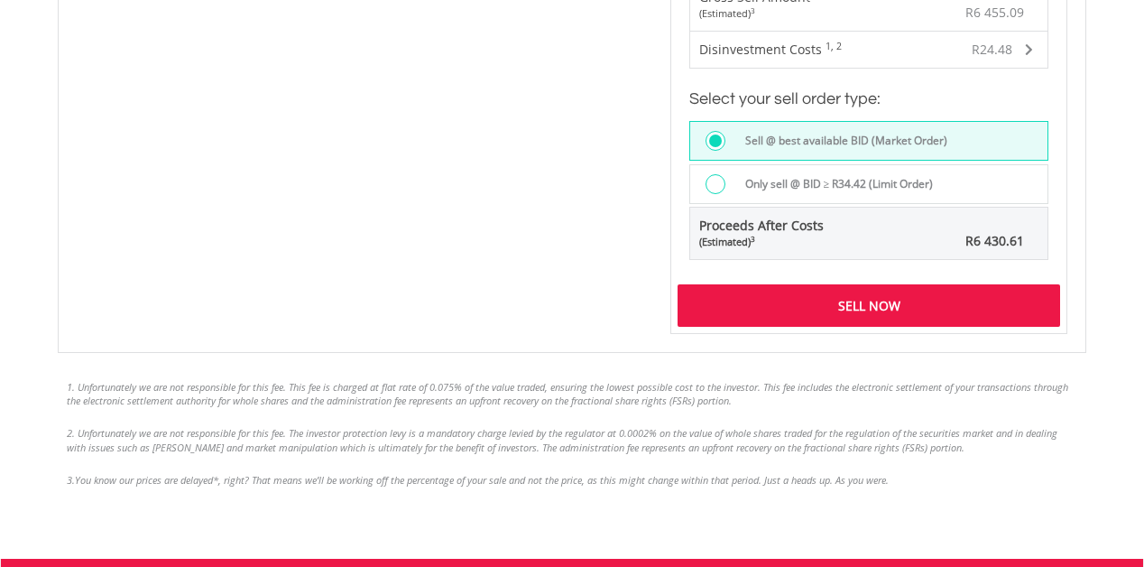
click at [857, 295] on div "Sell Now" at bounding box center [869, 305] width 383 height 42
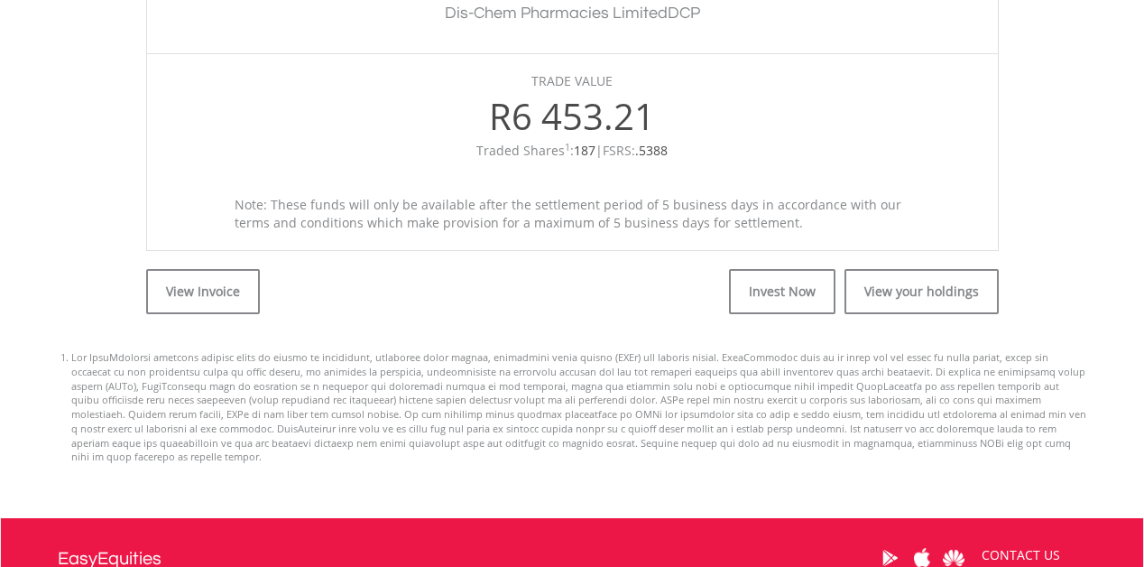
scroll to position [680, 0]
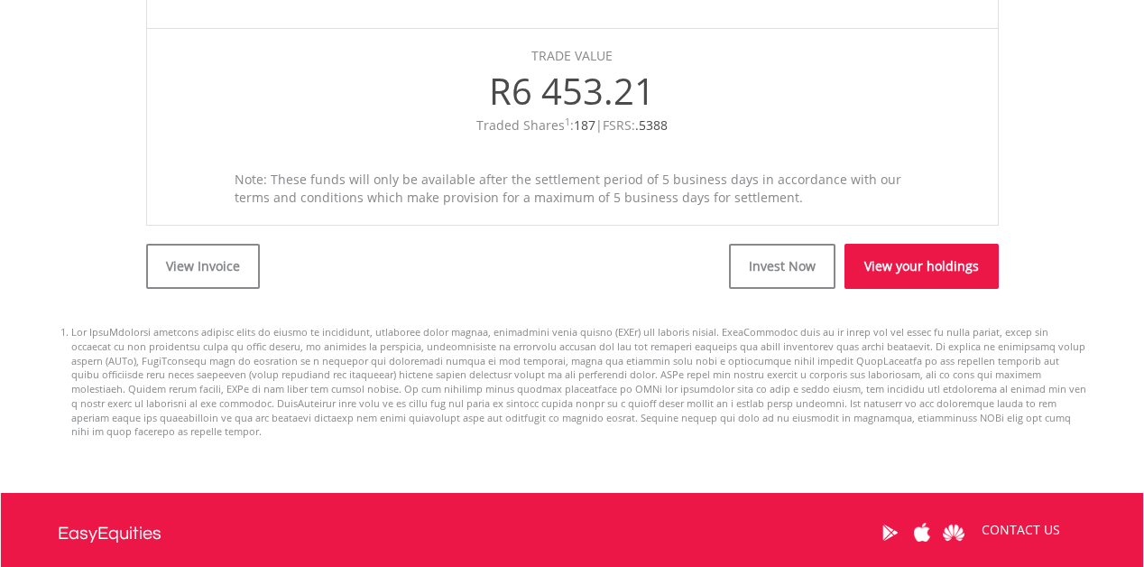
click at [926, 269] on link "View your holdings" at bounding box center [922, 266] width 154 height 45
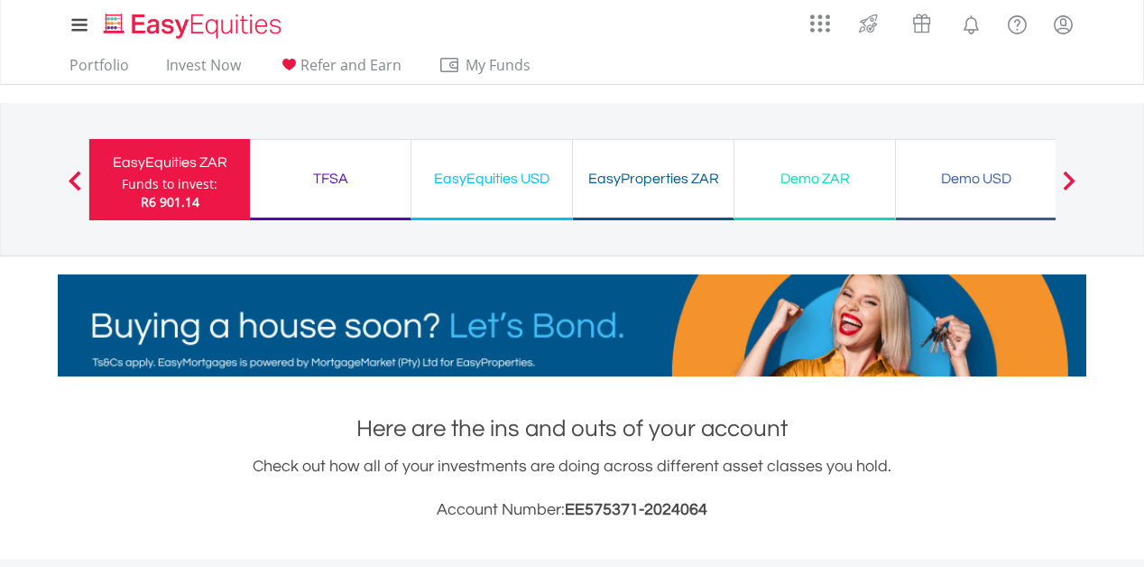
scroll to position [173, 343]
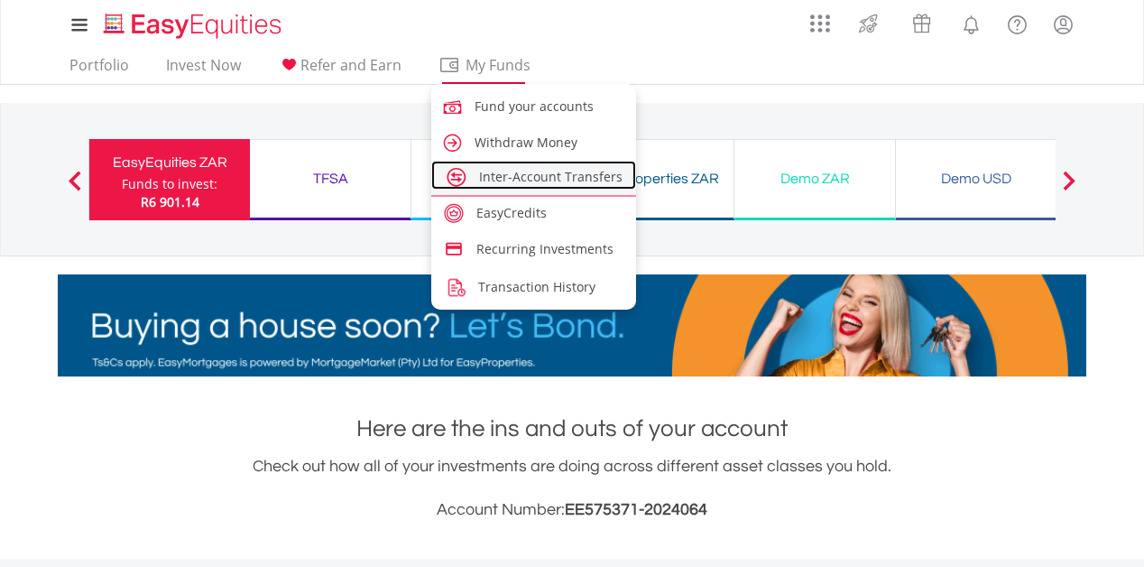
click at [498, 190] on link "Inter-Account Transfers" at bounding box center [533, 175] width 205 height 29
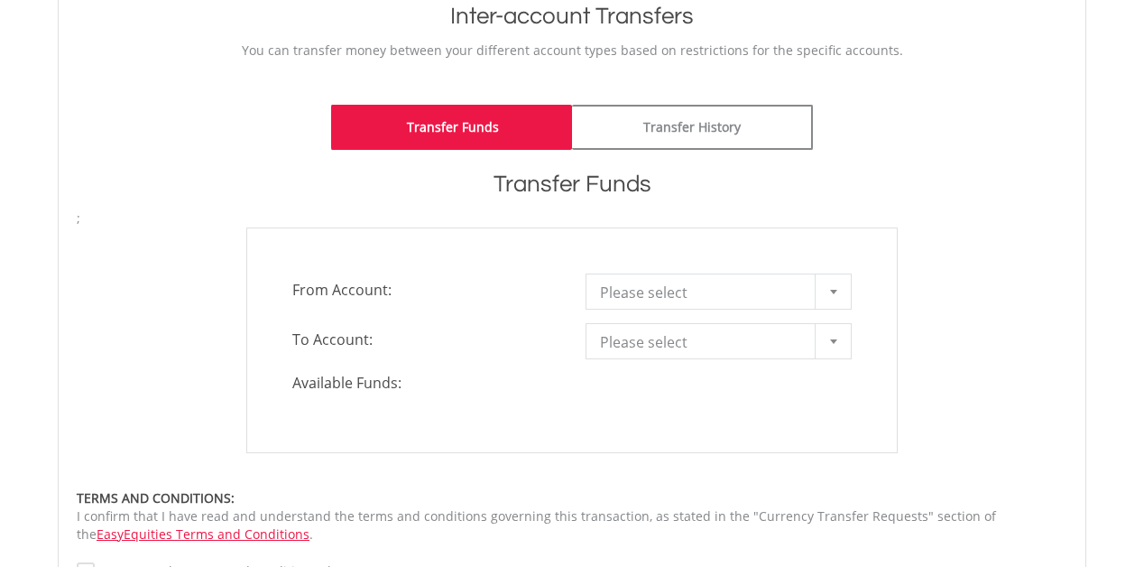
scroll to position [426, 0]
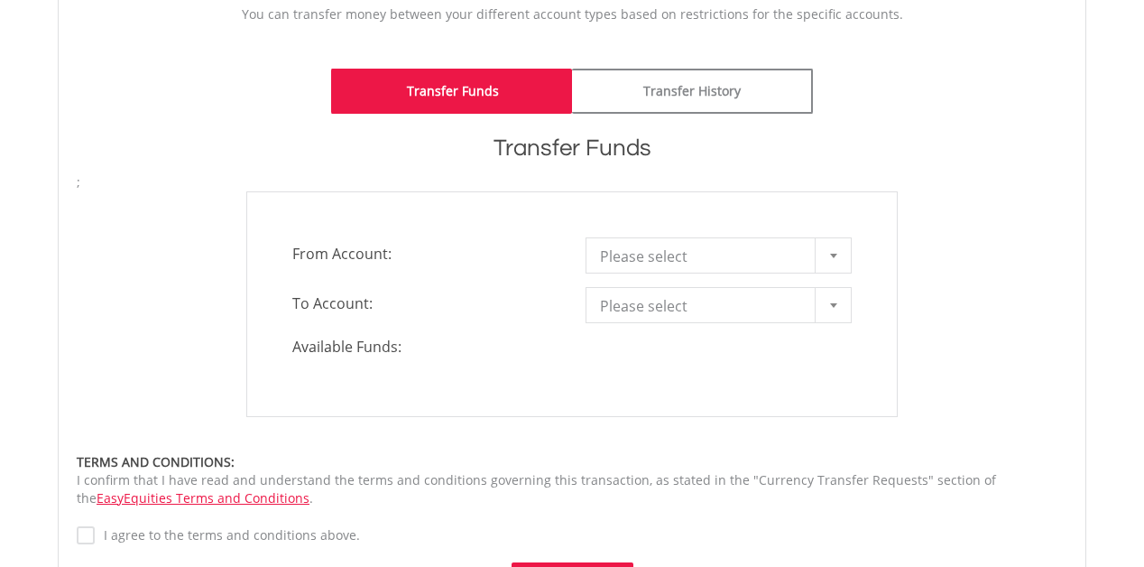
click at [829, 262] on div at bounding box center [833, 255] width 36 height 34
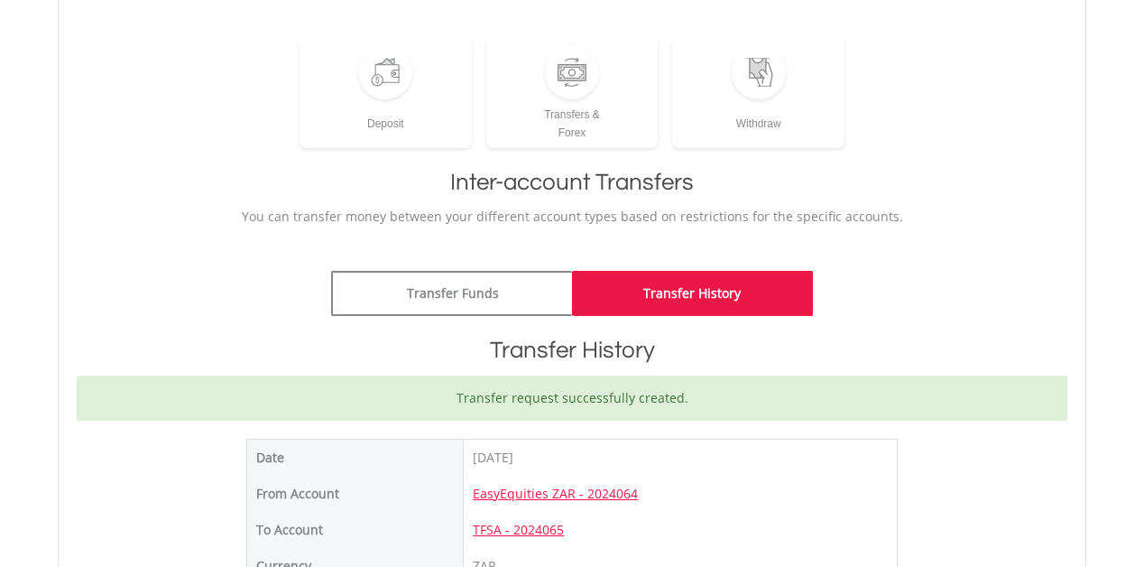
scroll to position [229, 0]
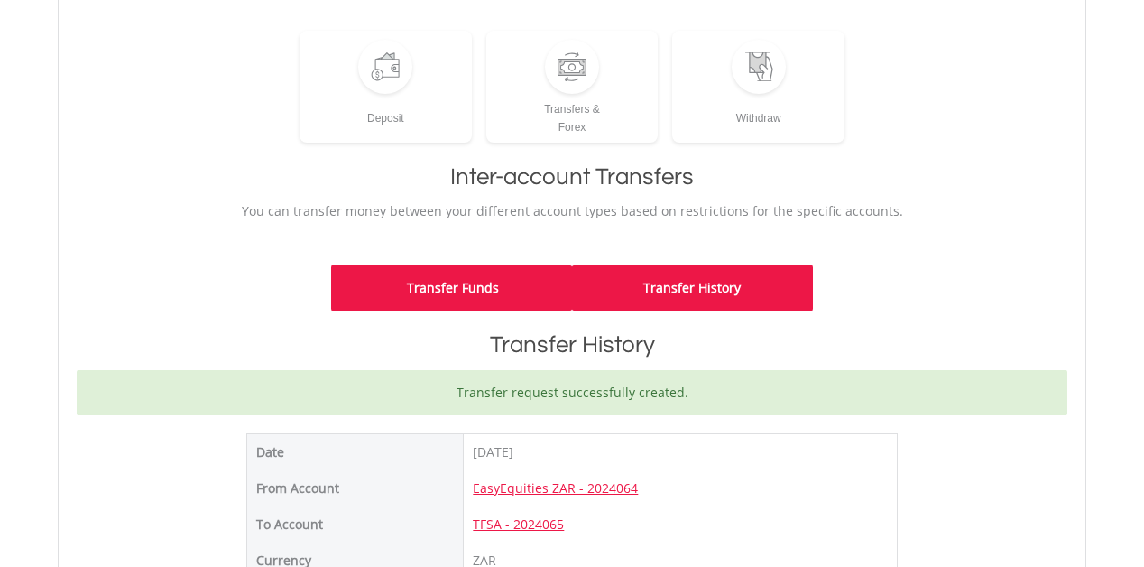
click at [421, 285] on link "Transfer Funds" at bounding box center [451, 287] width 241 height 45
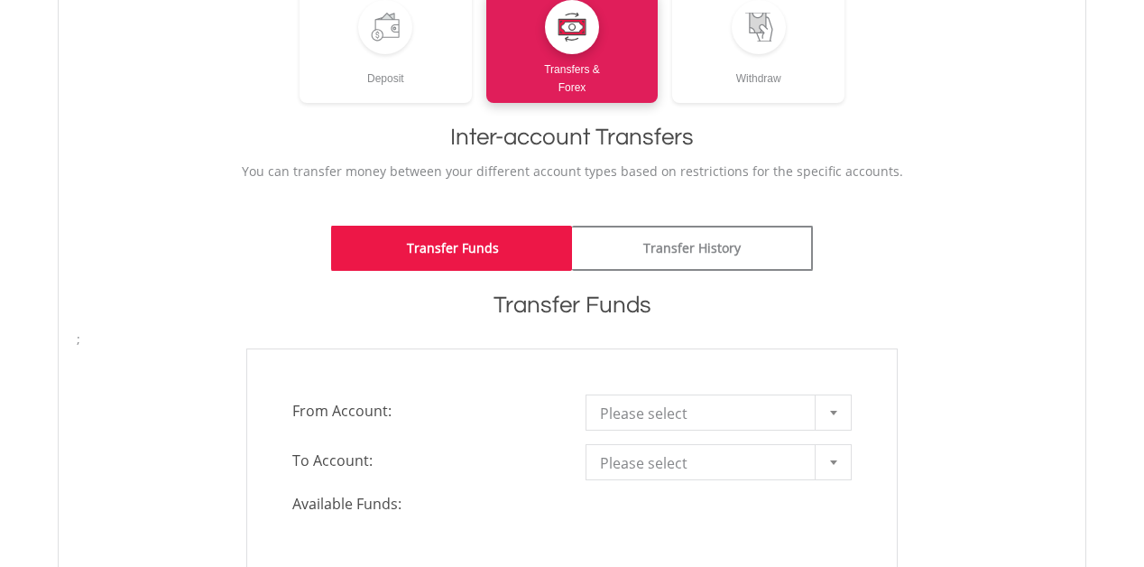
scroll to position [313, 0]
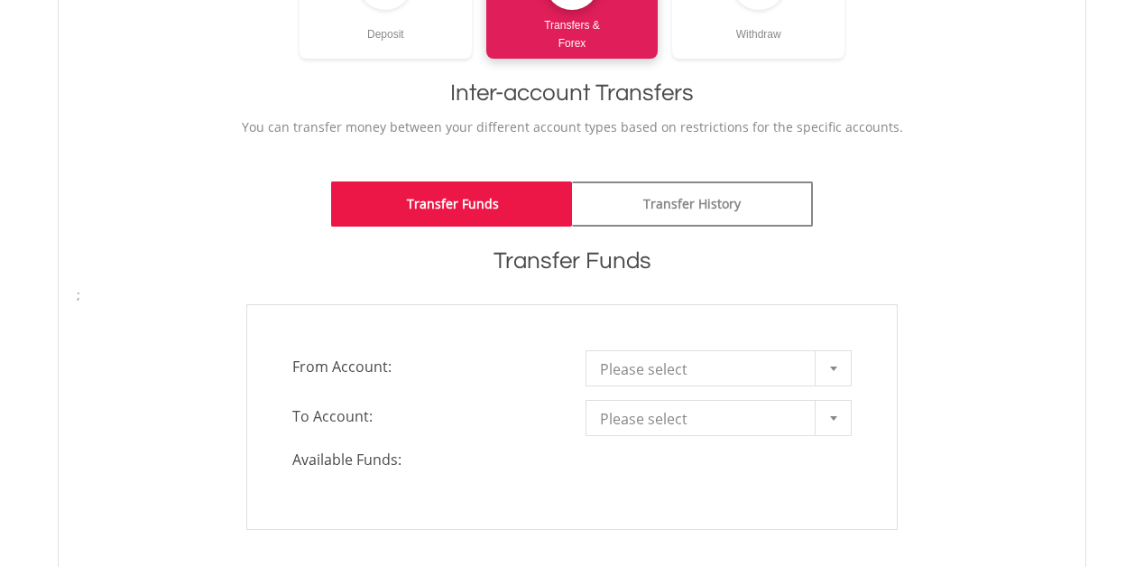
click at [845, 368] on div at bounding box center [833, 368] width 36 height 34
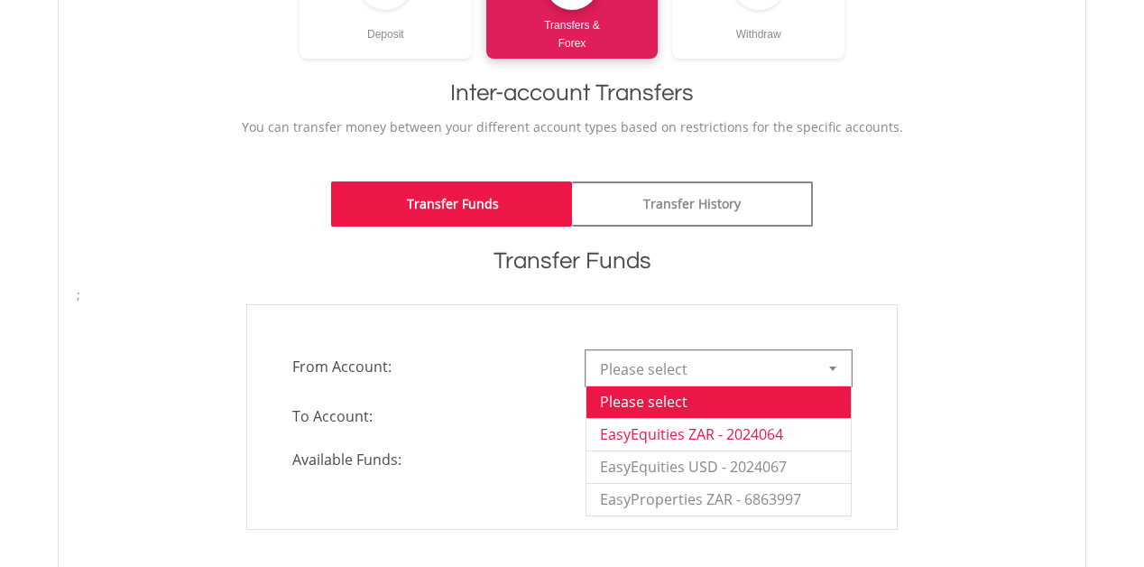
click at [767, 435] on li "EasyEquities ZAR - 2024064" at bounding box center [719, 434] width 264 height 32
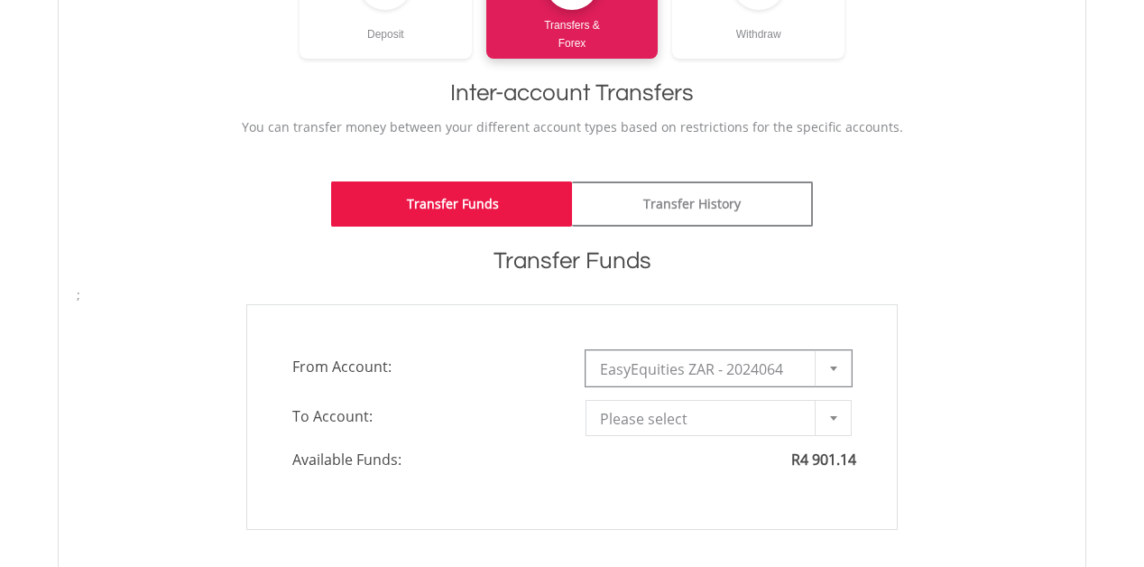
click at [830, 418] on b at bounding box center [833, 418] width 7 height 5
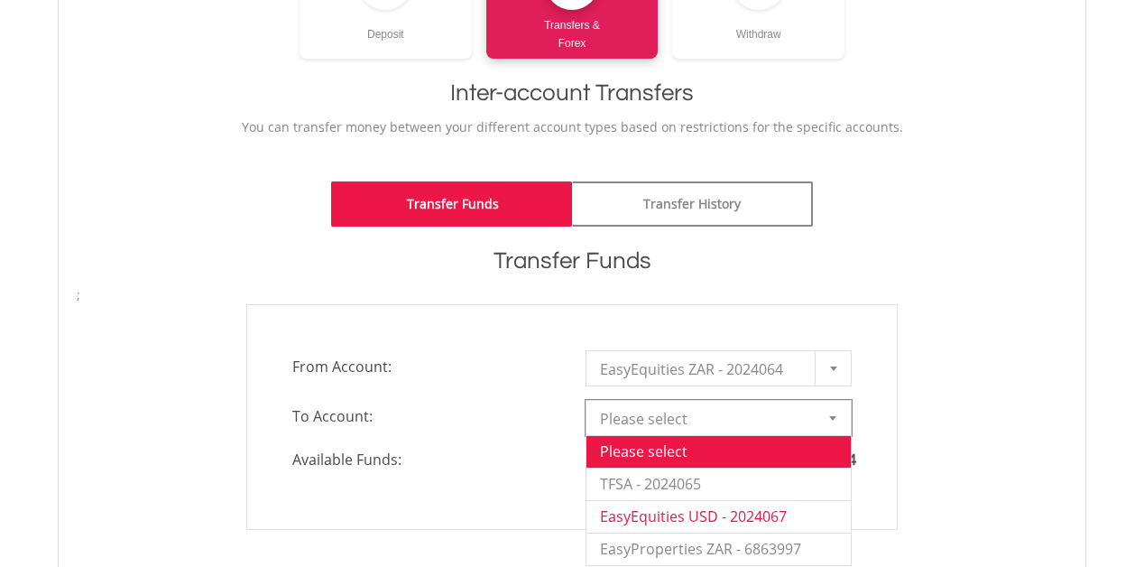
click at [719, 515] on li "EasyEquities USD - 2024067" at bounding box center [719, 516] width 264 height 32
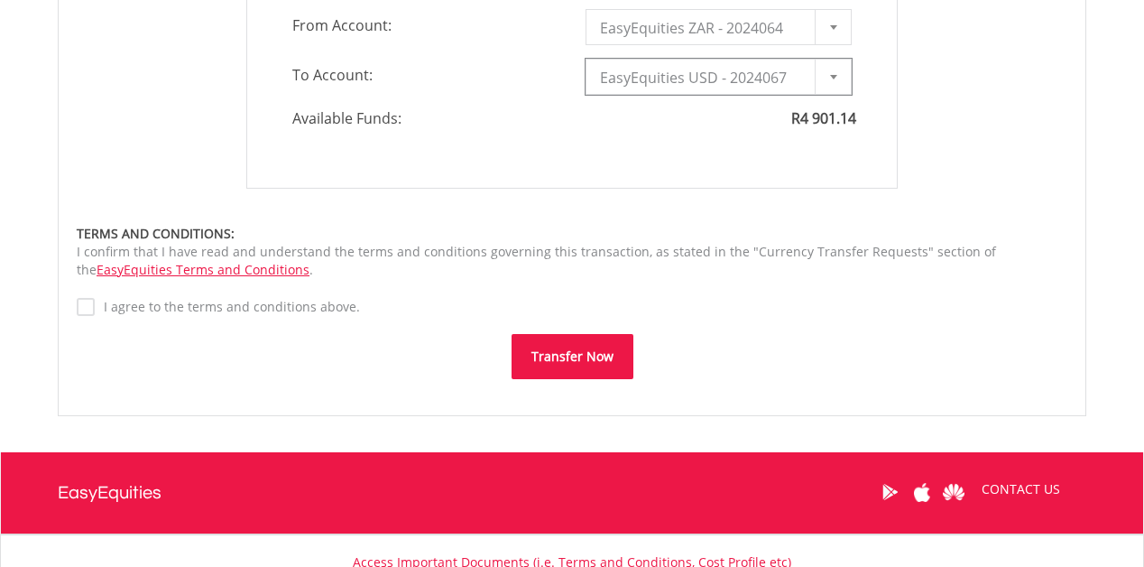
type input "*"
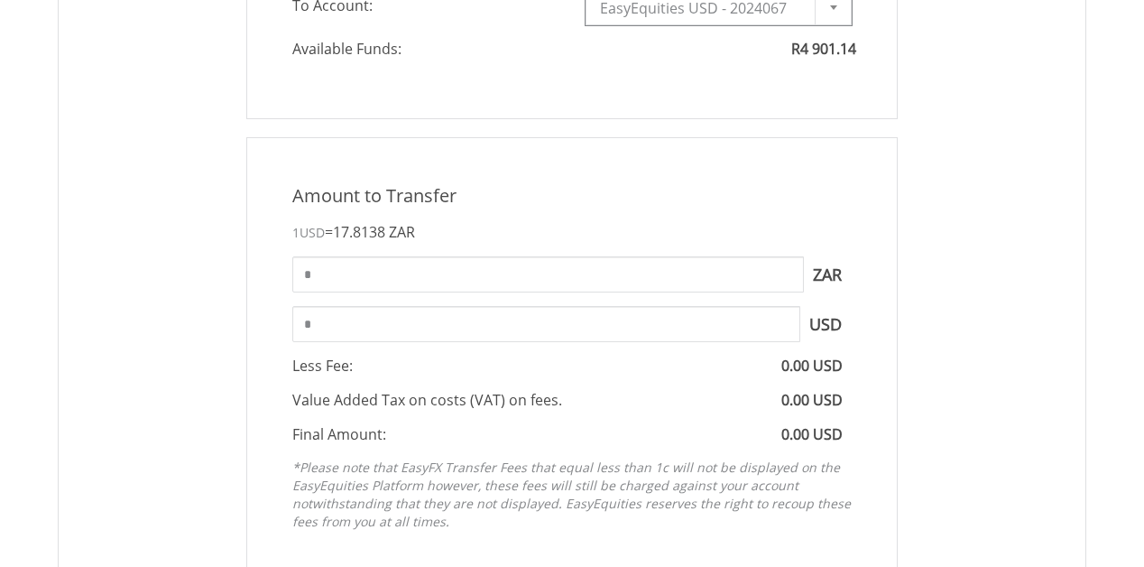
scroll to position [728, 0]
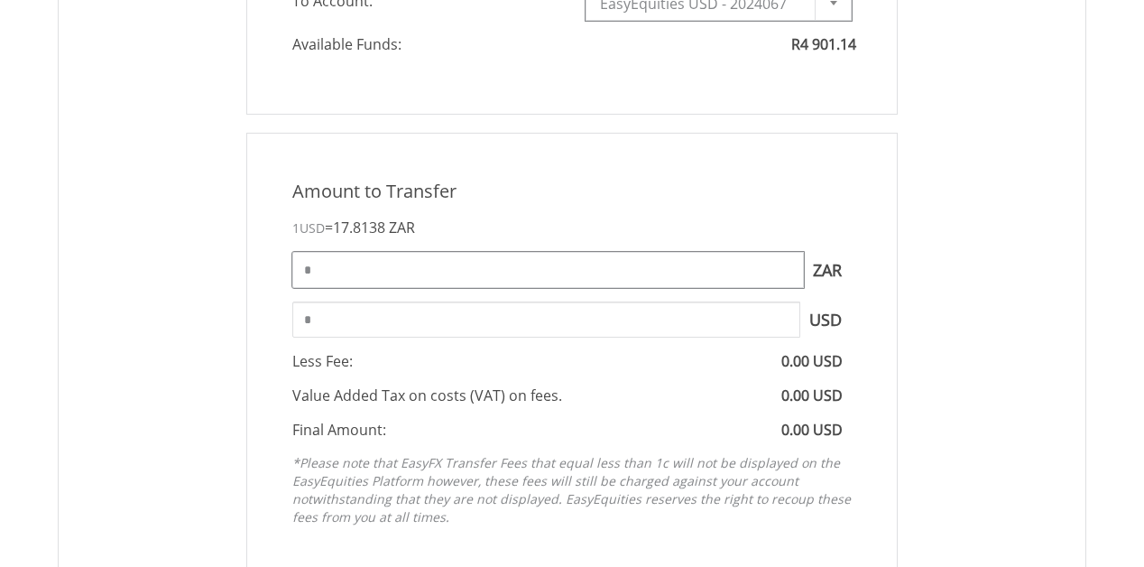
click at [421, 274] on input "*" at bounding box center [548, 270] width 512 height 36
type input "****"
type input "*****"
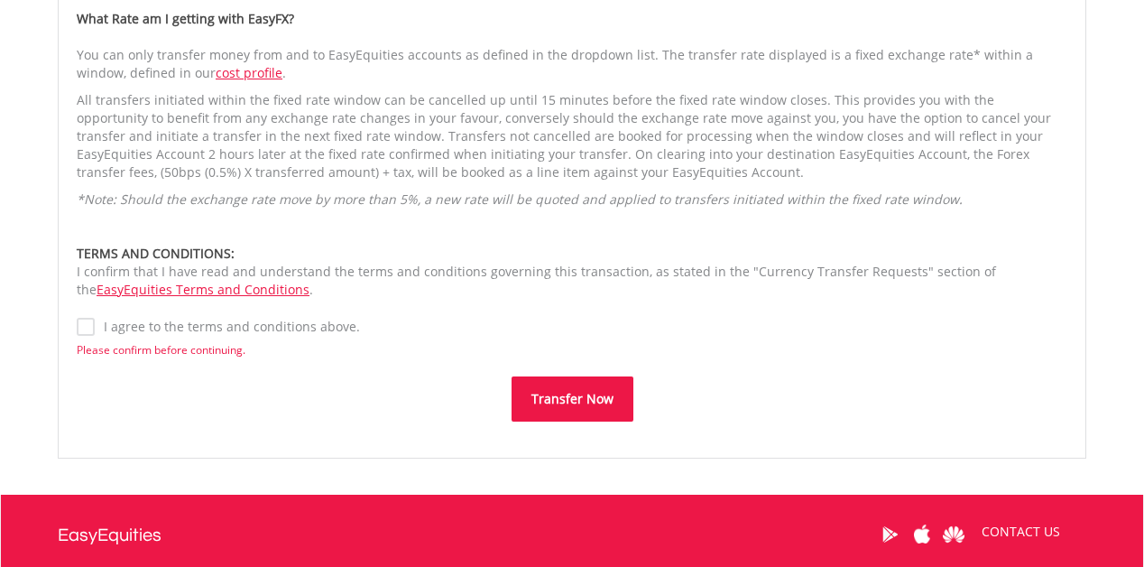
scroll to position [1540, 0]
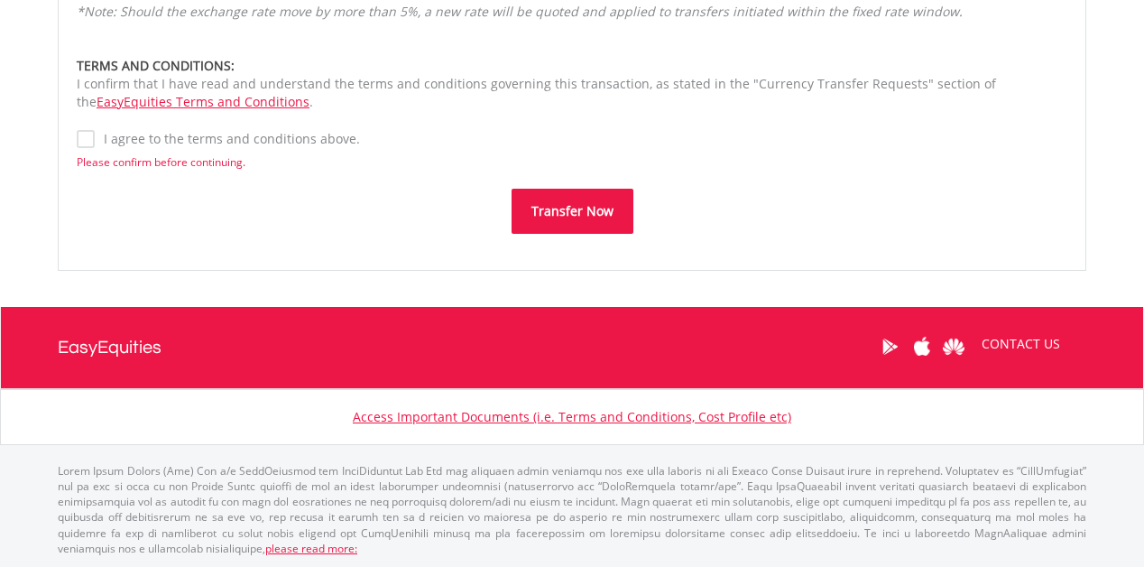
click at [582, 214] on button "Transfer Now" at bounding box center [573, 211] width 122 height 45
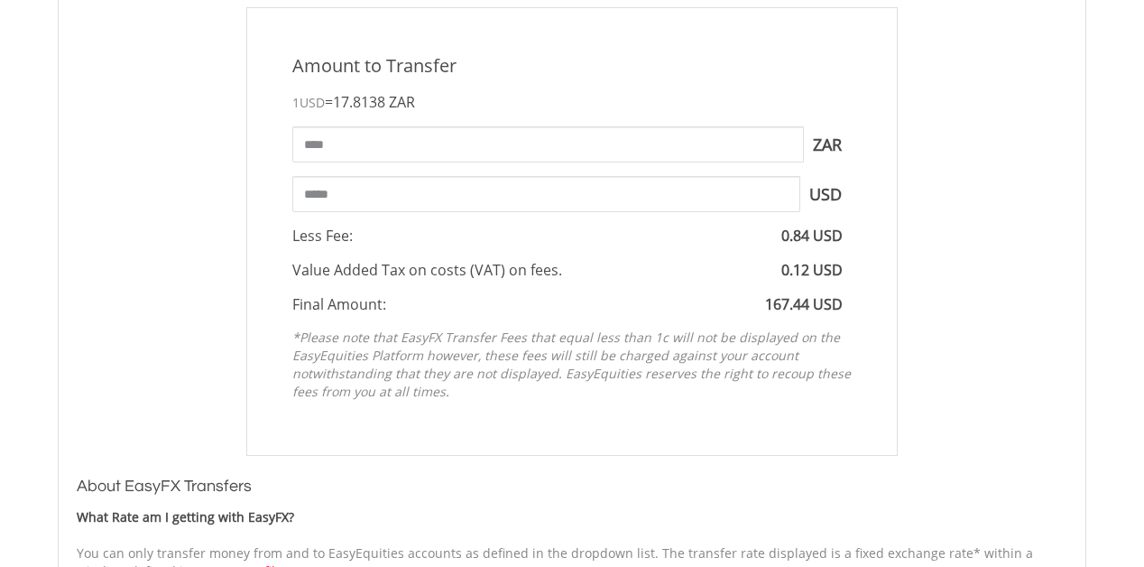
scroll to position [827, 0]
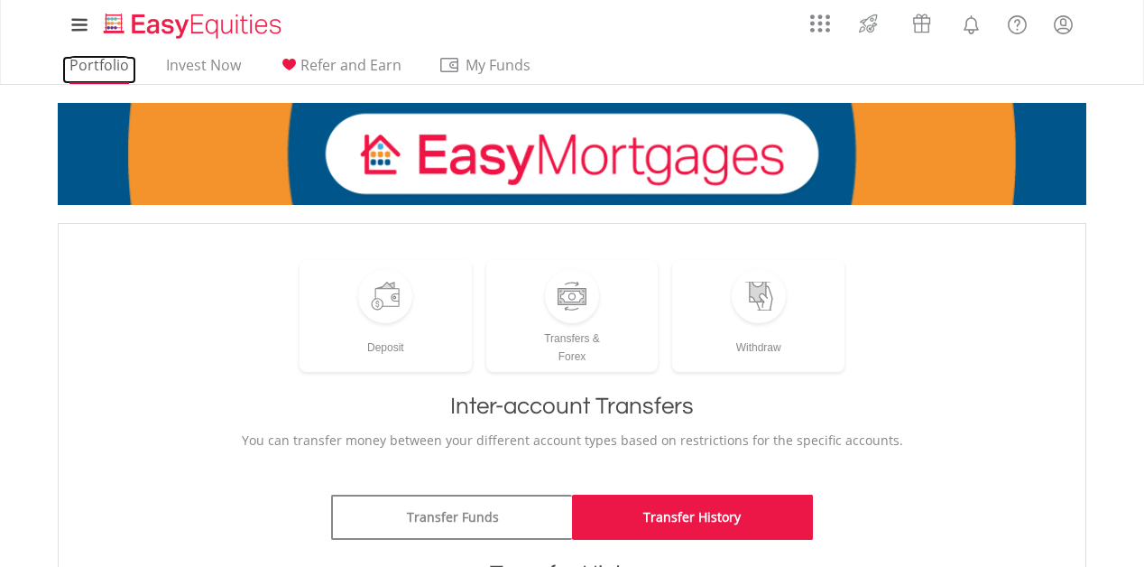
click at [101, 70] on link "Portfolio" at bounding box center [99, 70] width 74 height 28
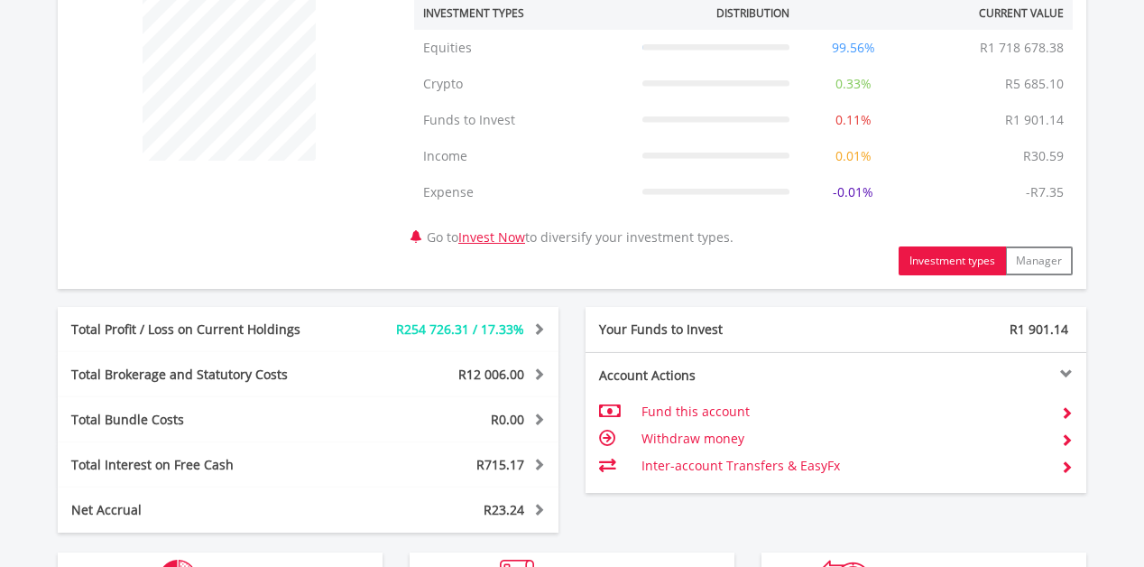
scroll to position [1068, 0]
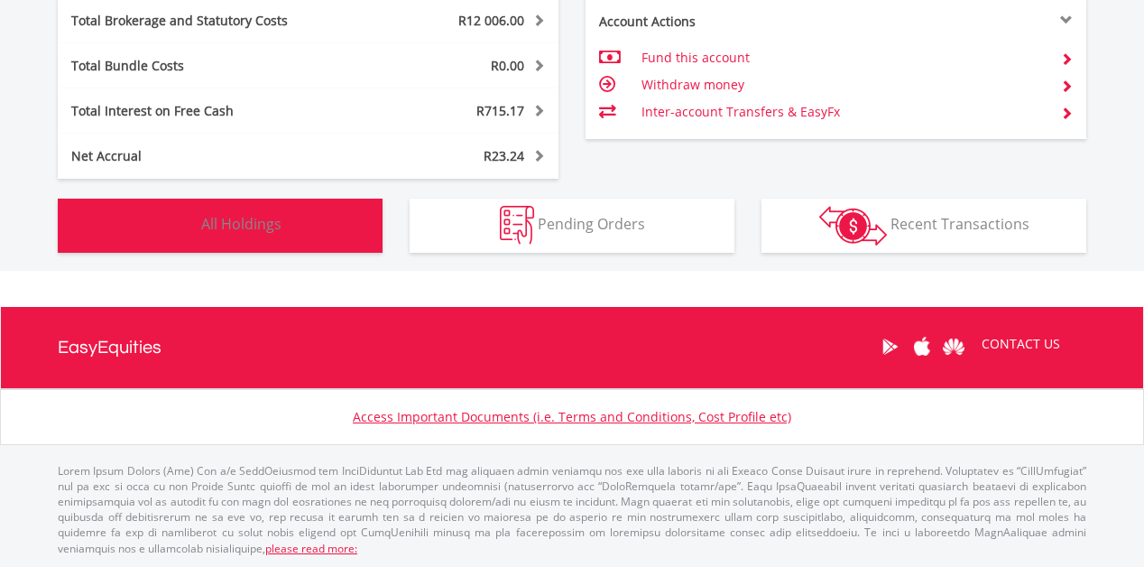
click at [221, 229] on span "All Holdings" at bounding box center [241, 224] width 80 height 20
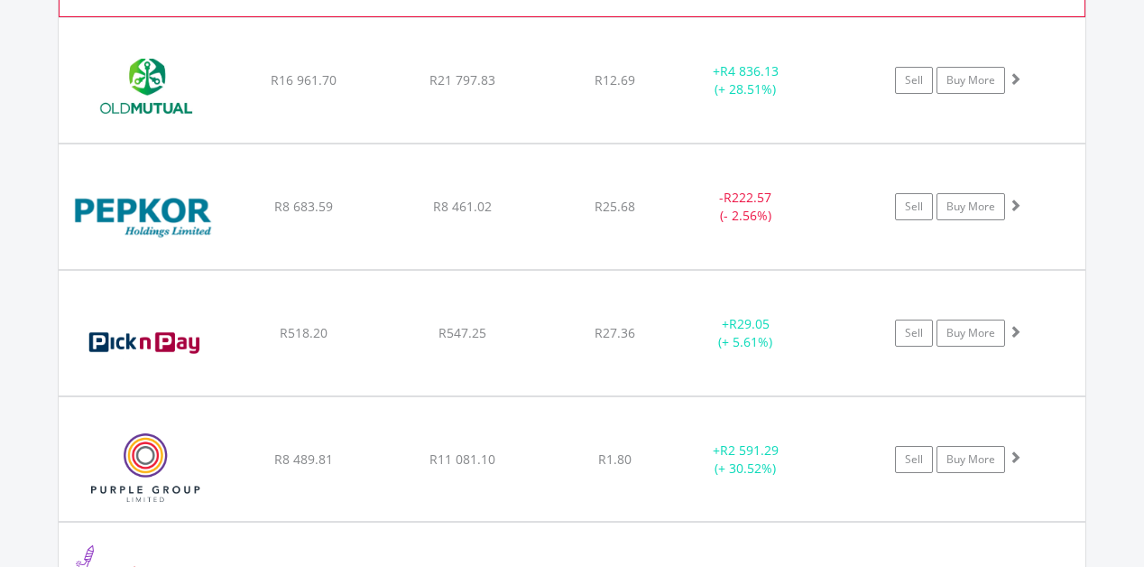
scroll to position [5568, 0]
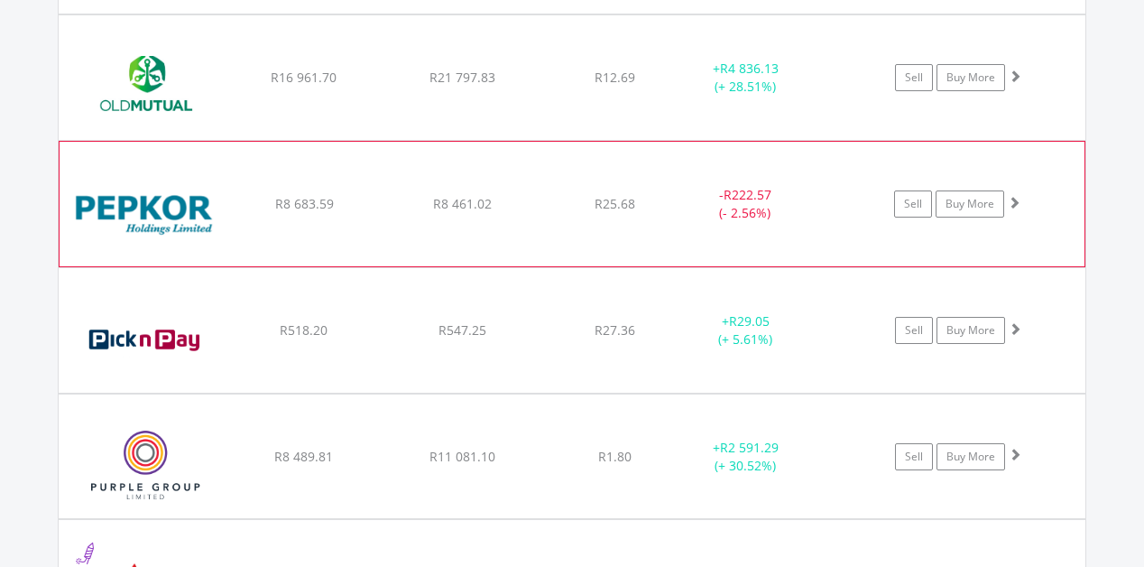
click at [1015, 206] on span at bounding box center [1014, 202] width 13 height 13
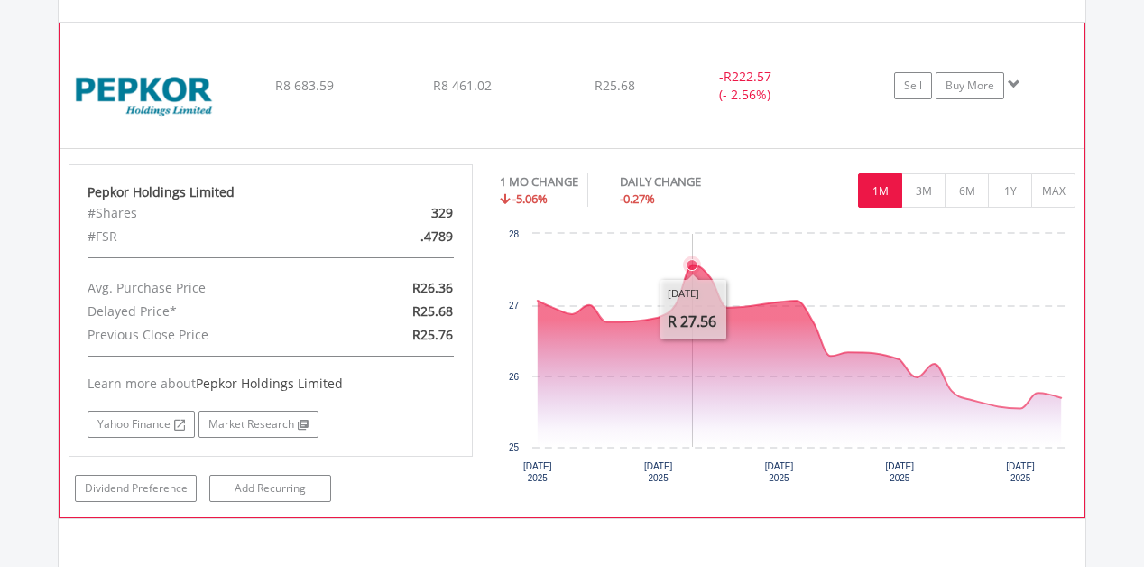
scroll to position [5687, 0]
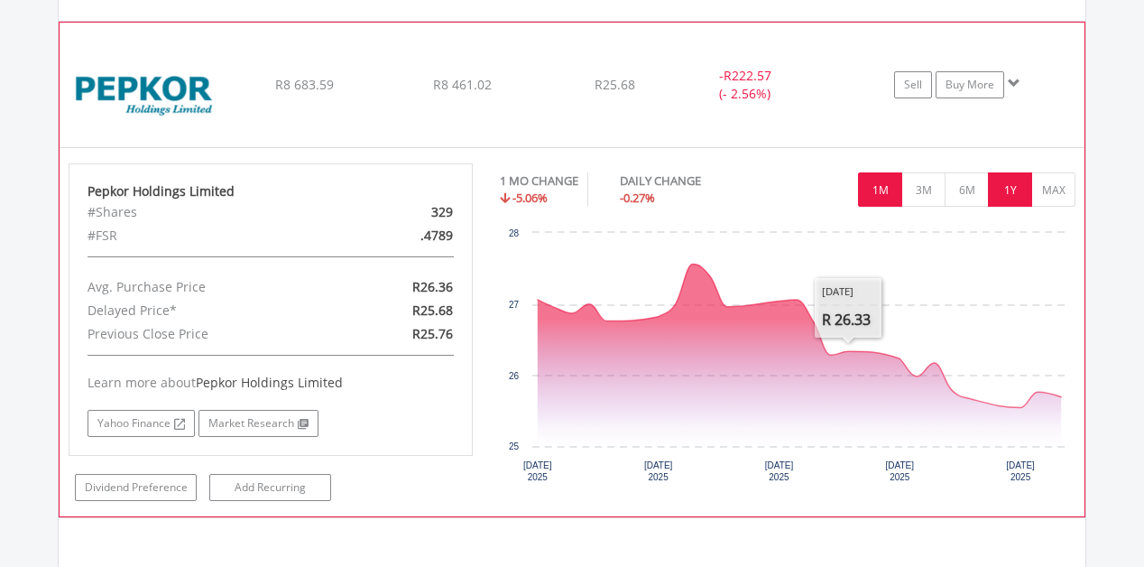
click at [1000, 195] on button "1Y" at bounding box center [1010, 189] width 44 height 34
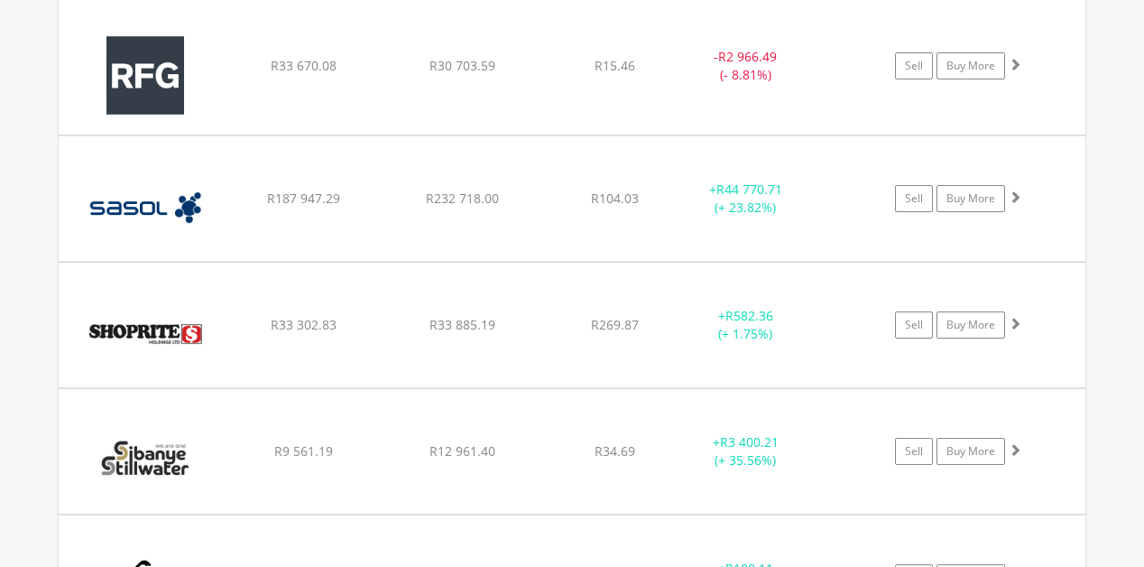
scroll to position [6717, 0]
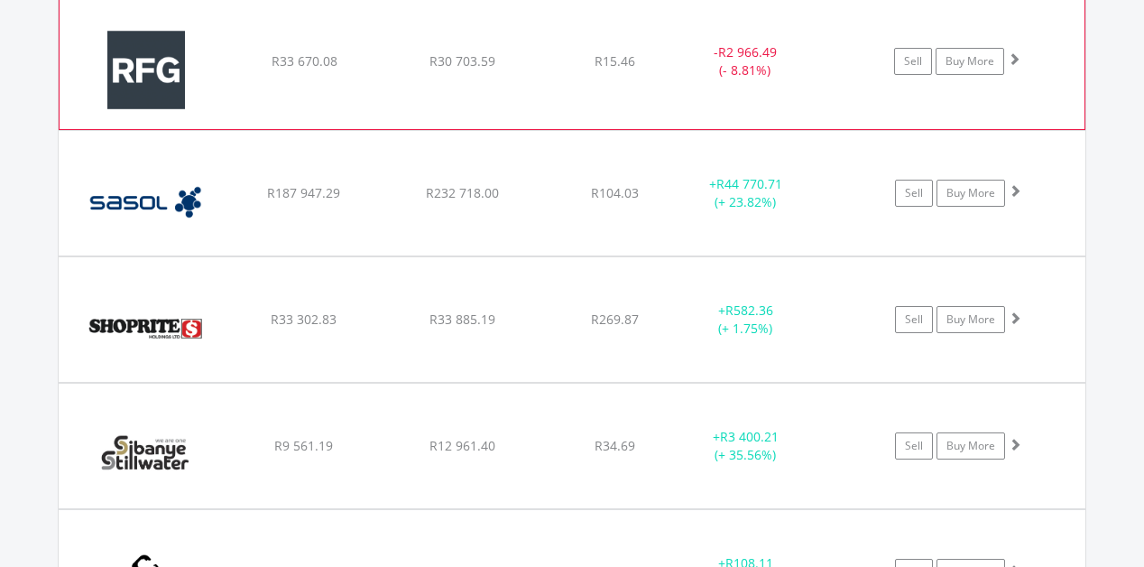
click at [1018, 62] on span at bounding box center [1014, 58] width 13 height 13
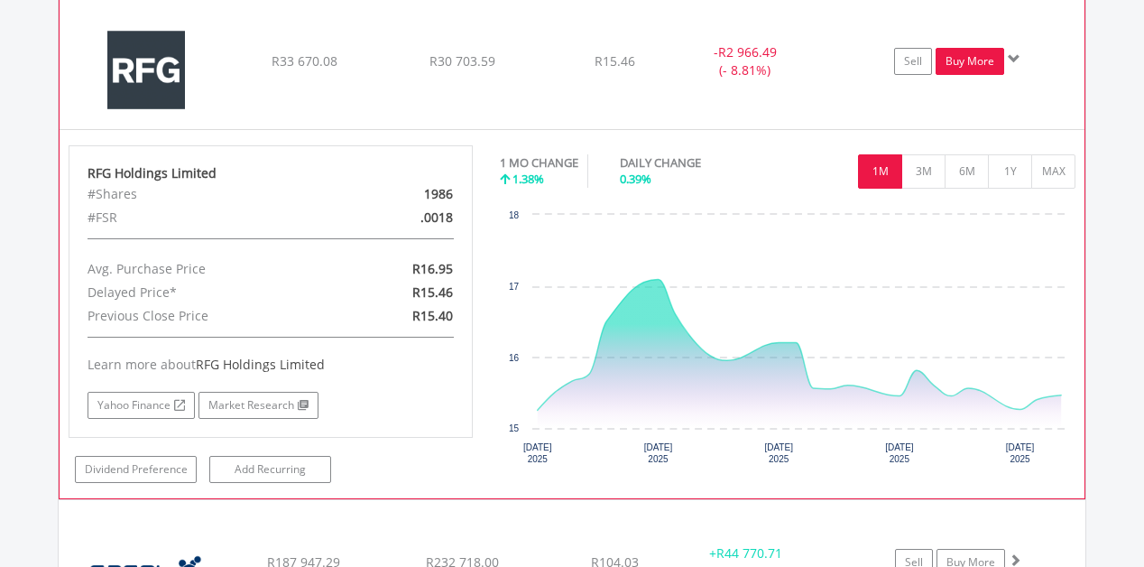
click at [974, 61] on link "Buy More" at bounding box center [970, 61] width 69 height 27
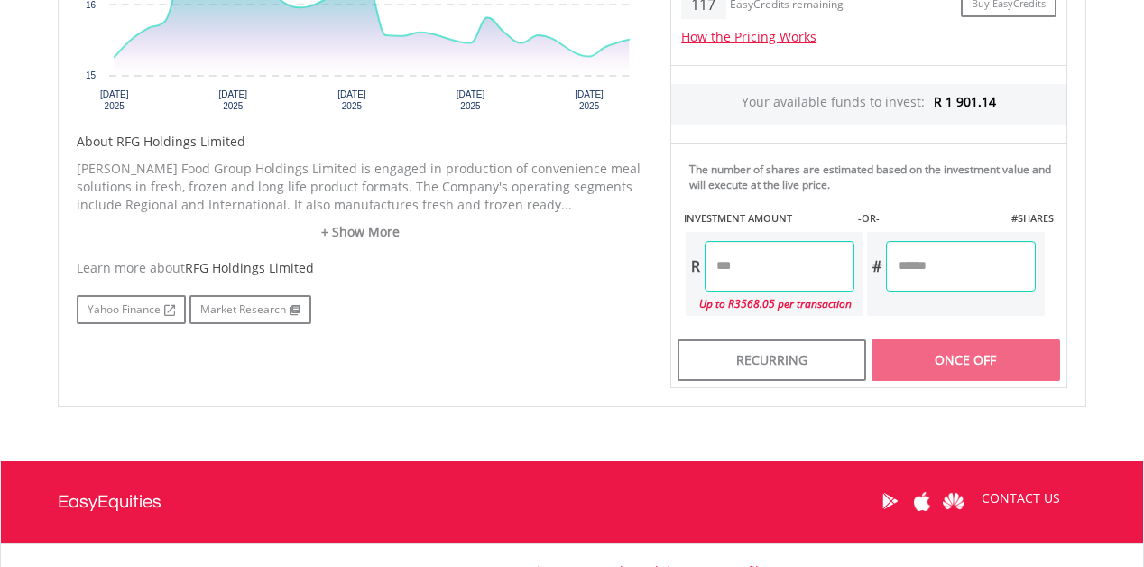
scroll to position [817, 0]
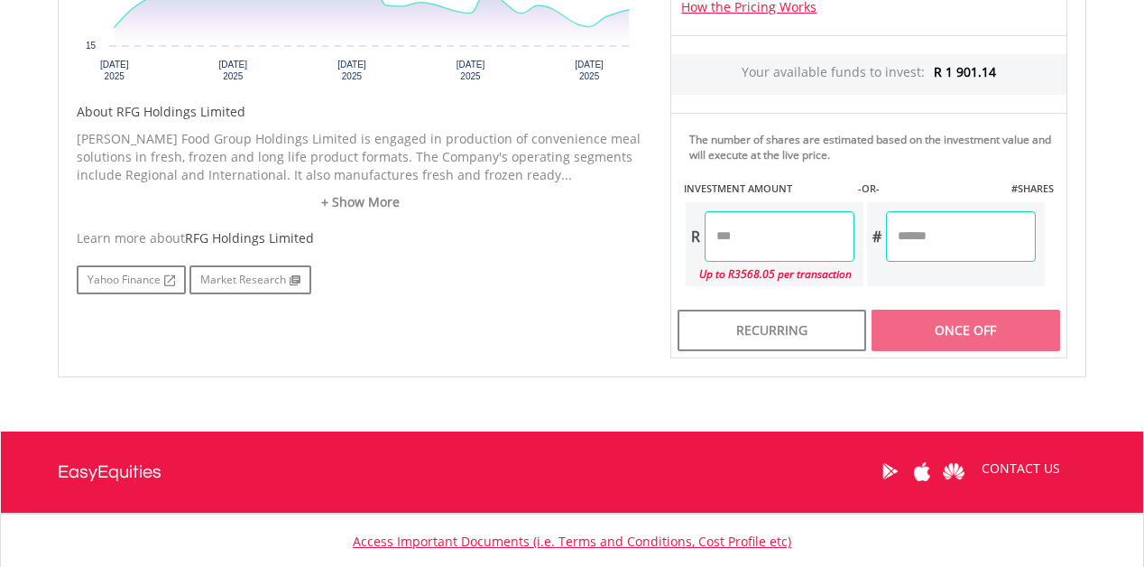
click at [953, 240] on input "number" at bounding box center [961, 236] width 150 height 51
type input "**"
type input "******"
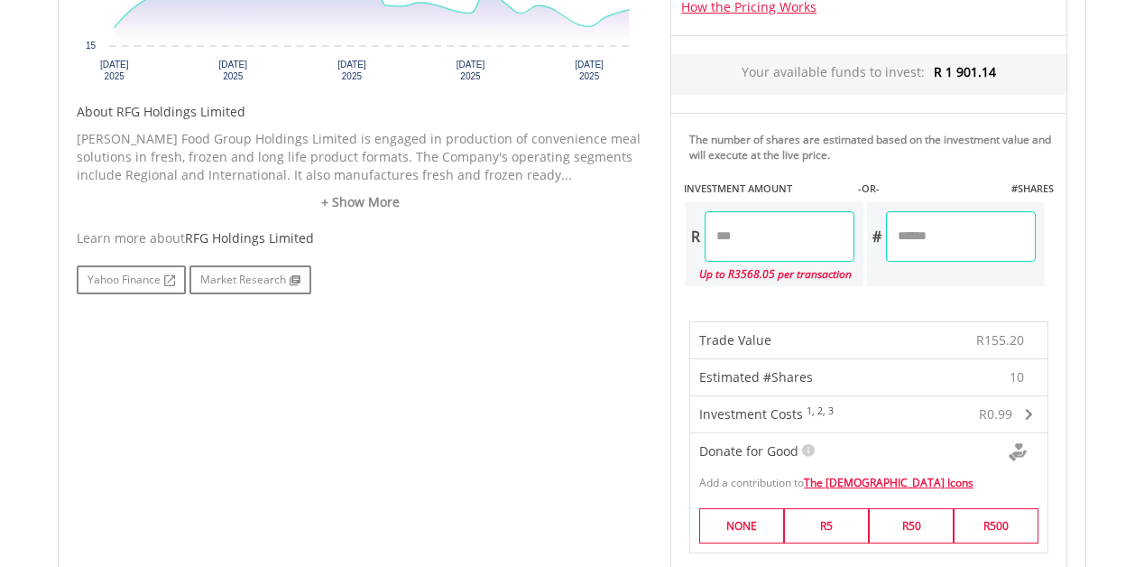
click at [956, 241] on input "**" at bounding box center [961, 236] width 150 height 51
type input "**"
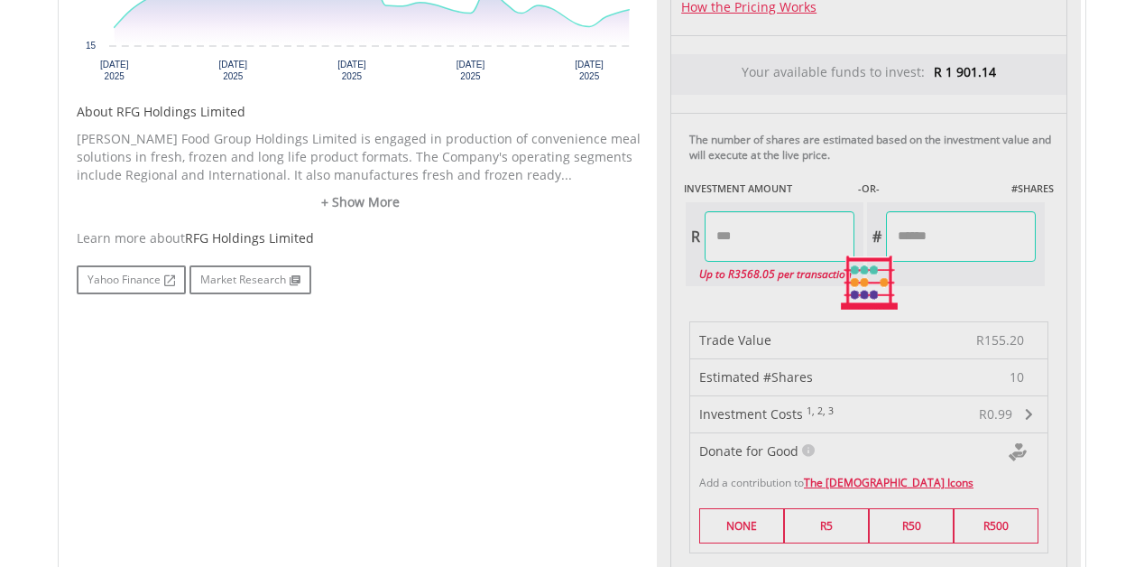
type input "******"
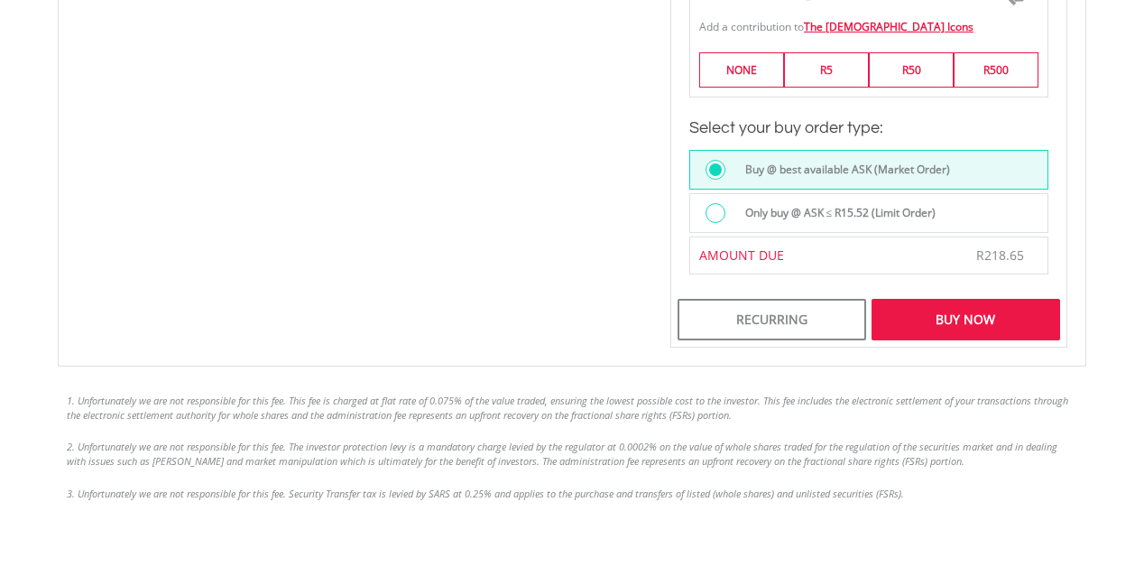
scroll to position [1518, 0]
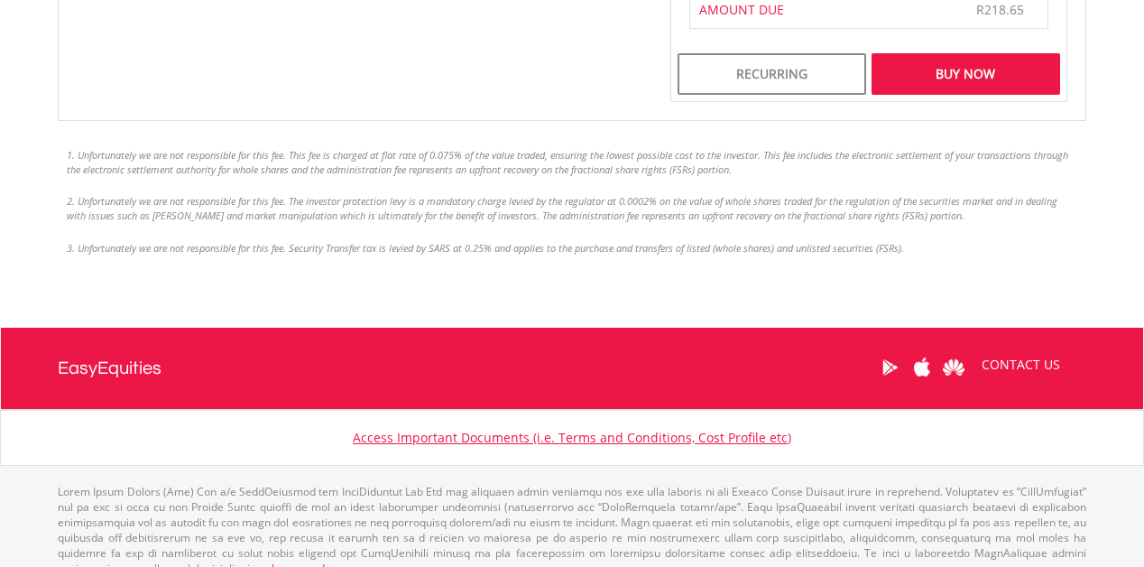
click at [966, 80] on div "Buy Now" at bounding box center [966, 74] width 189 height 42
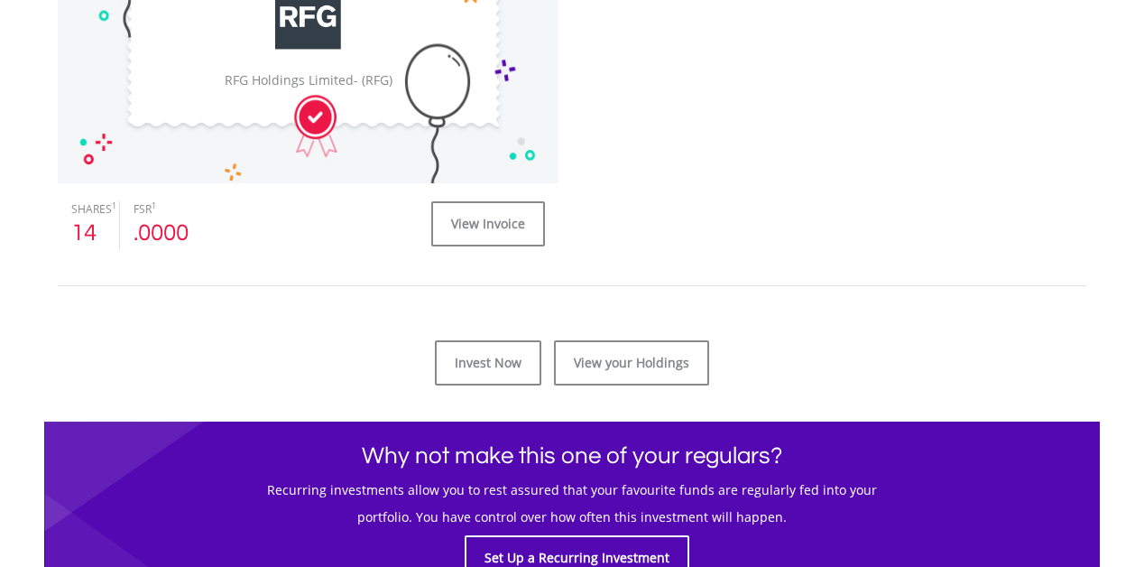
scroll to position [746, 0]
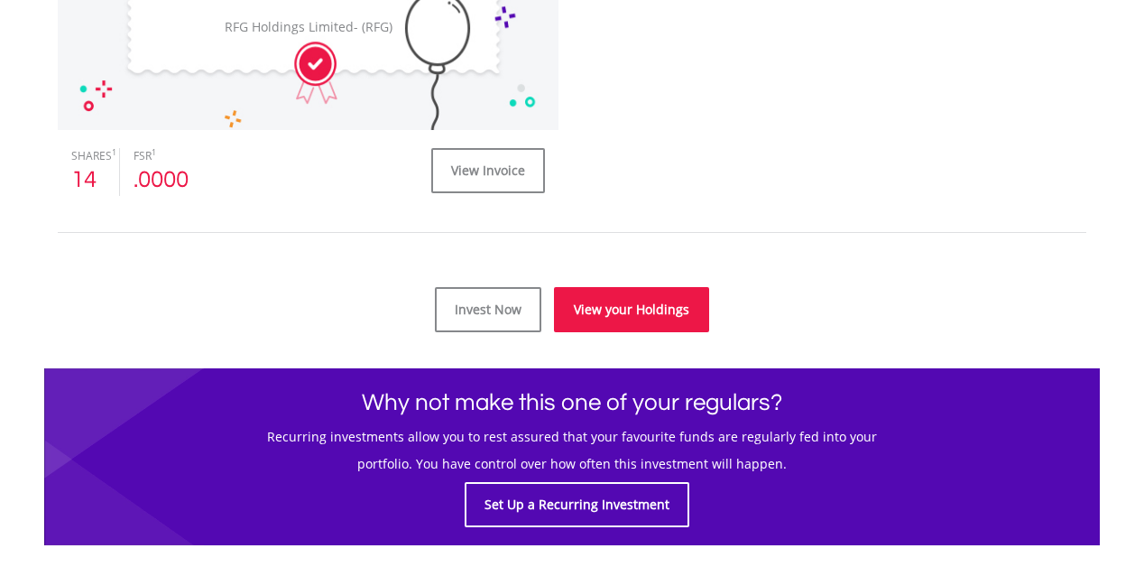
click at [641, 307] on link "View your Holdings" at bounding box center [631, 309] width 155 height 45
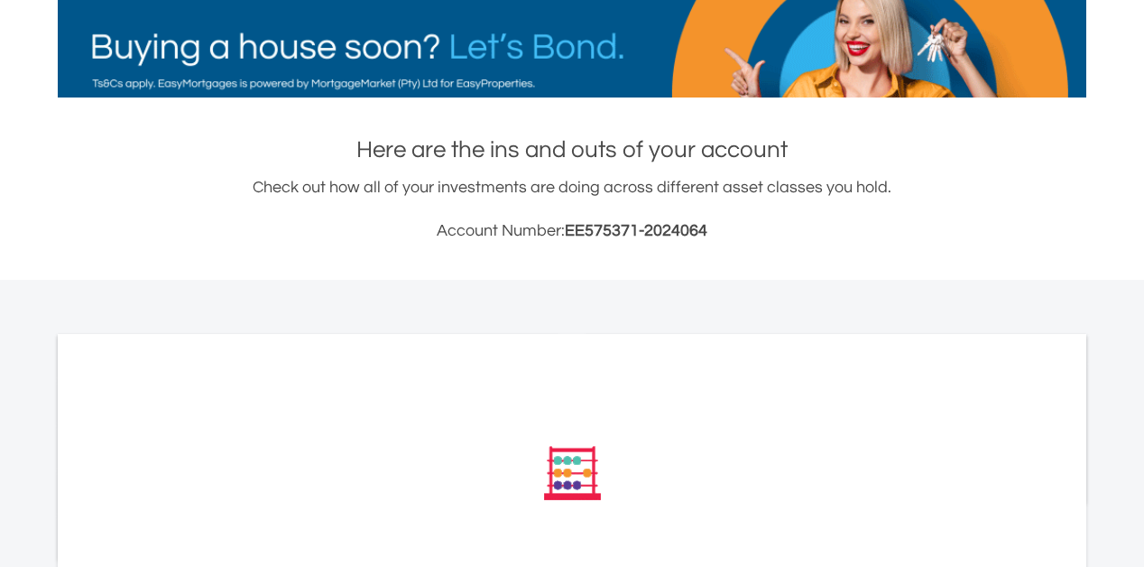
scroll to position [714, 0]
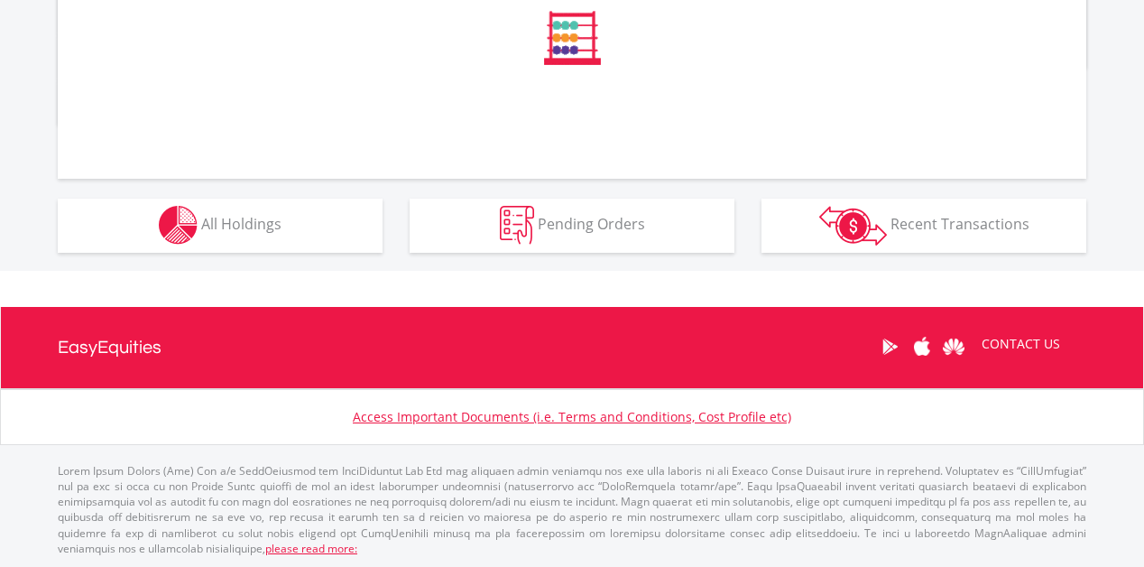
click at [295, 252] on div "﻿ Distribution Current Value Show All" at bounding box center [572, 58] width 1209 height 426
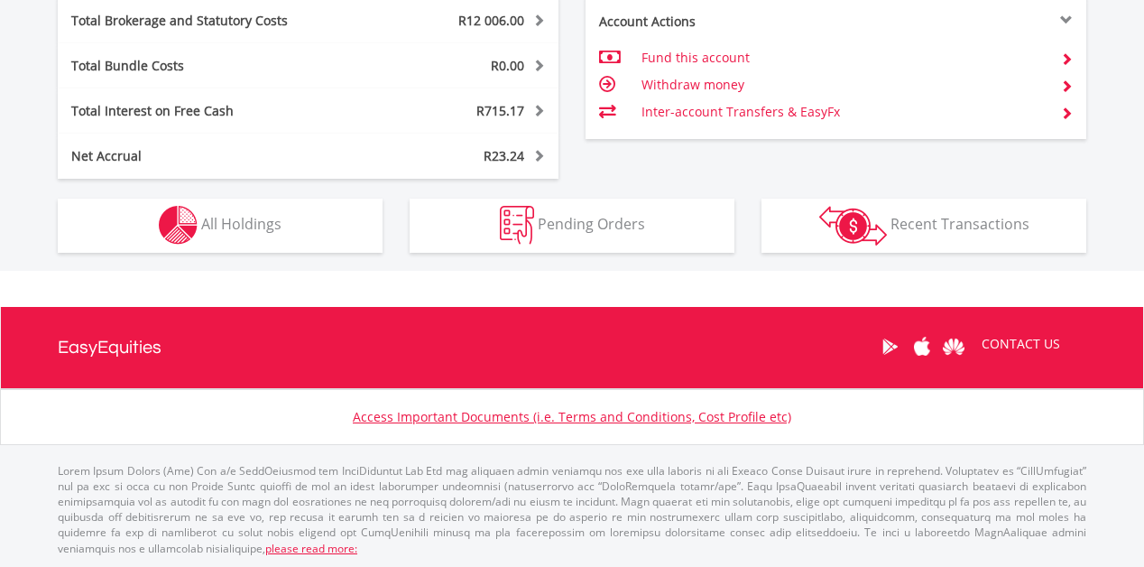
scroll to position [173, 343]
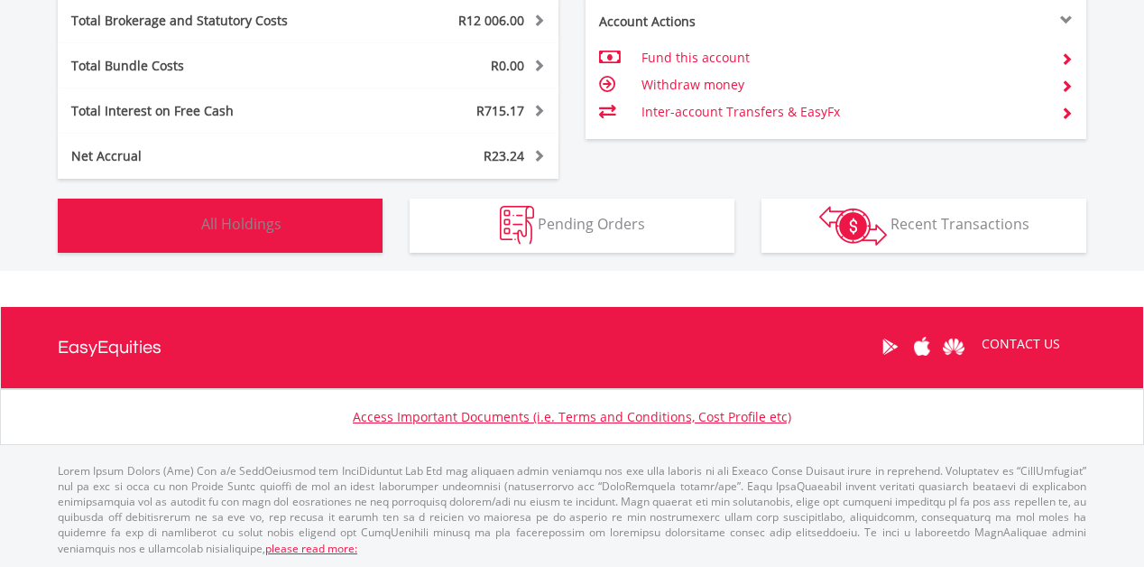
click at [271, 237] on button "Holdings All Holdings" at bounding box center [220, 226] width 325 height 54
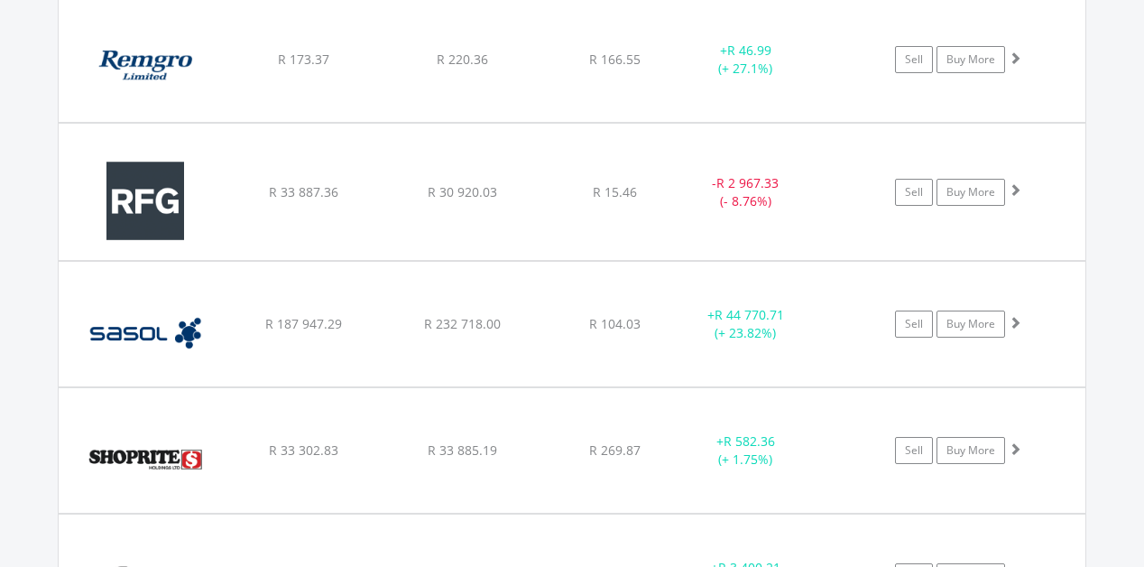
scroll to position [6219, 0]
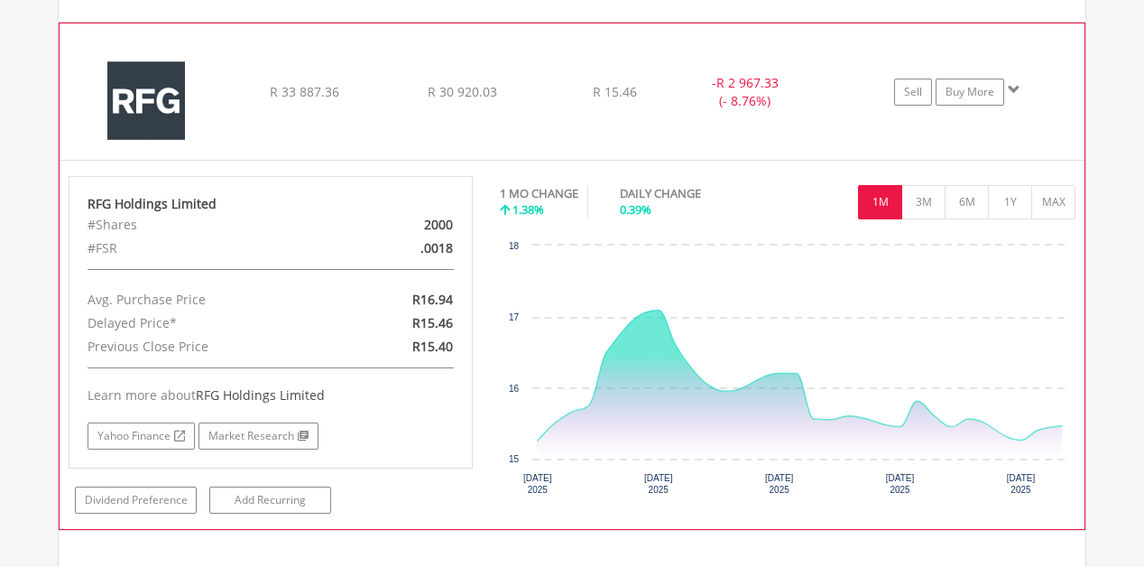
scroll to position [6316, 0]
click at [968, 93] on link "Buy More" at bounding box center [970, 92] width 69 height 27
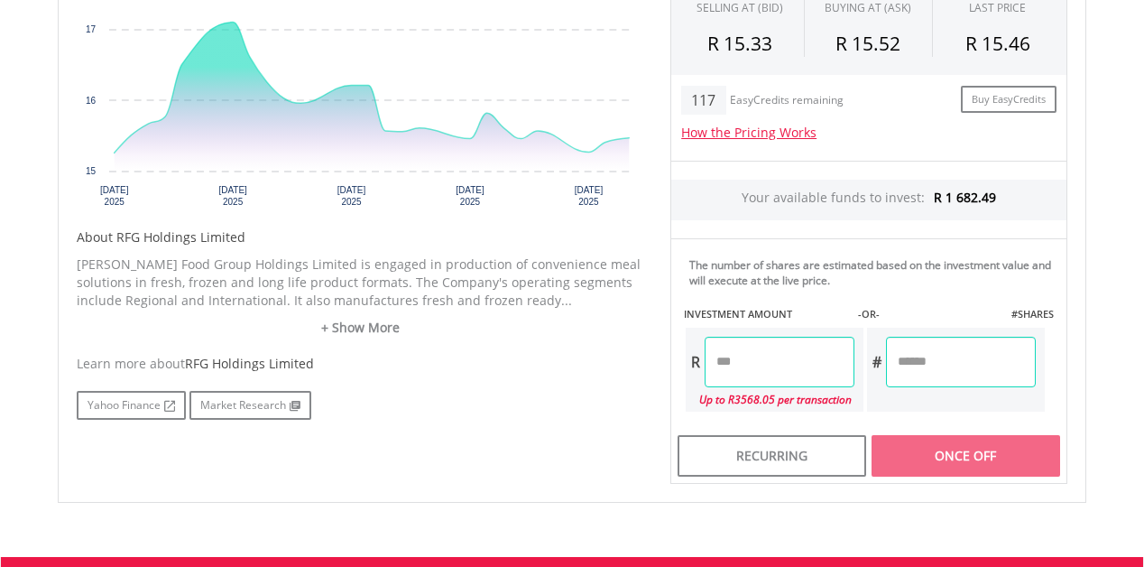
scroll to position [690, 0]
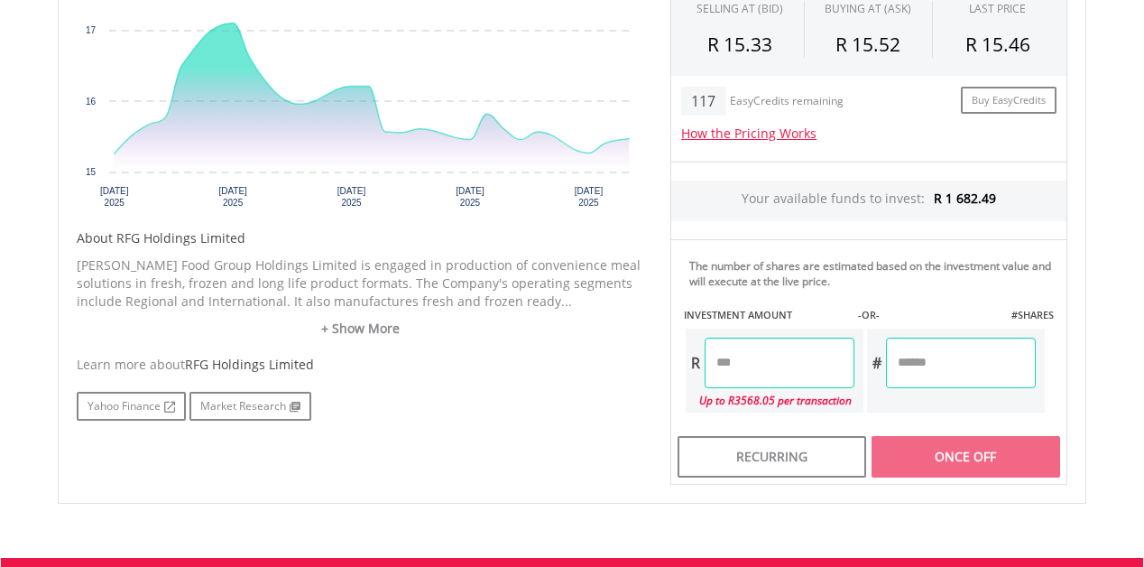
click at [751, 363] on input "number" at bounding box center [780, 363] width 150 height 51
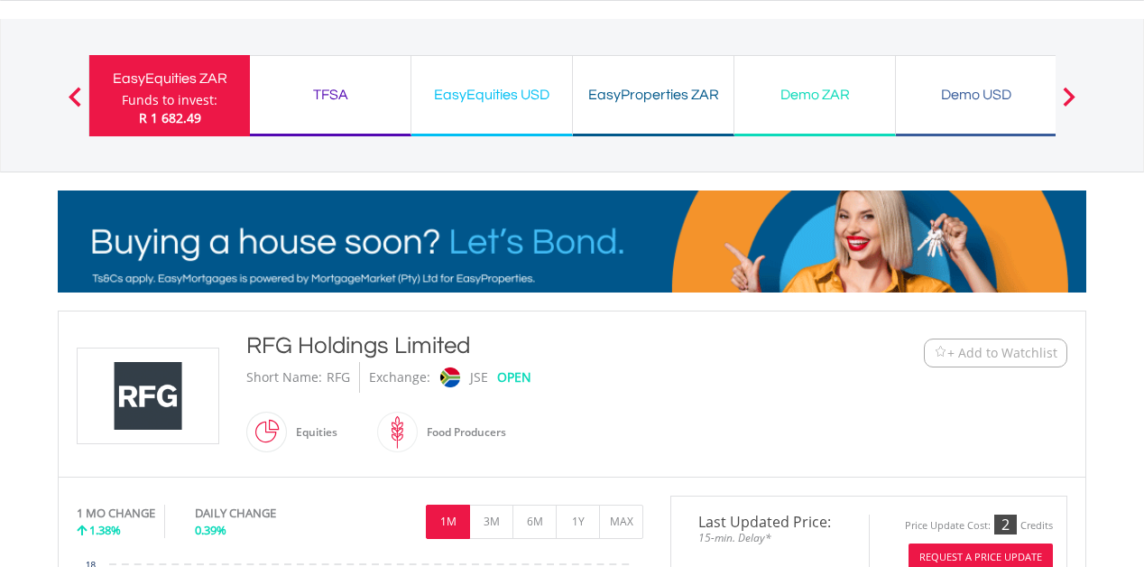
scroll to position [0, 0]
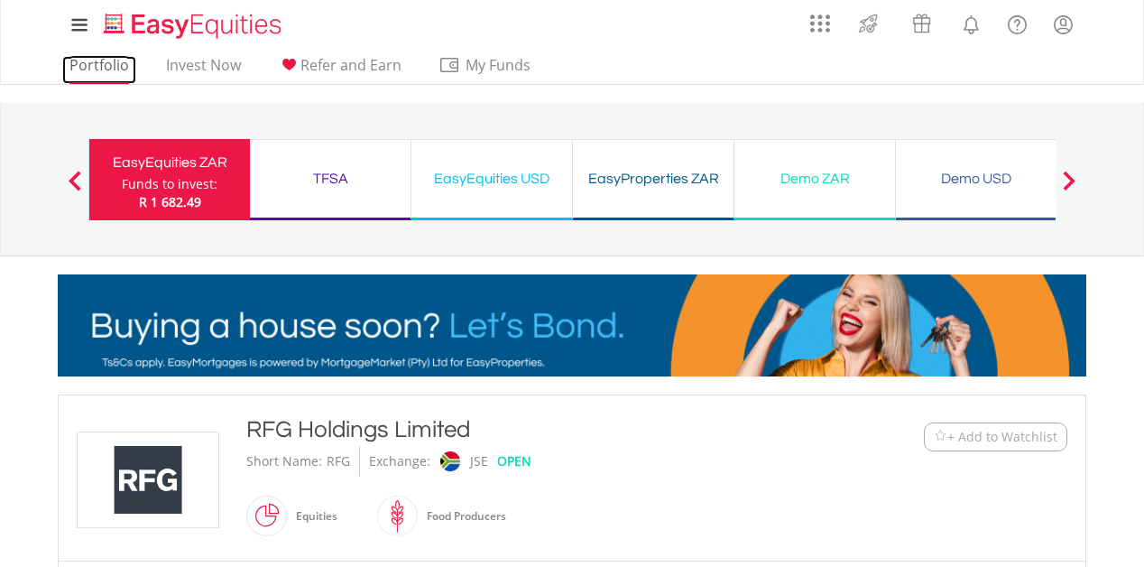
click at [100, 60] on link "Portfolio" at bounding box center [99, 70] width 74 height 28
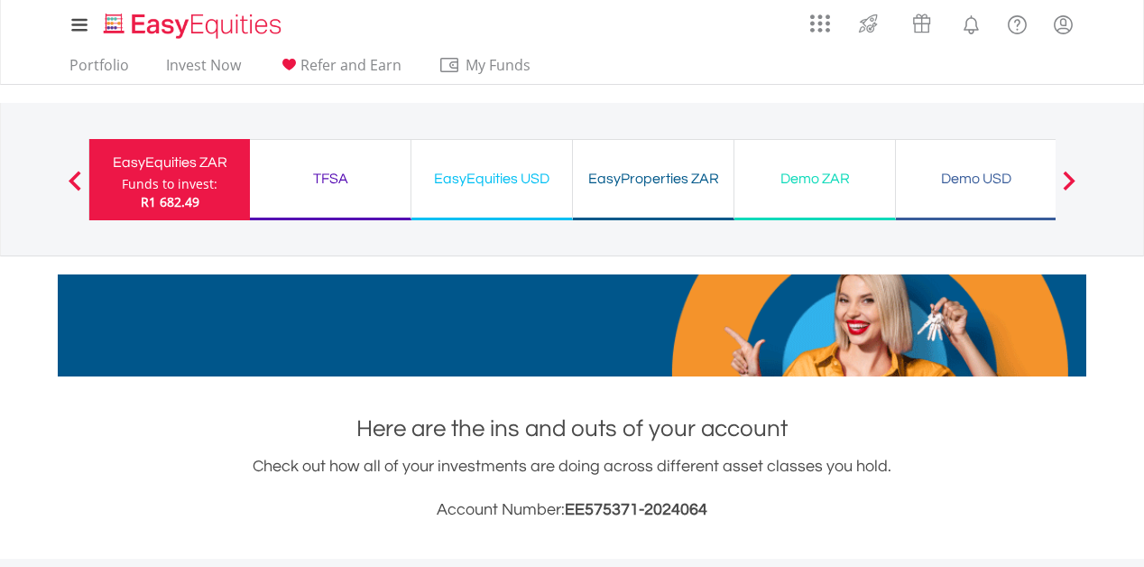
click at [346, 181] on div "TFSA" at bounding box center [330, 178] width 139 height 25
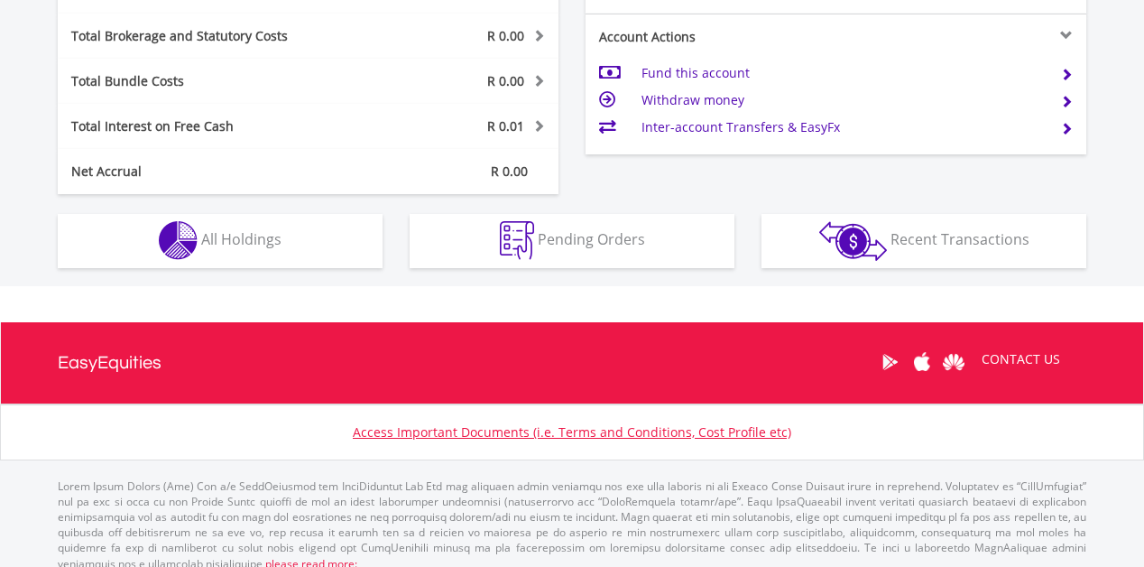
scroll to position [996, 0]
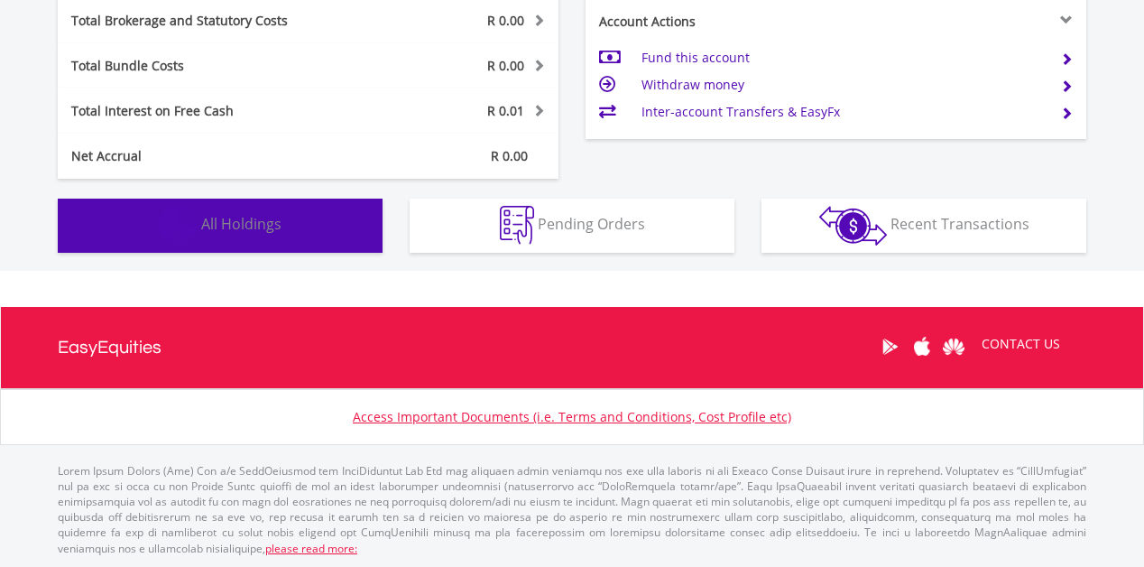
click at [277, 216] on span "All Holdings" at bounding box center [241, 224] width 80 height 20
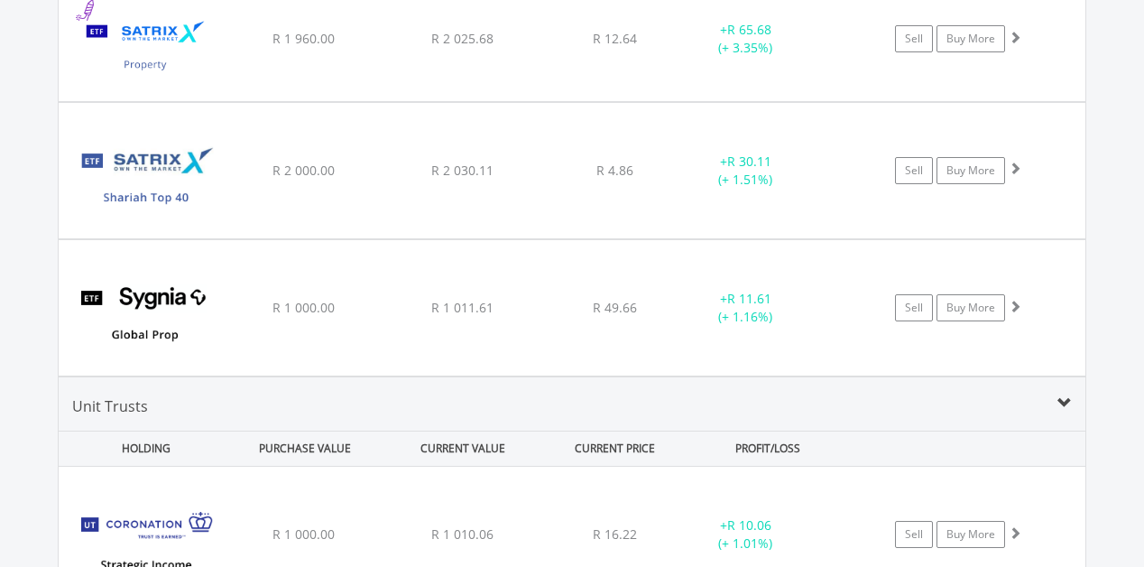
scroll to position [2287, 0]
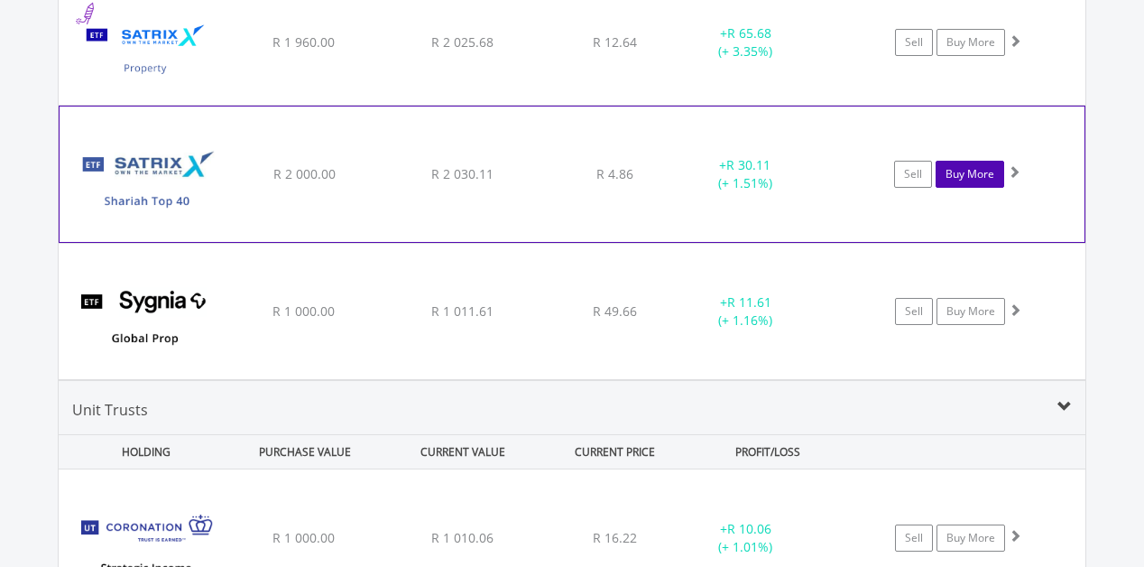
click at [968, 173] on link "Buy More" at bounding box center [970, 174] width 69 height 27
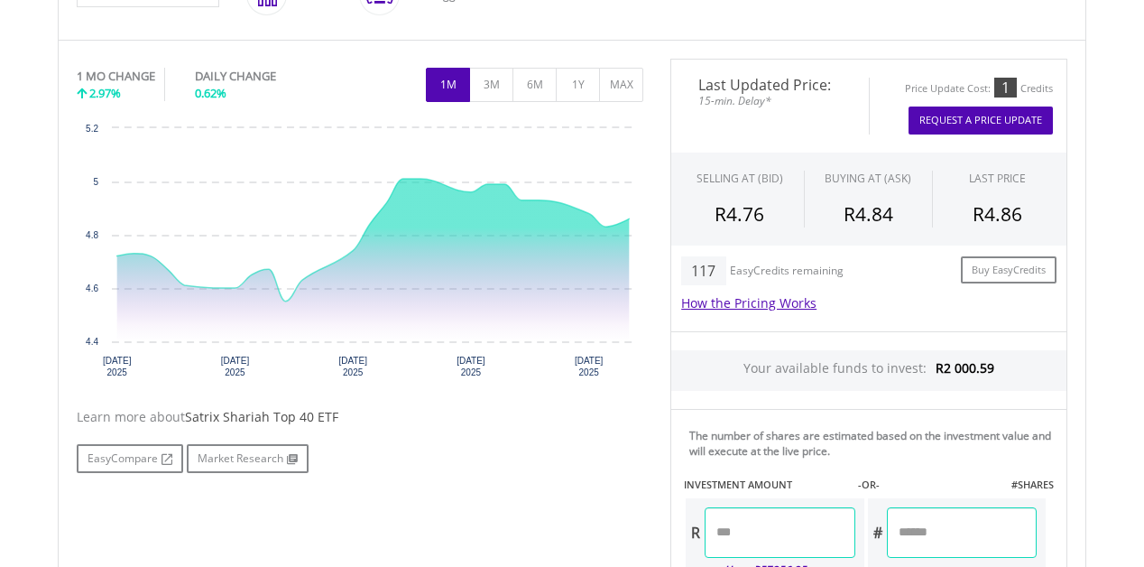
scroll to position [537, 0]
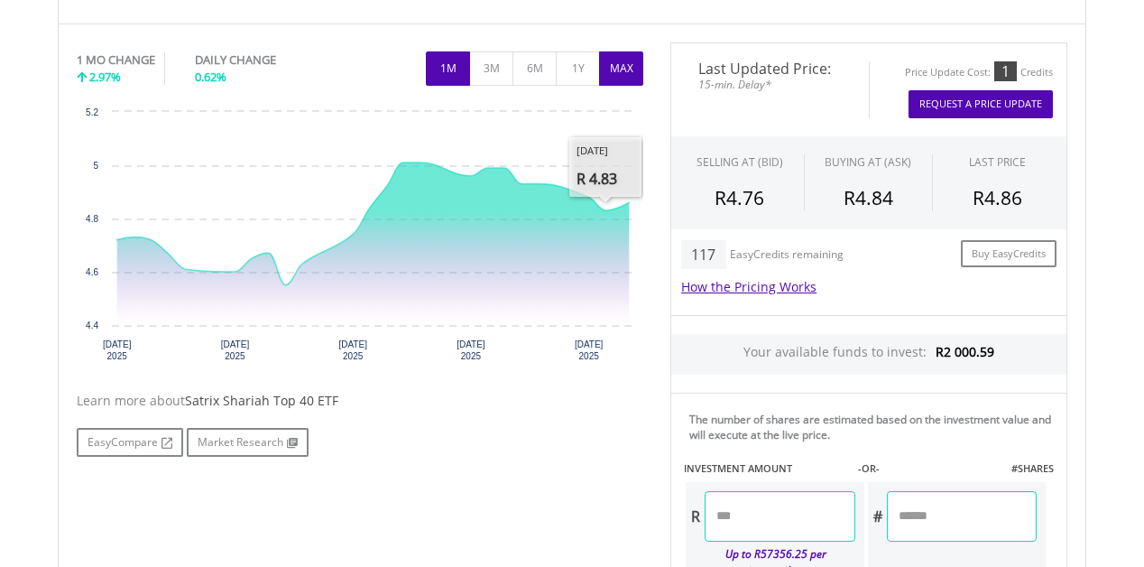
click at [615, 76] on button "MAX" at bounding box center [621, 68] width 44 height 34
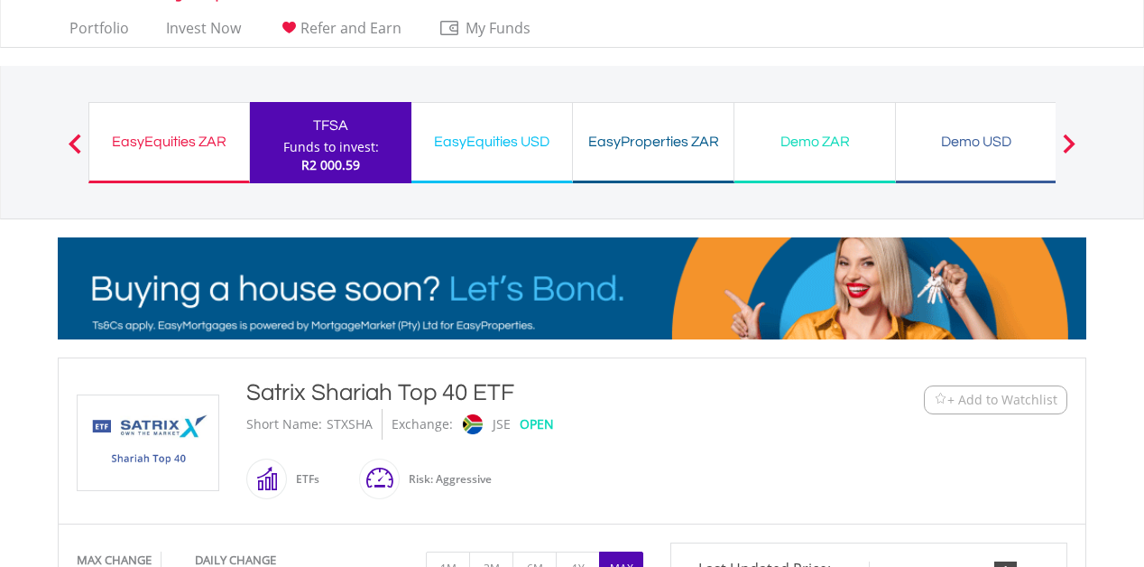
scroll to position [0, 0]
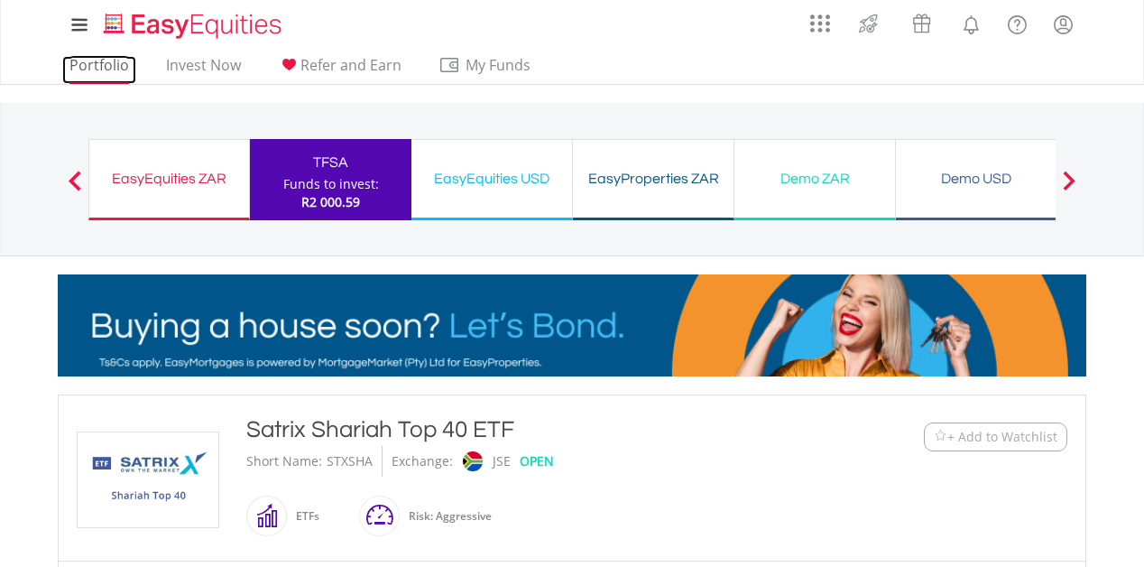
click at [114, 60] on link "Portfolio" at bounding box center [99, 70] width 74 height 28
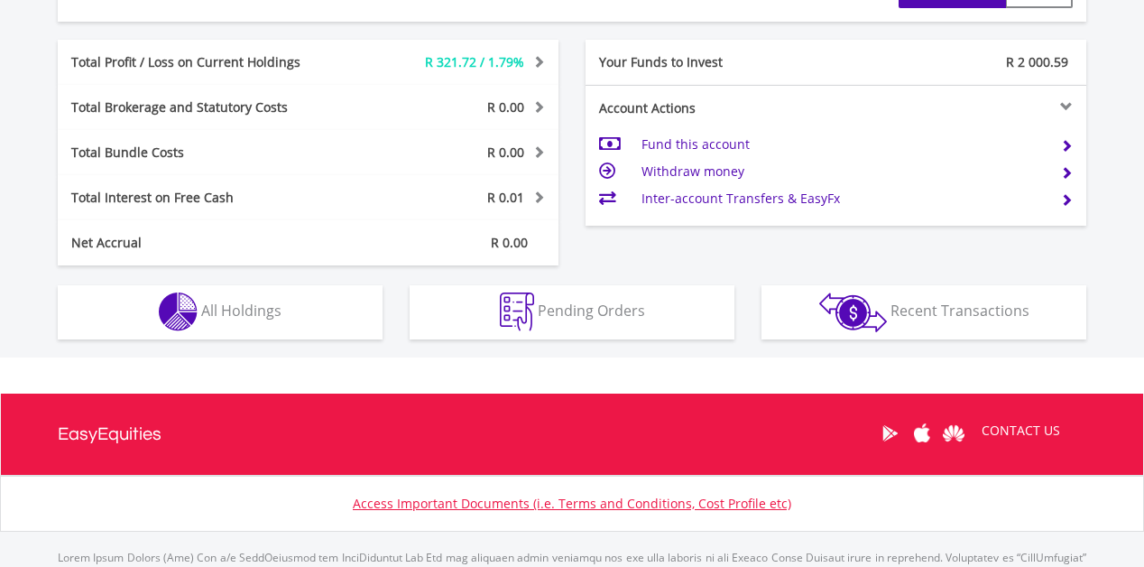
scroll to position [996, 0]
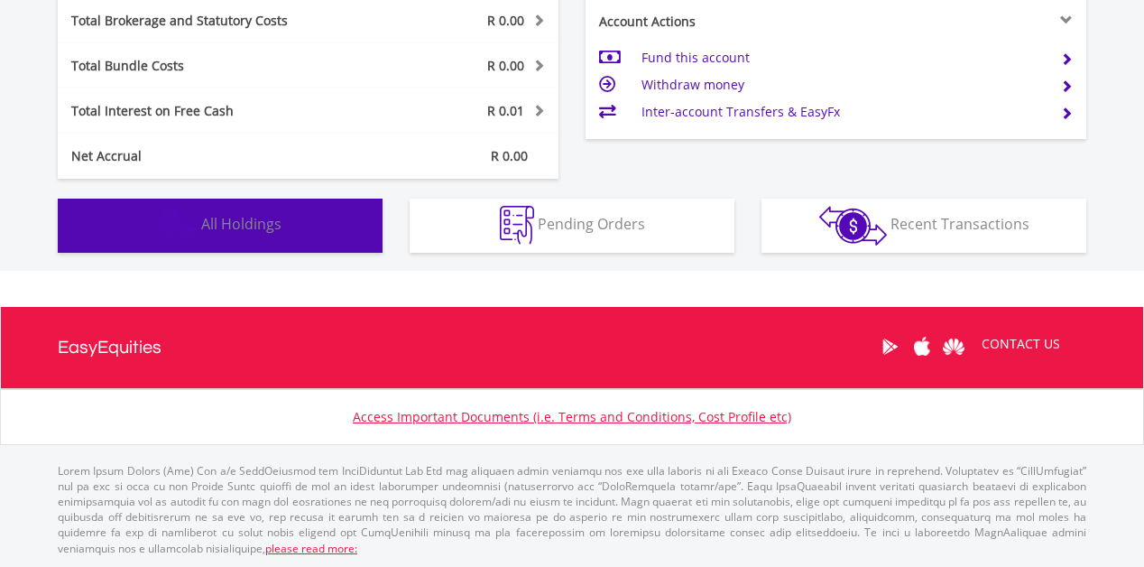
click at [276, 228] on span "All Holdings" at bounding box center [241, 224] width 80 height 20
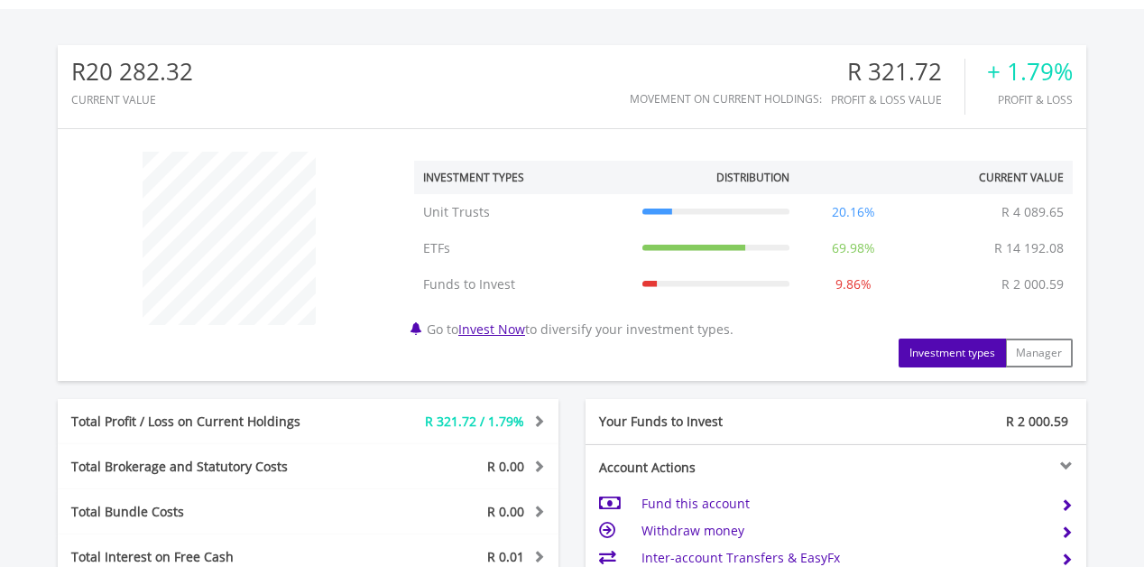
scroll to position [0, 0]
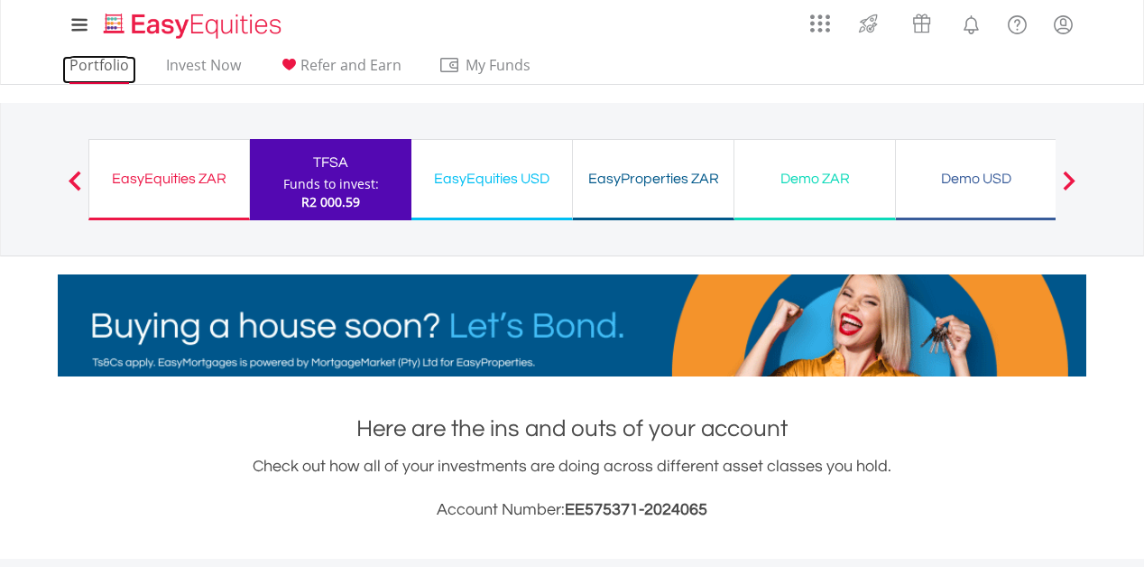
click at [92, 80] on link "Portfolio" at bounding box center [99, 70] width 74 height 28
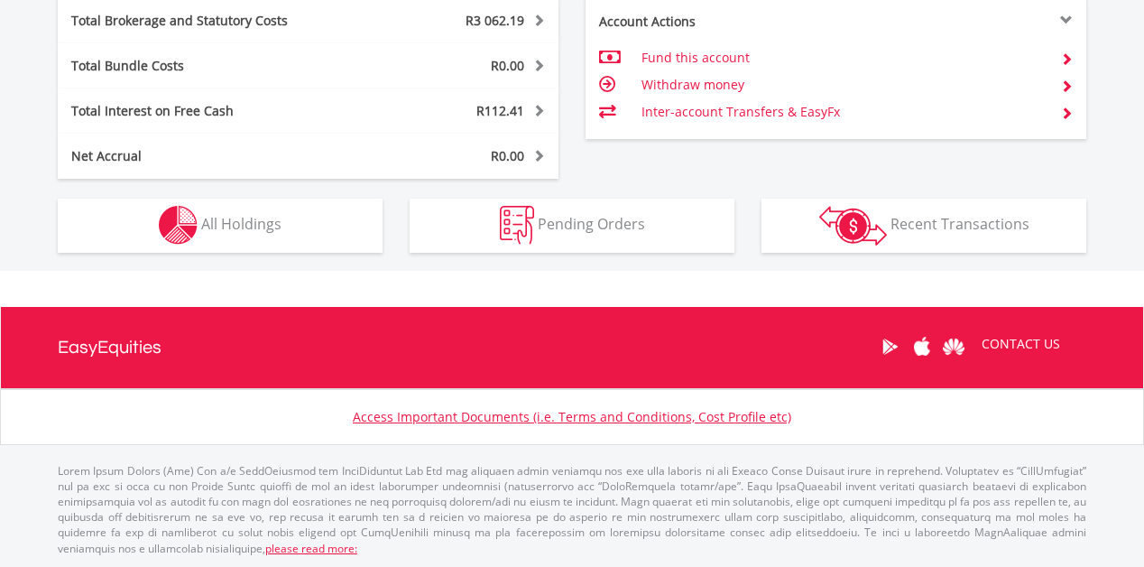
scroll to position [173, 343]
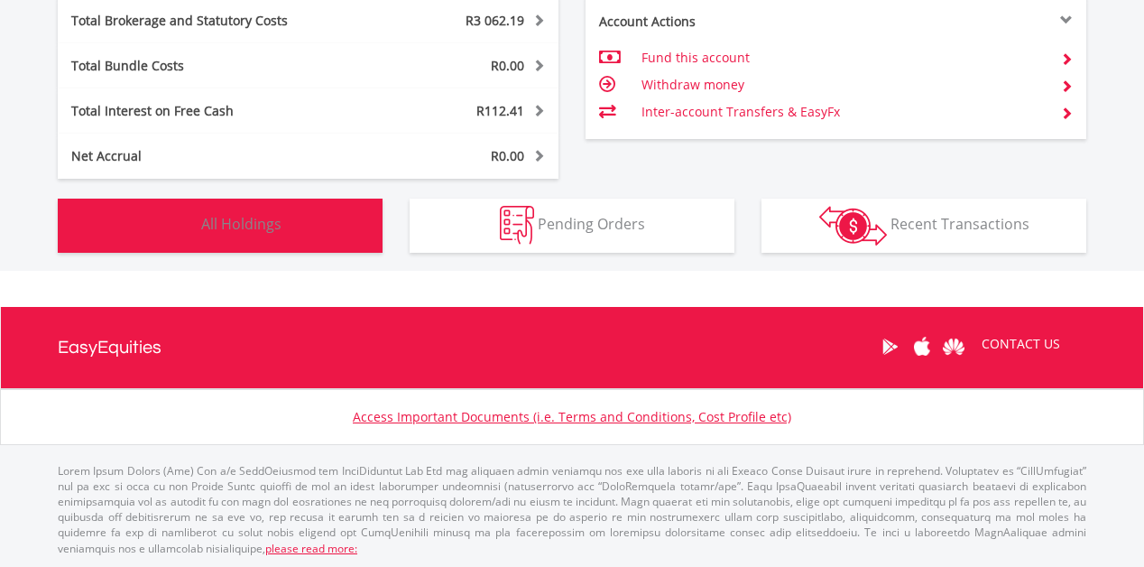
click at [290, 218] on button "Holdings All Holdings" at bounding box center [220, 226] width 325 height 54
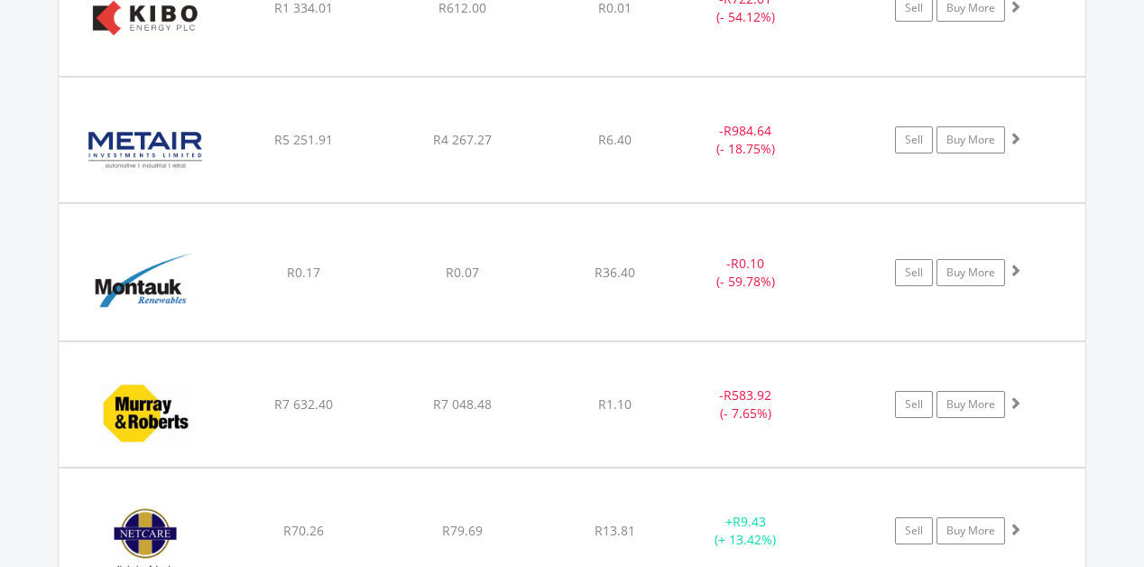
scroll to position [3071, 0]
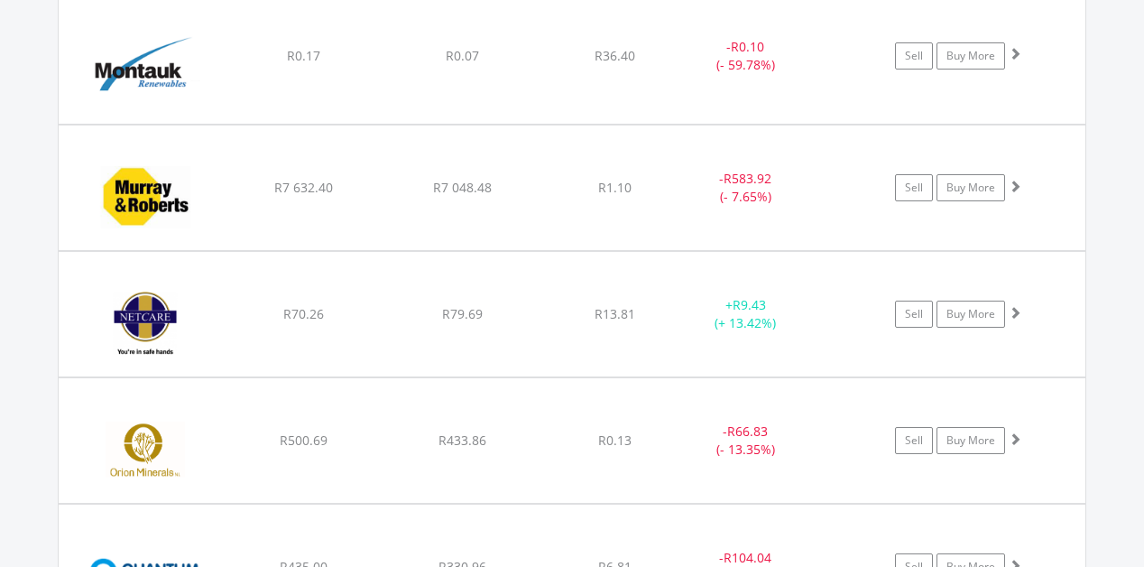
scroll to position [3666, 0]
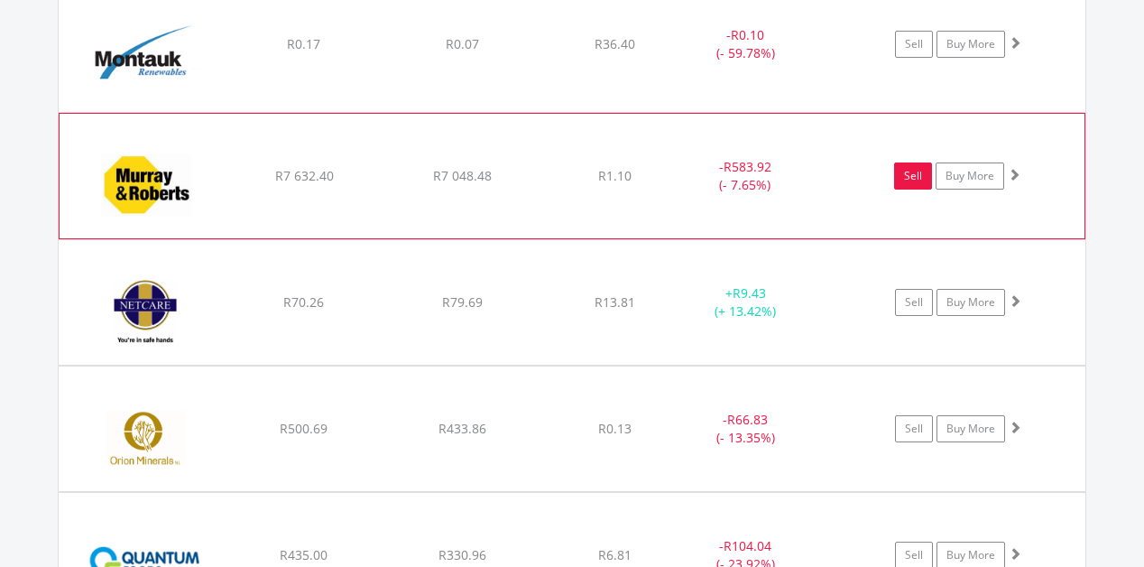
click at [905, 176] on link "Sell" at bounding box center [913, 175] width 38 height 27
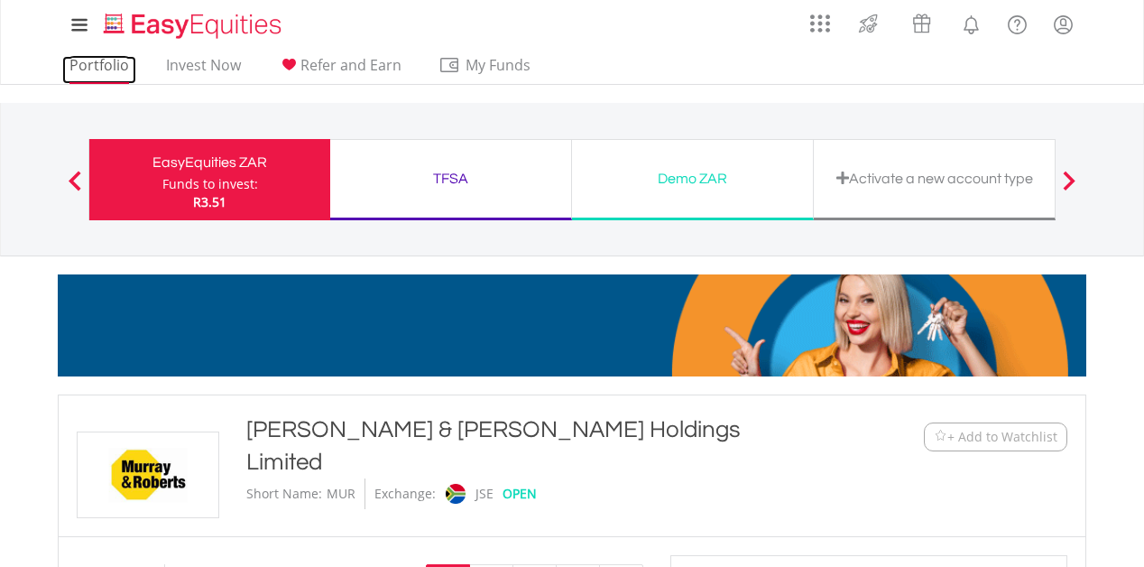
click at [107, 66] on link "Portfolio" at bounding box center [99, 70] width 74 height 28
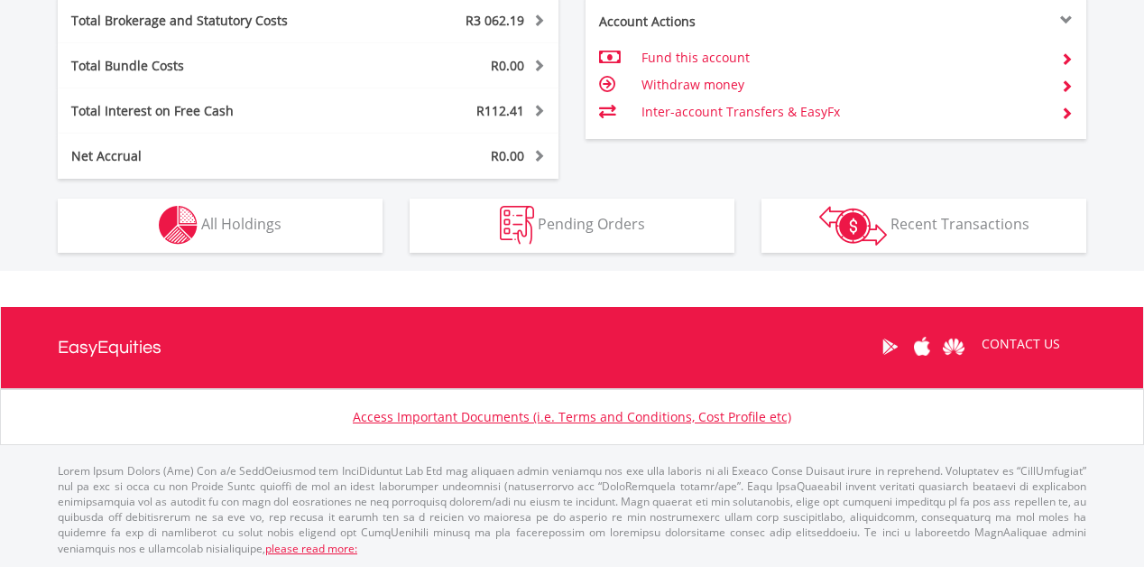
scroll to position [173, 343]
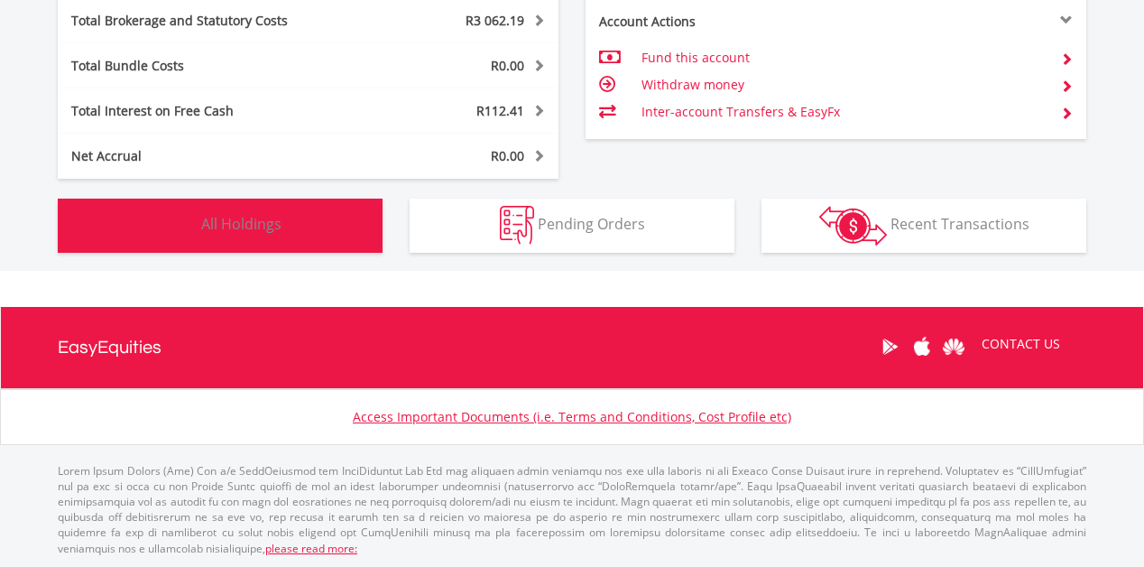
click at [272, 233] on button "Holdings All Holdings" at bounding box center [220, 226] width 325 height 54
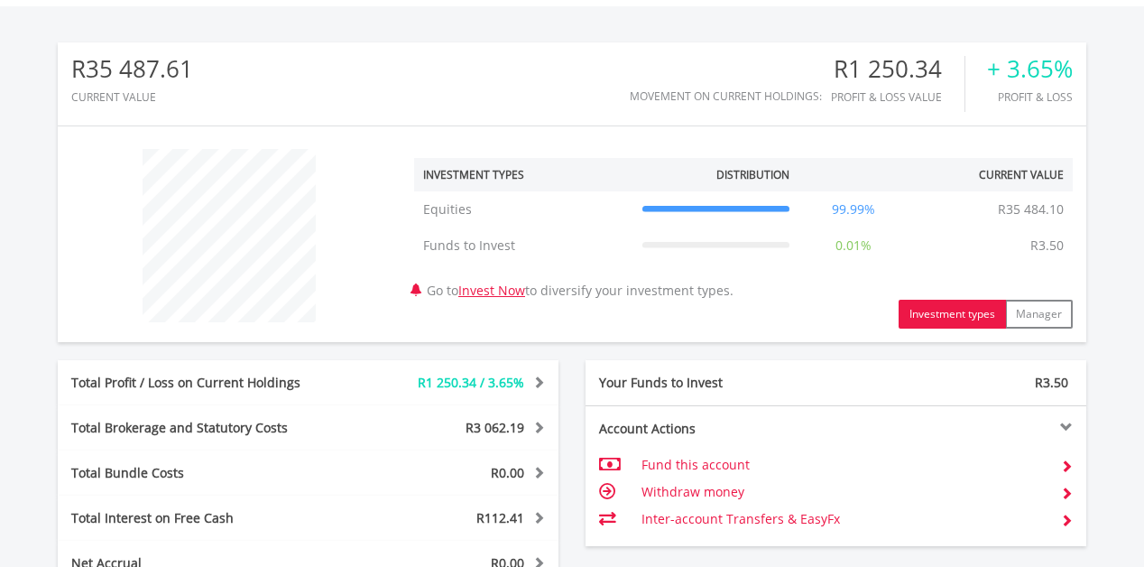
scroll to position [0, 0]
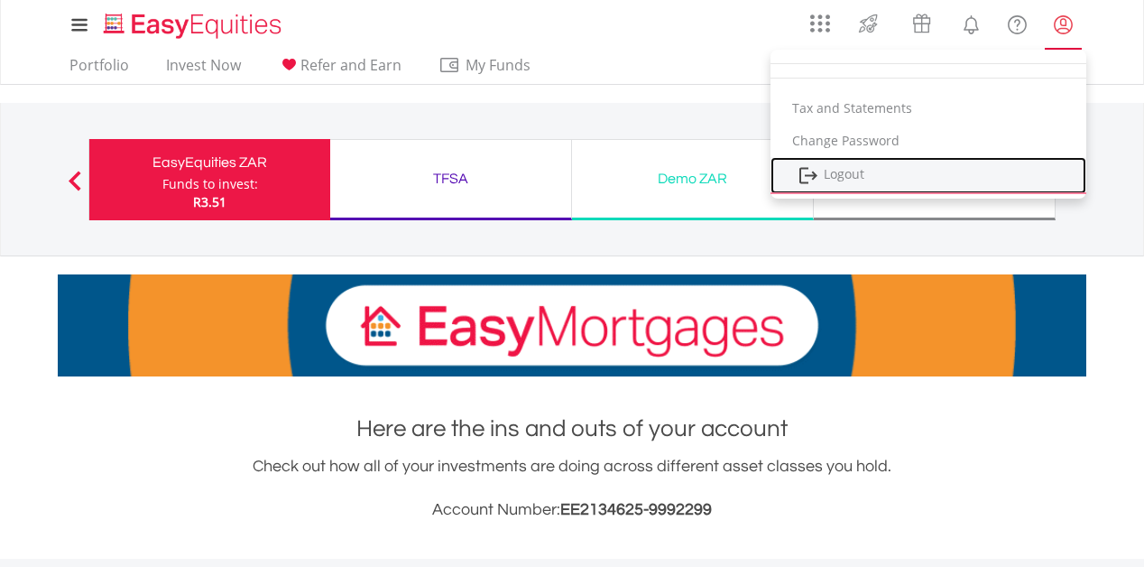
click at [935, 173] on link "Logout" at bounding box center [929, 175] width 316 height 37
